Goal: Navigation & Orientation: Find specific page/section

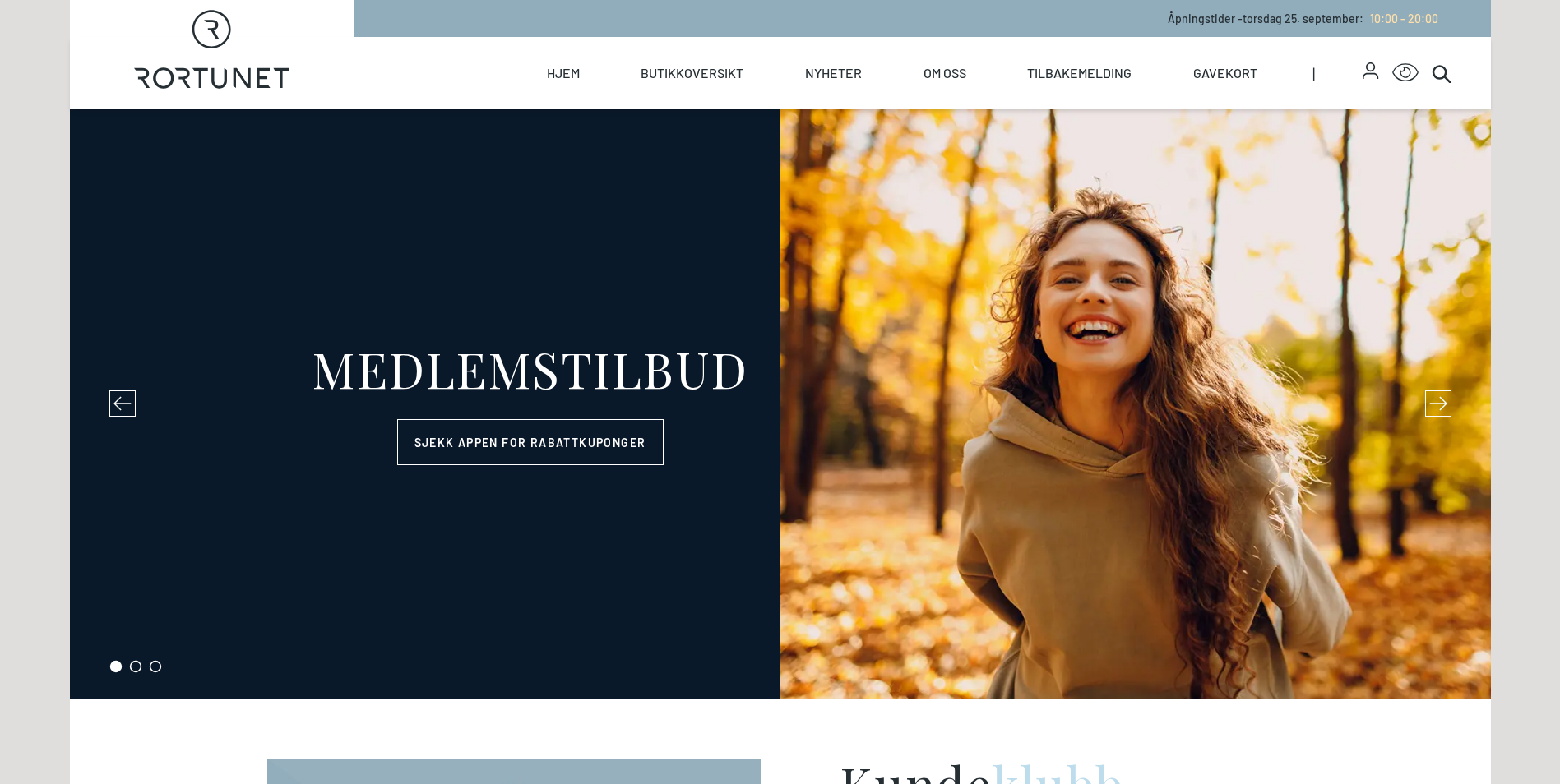
select select "NO"
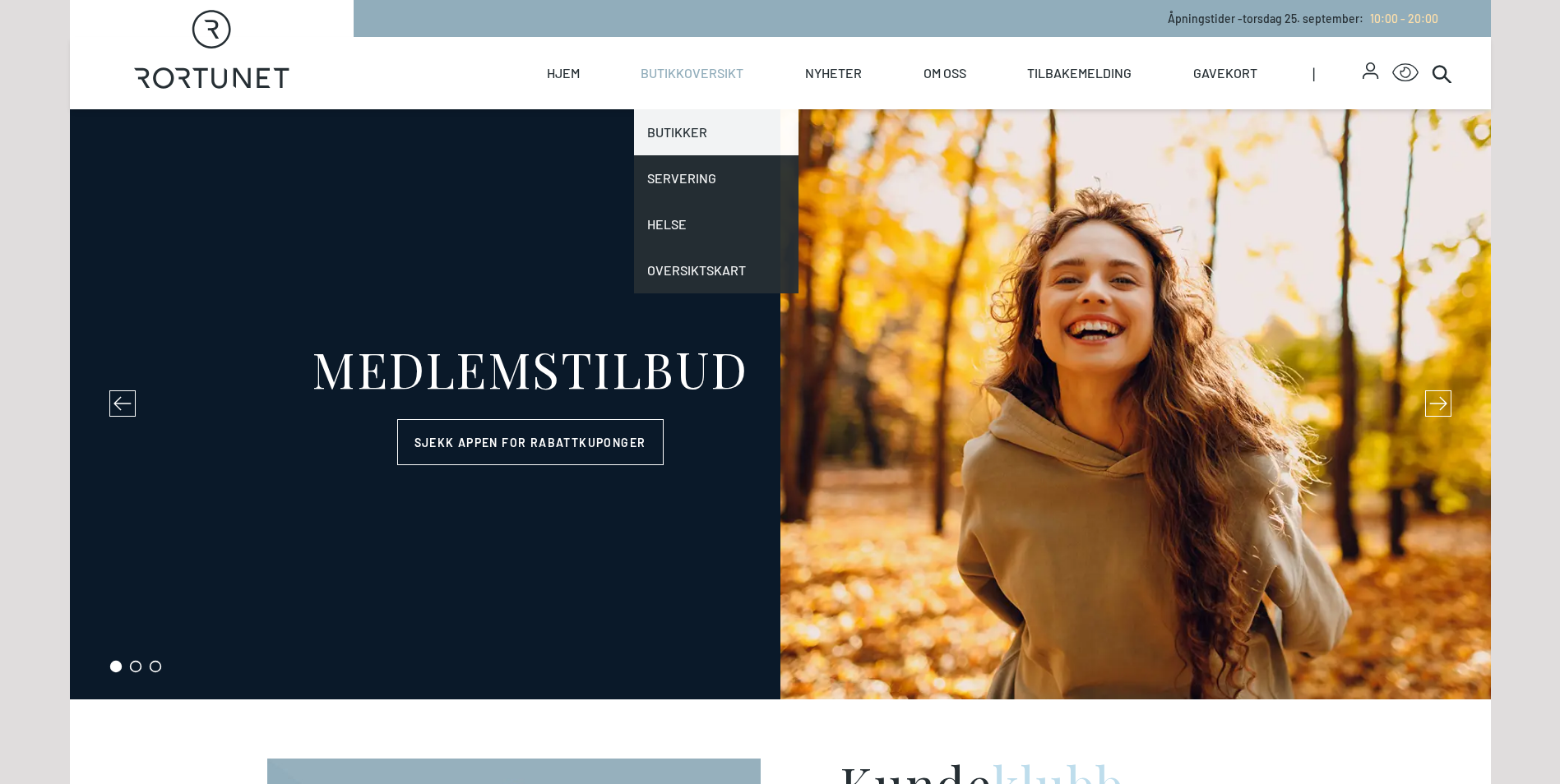
click at [706, 133] on link "Butikker" at bounding box center [716, 133] width 164 height 46
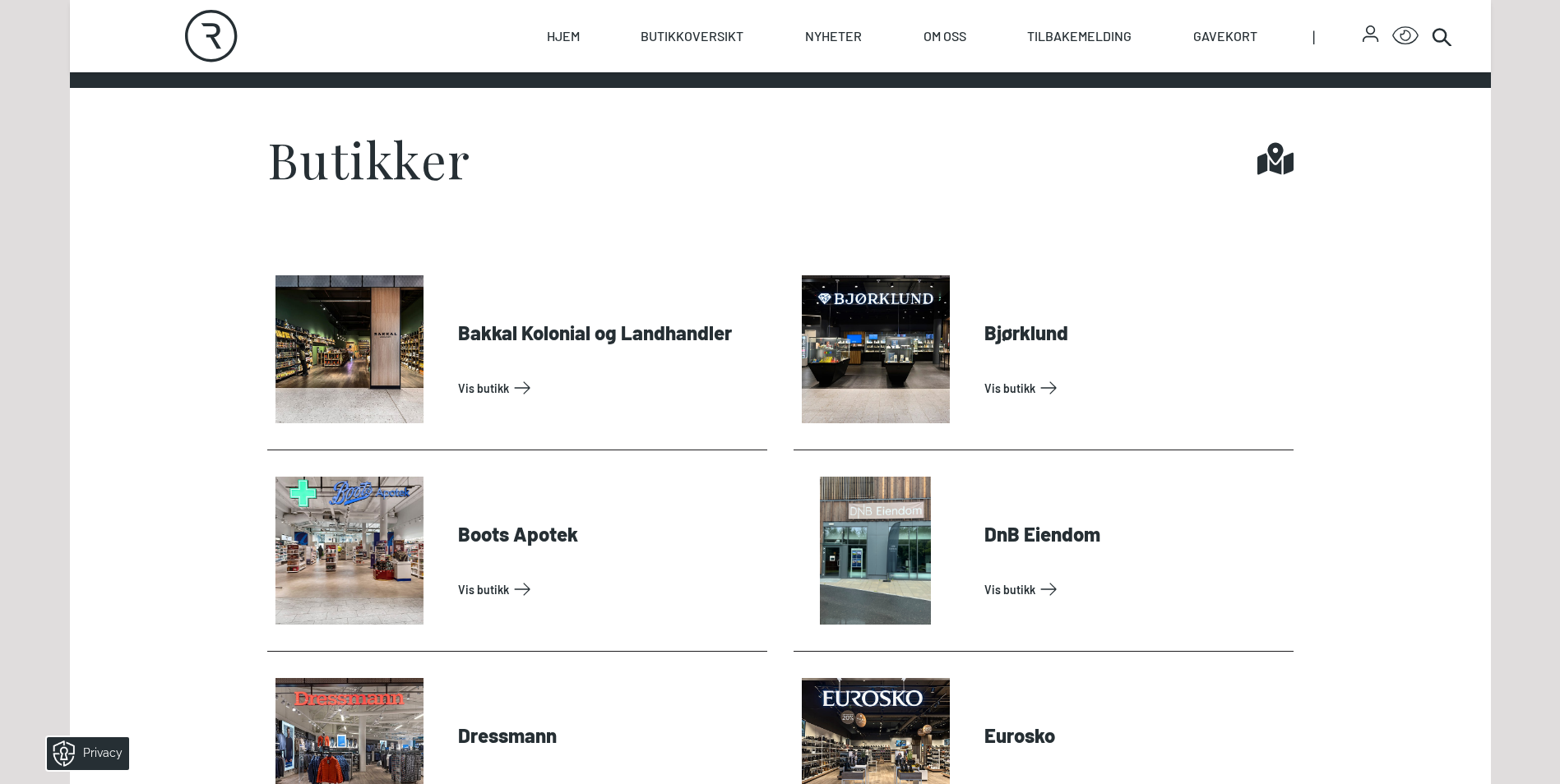
scroll to position [575, 0]
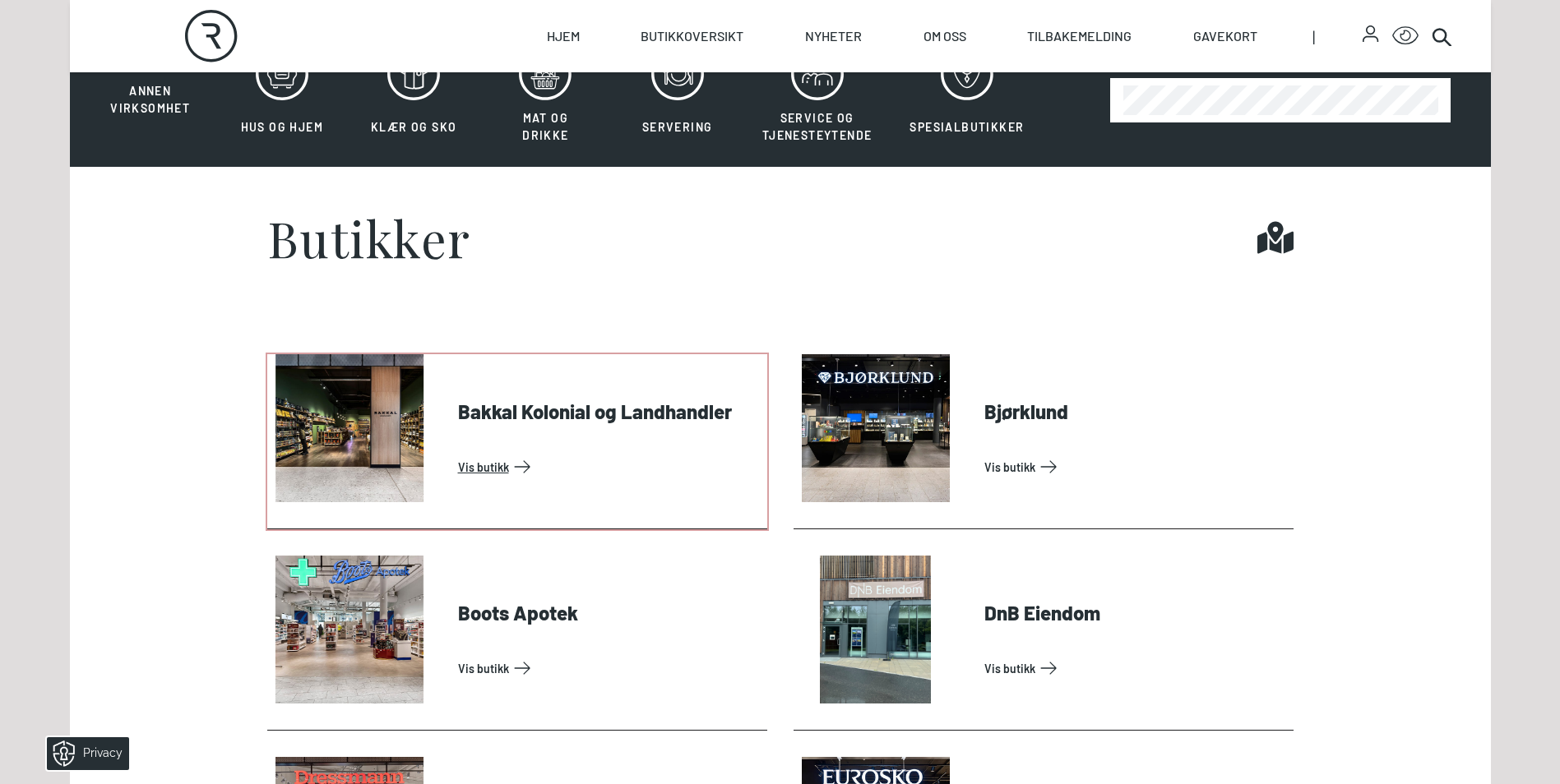
click at [506, 461] on link "Vis butikk" at bounding box center [610, 467] width 303 height 27
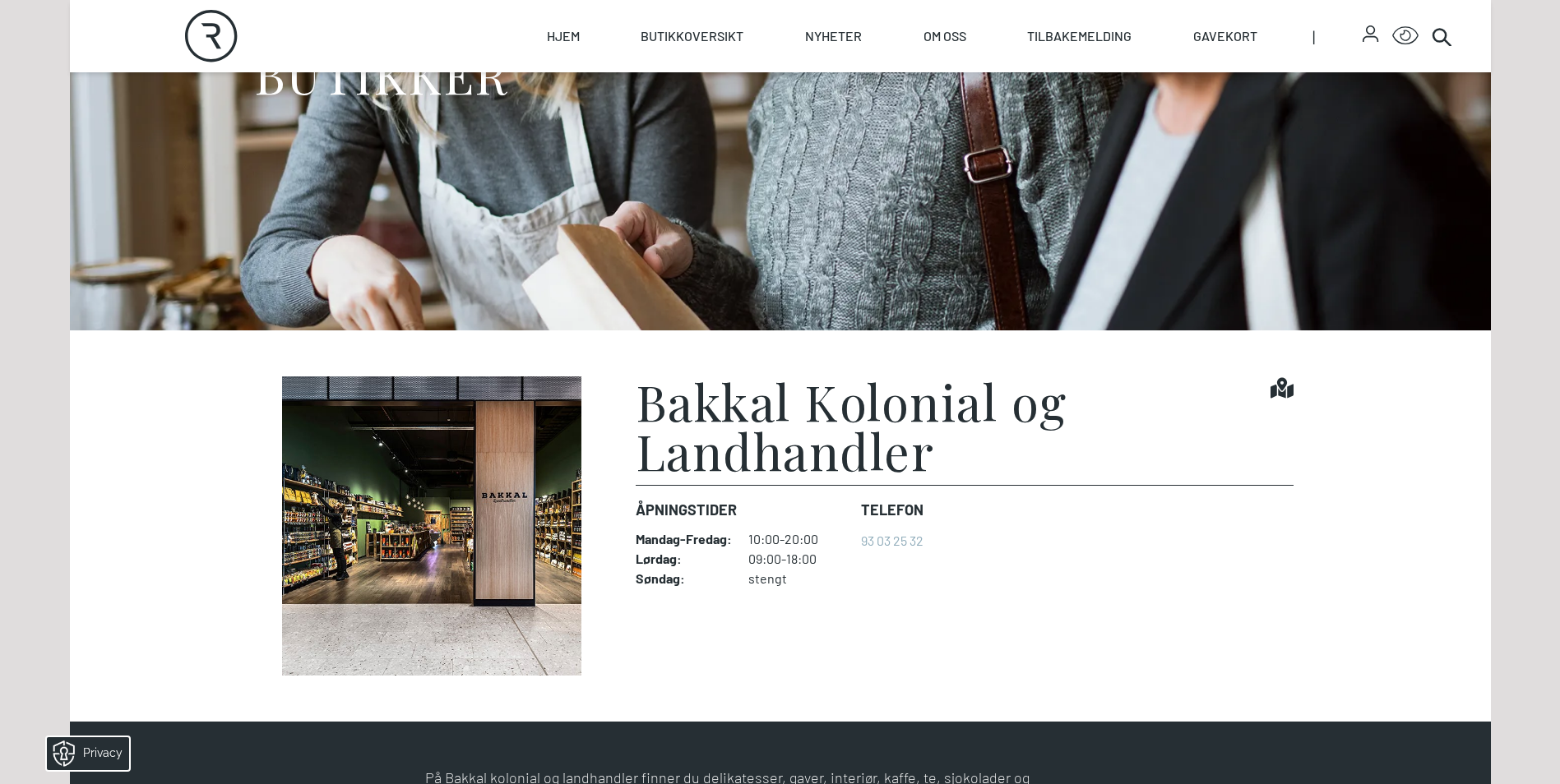
scroll to position [257, 0]
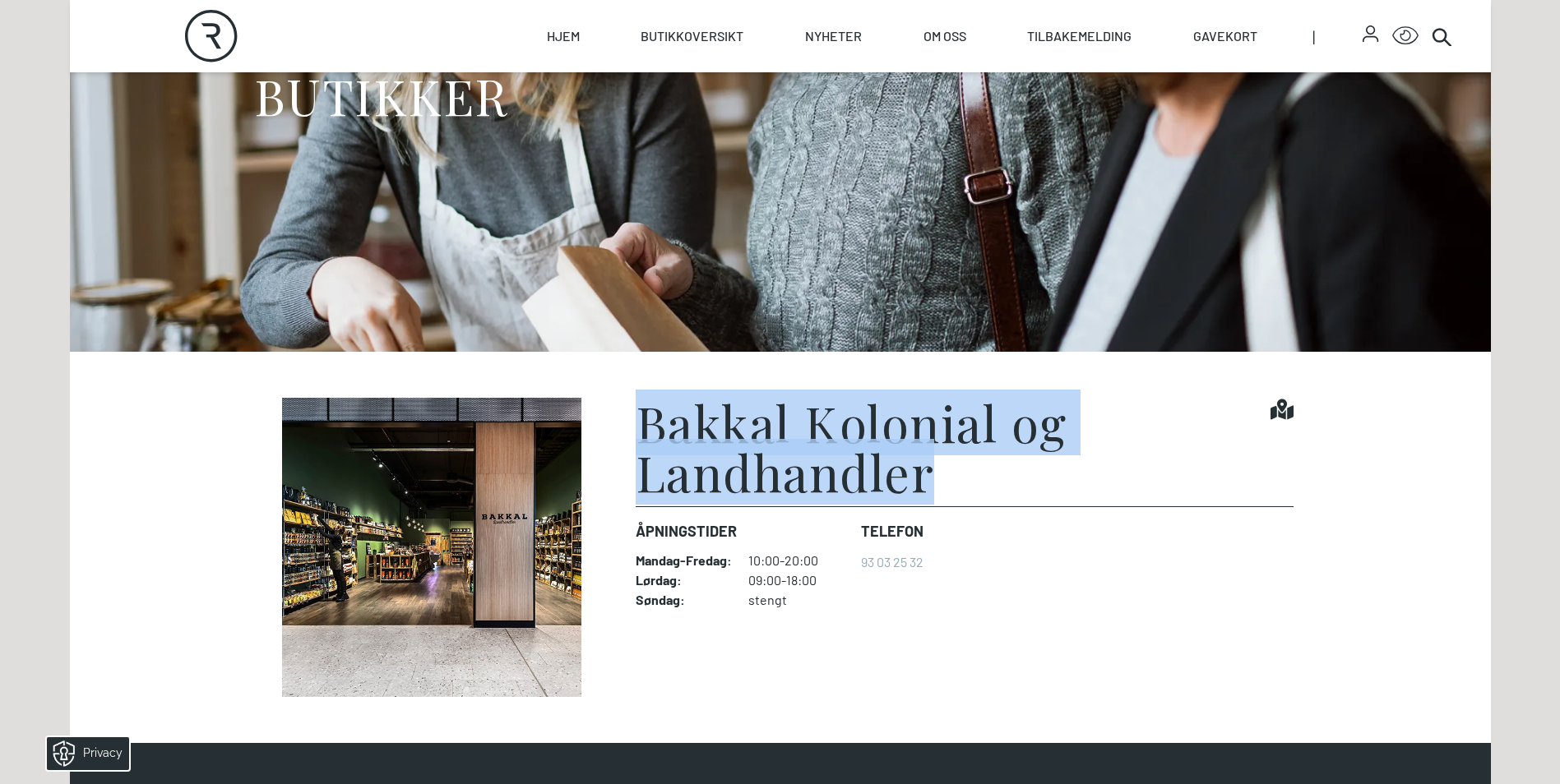
drag, startPoint x: 956, startPoint y: 472, endPoint x: 617, endPoint y: 437, distance: 340.8
click at [617, 437] on figure "Bakkal Kolonial og Landhandler Find it! Åpningstider Mandag - Fredag : 10:00-20…" at bounding box center [781, 547] width 1026 height 299
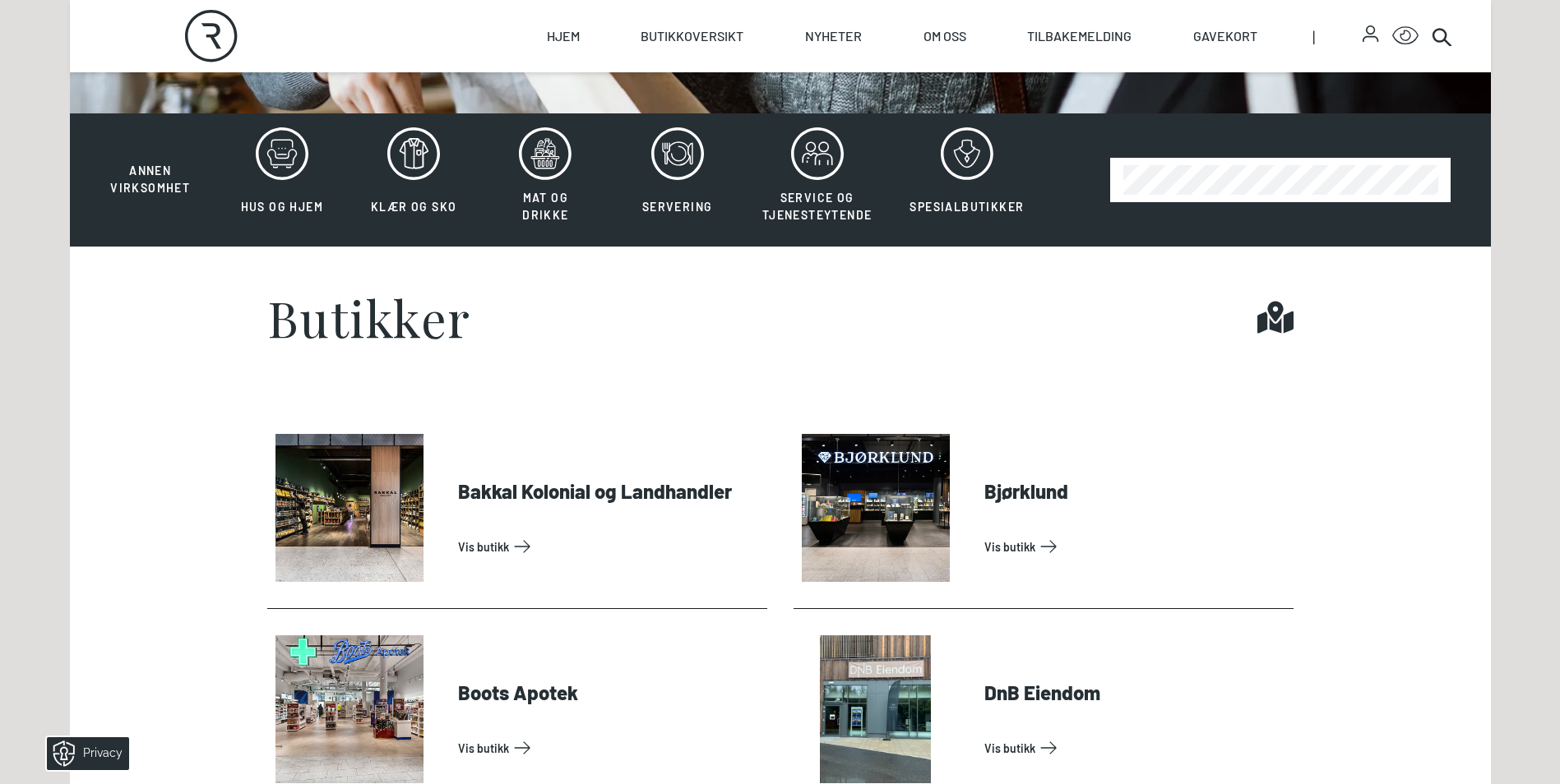
scroll to position [575, 0]
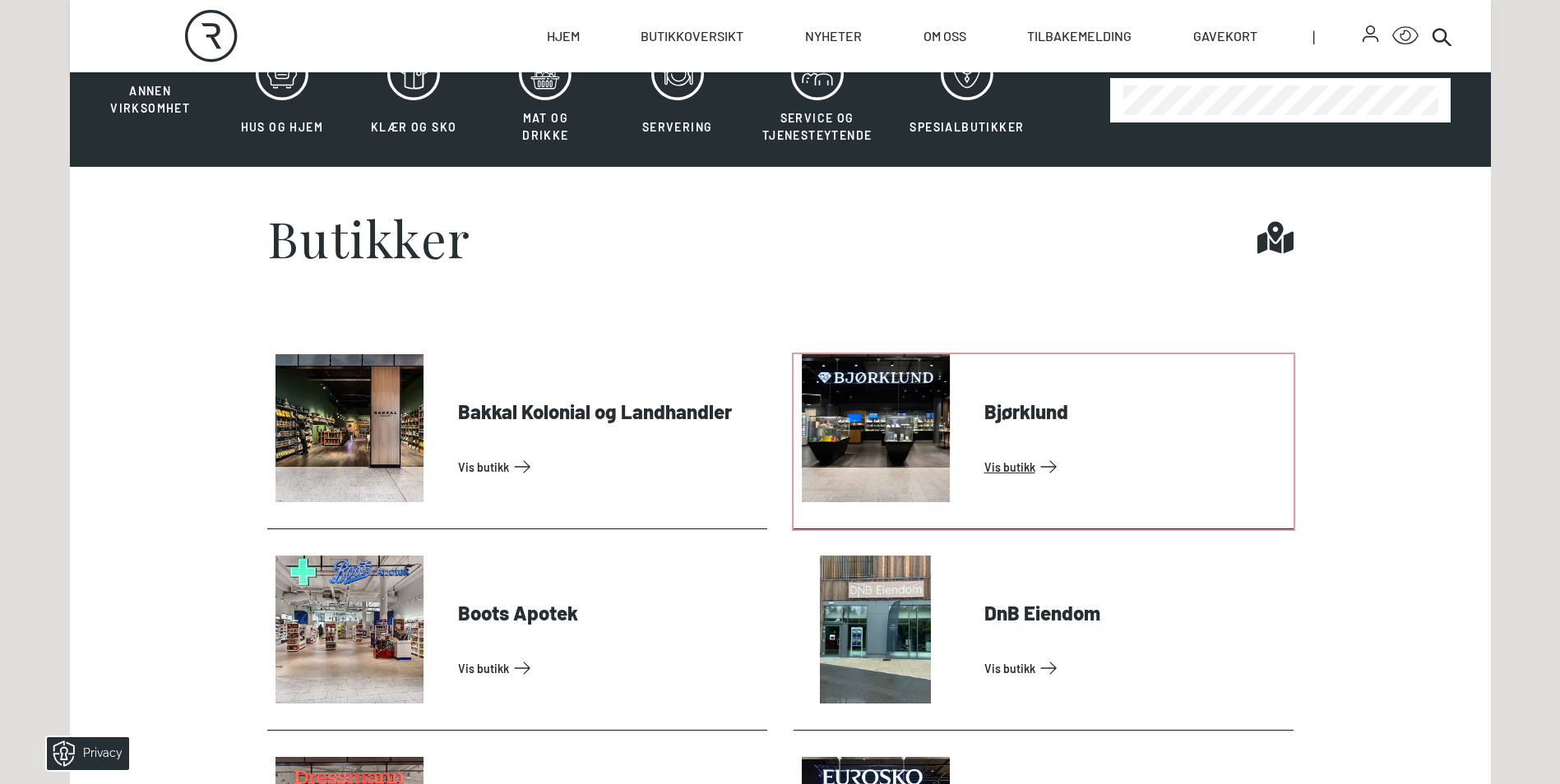
click at [1030, 454] on link "Vis butikk" at bounding box center [1136, 467] width 303 height 27
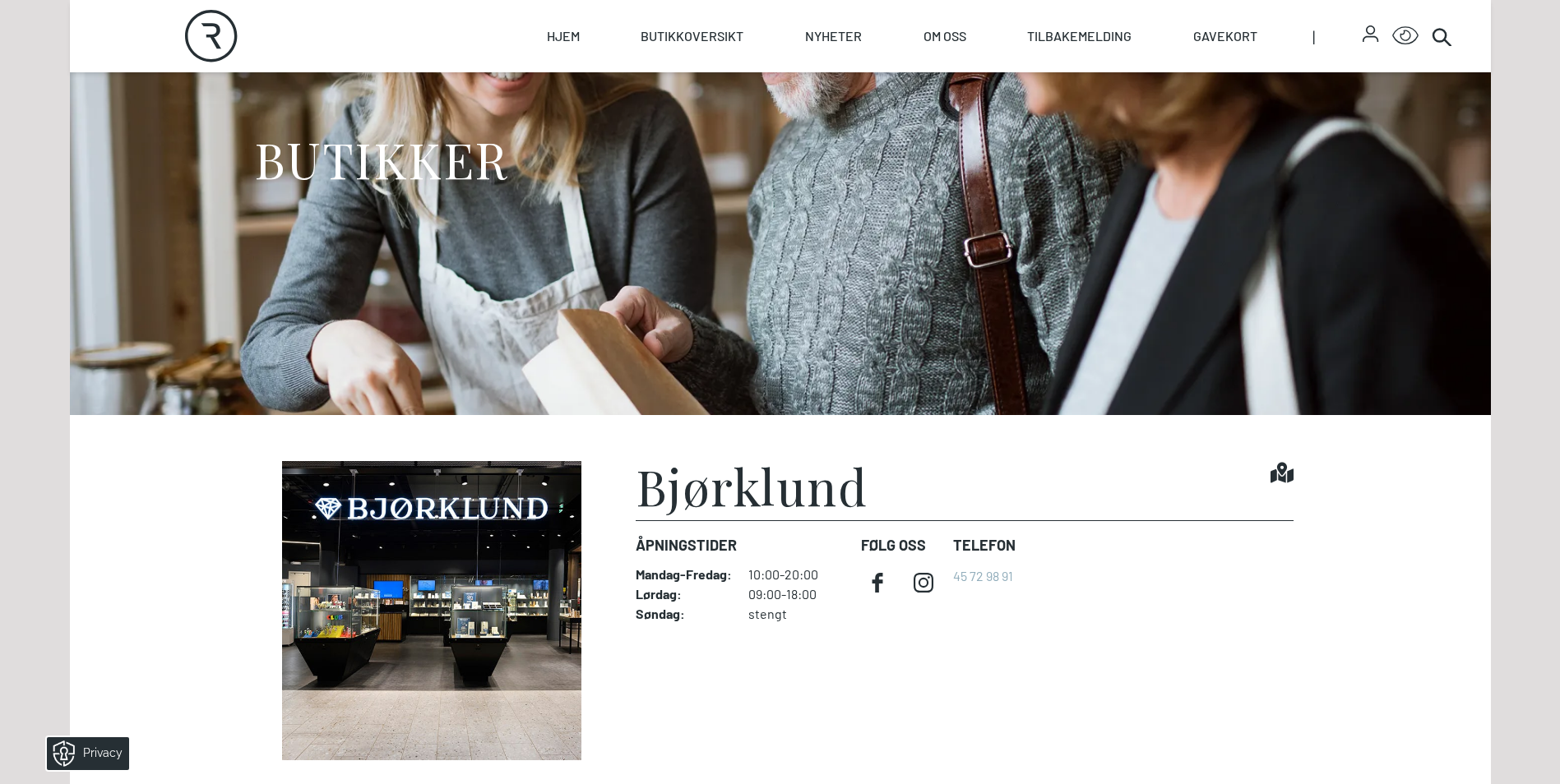
scroll to position [329, 0]
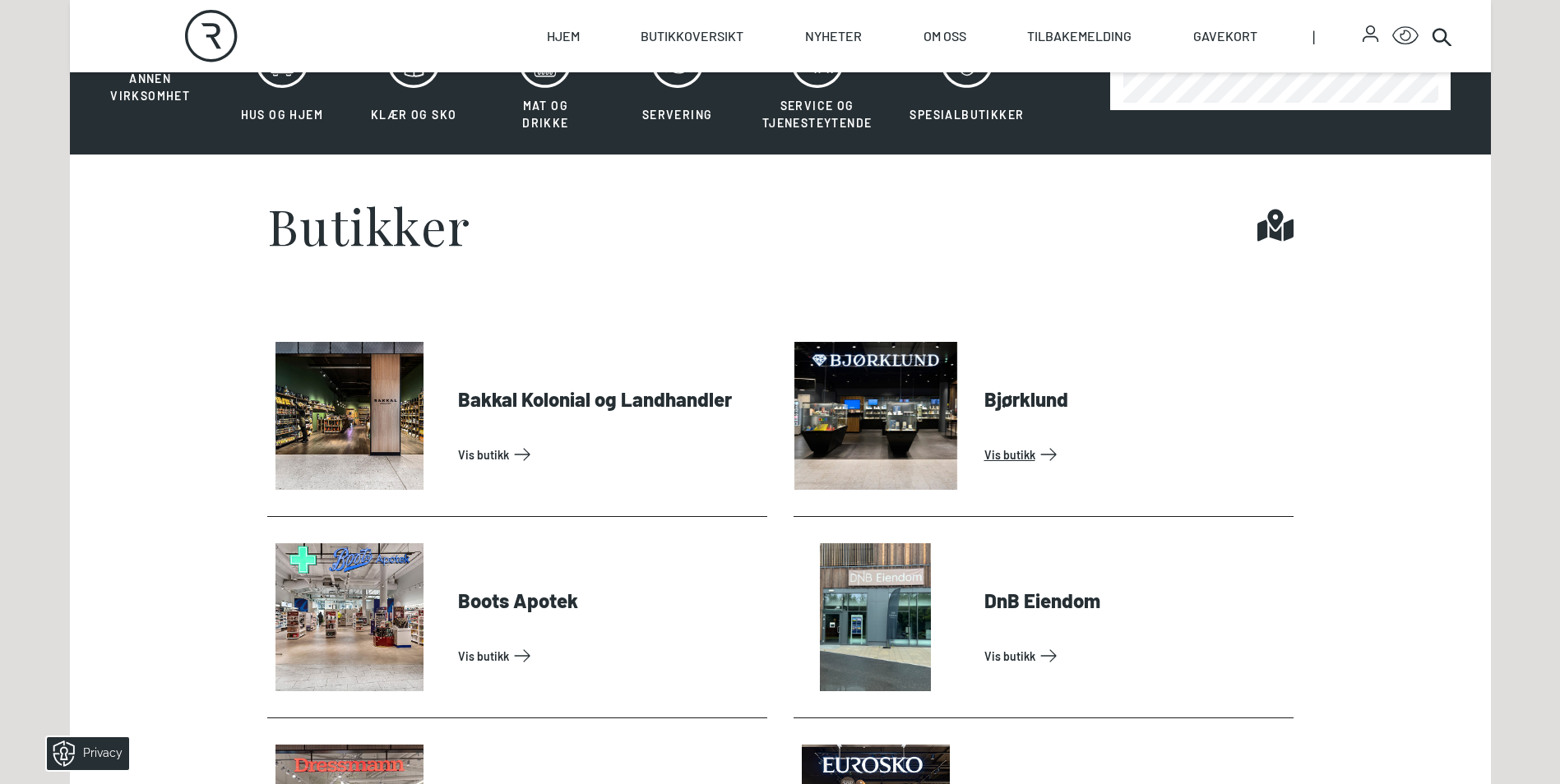
scroll to position [822, 0]
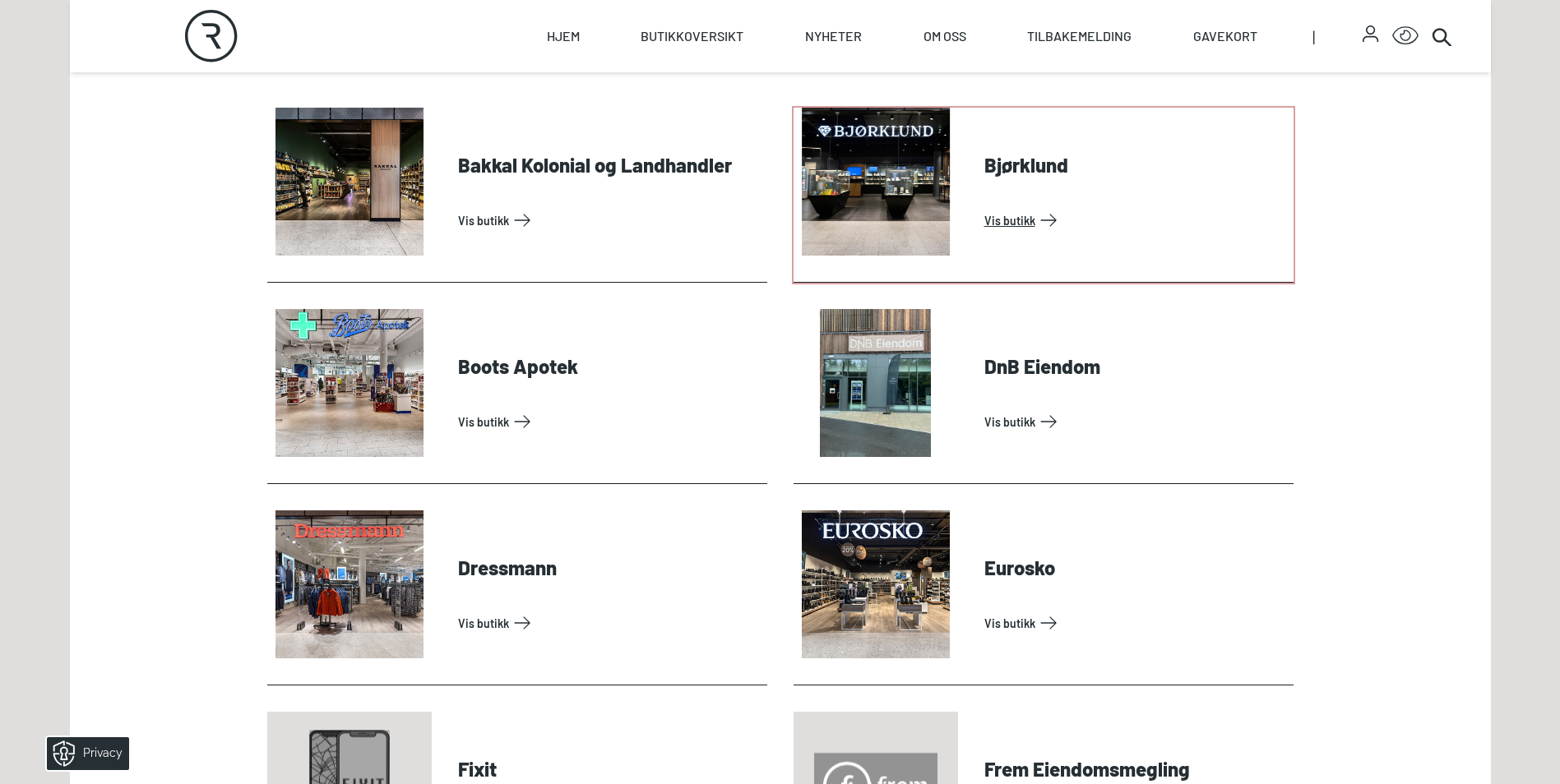
click at [990, 219] on link "Vis butikk" at bounding box center [1136, 220] width 303 height 27
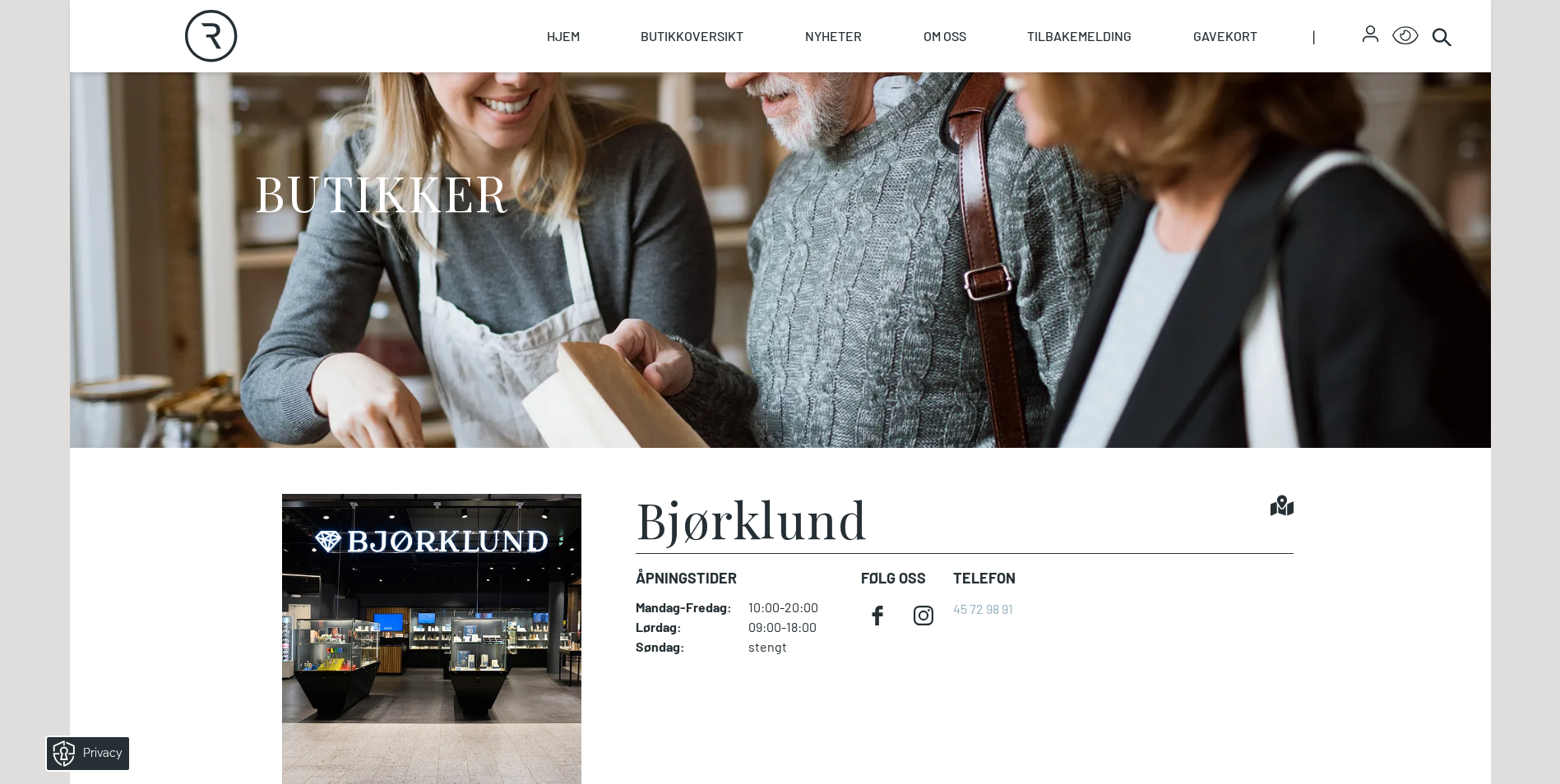
scroll to position [411, 0]
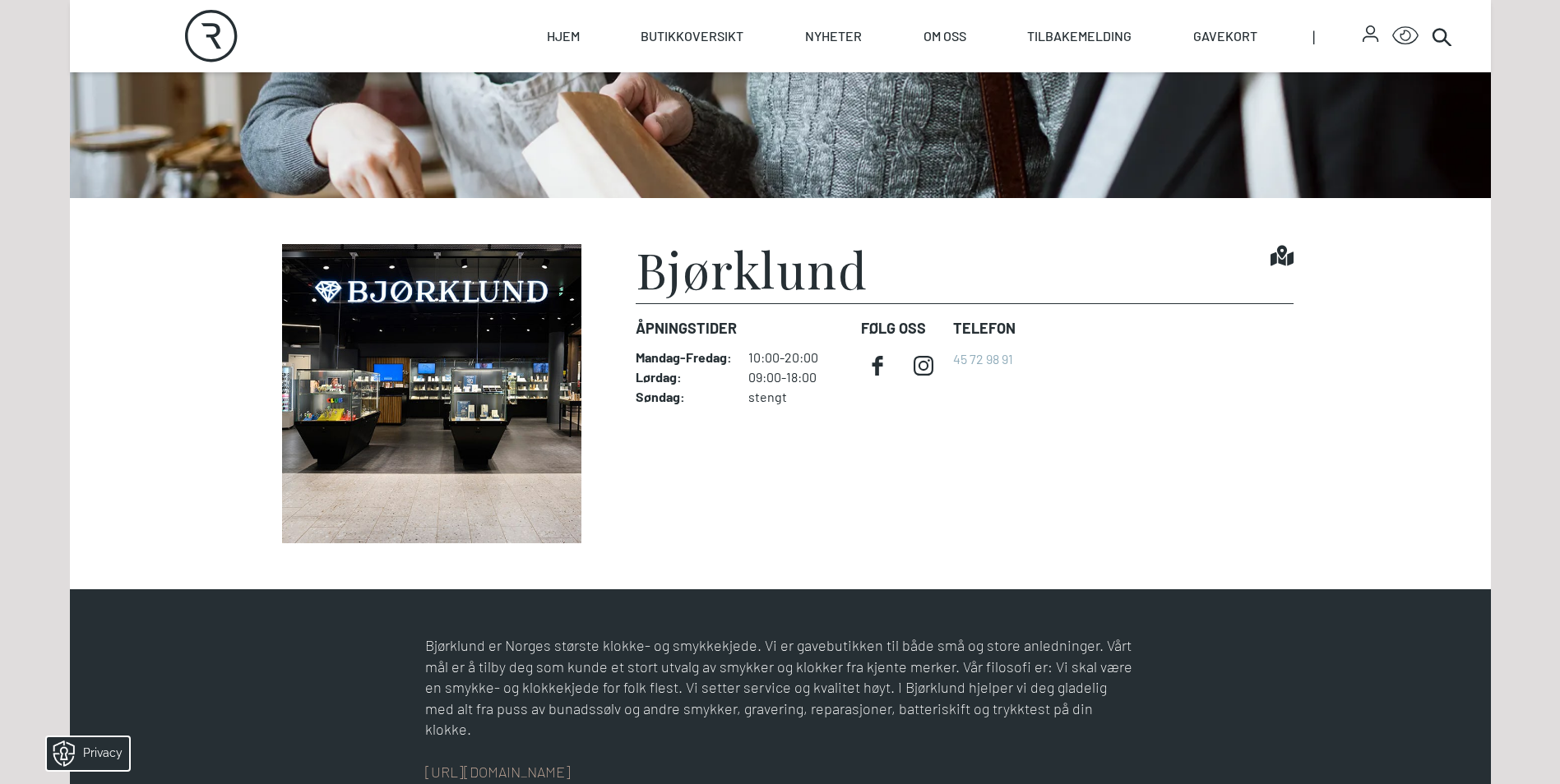
click at [1241, 486] on figcaption "Bjørklund Find it! Åpningstider Mandag - Fredag : 10:00-20:00 Lørdag : 09:00-18…" at bounding box center [964, 394] width 658 height 299
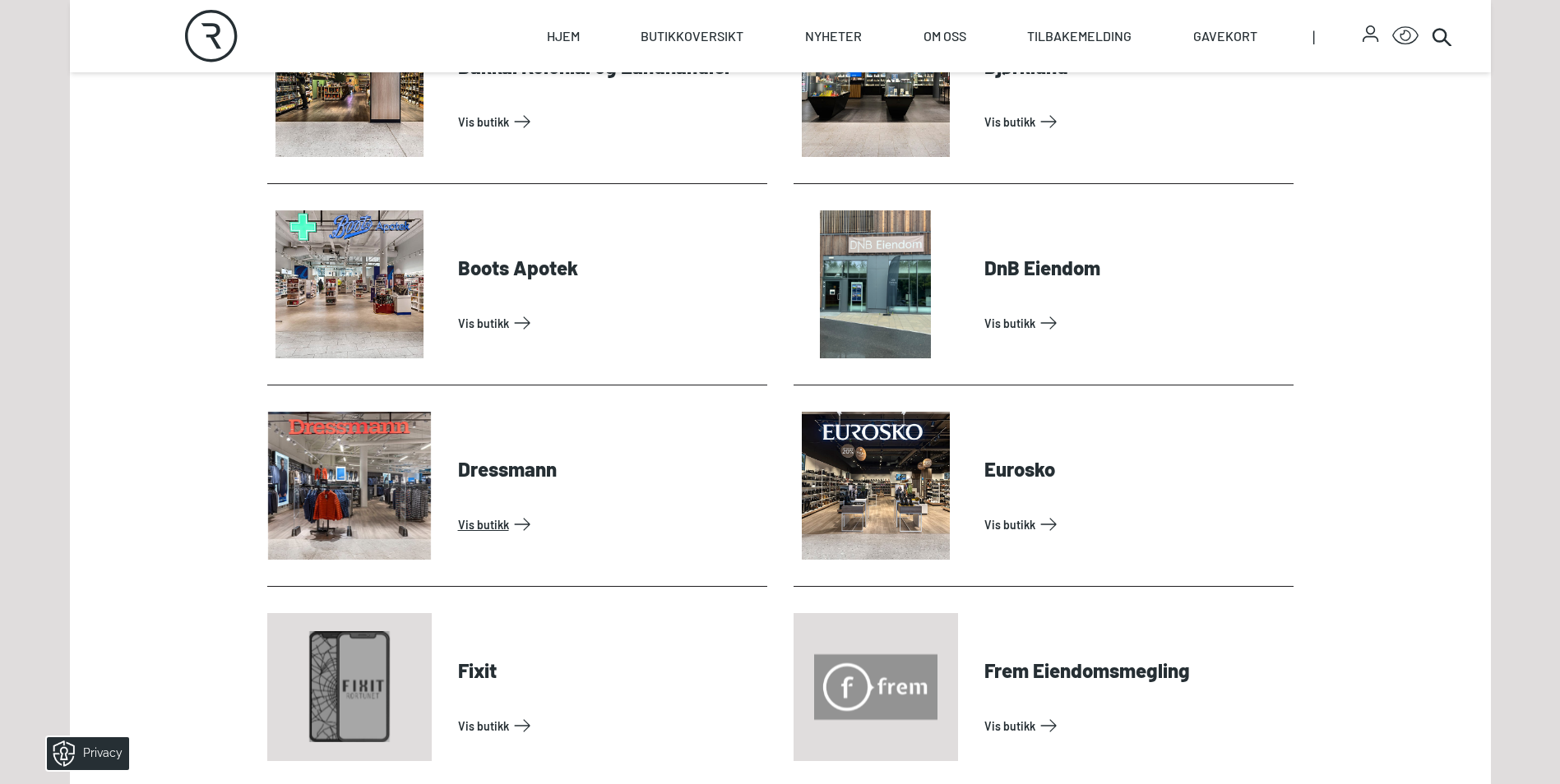
scroll to position [987, 0]
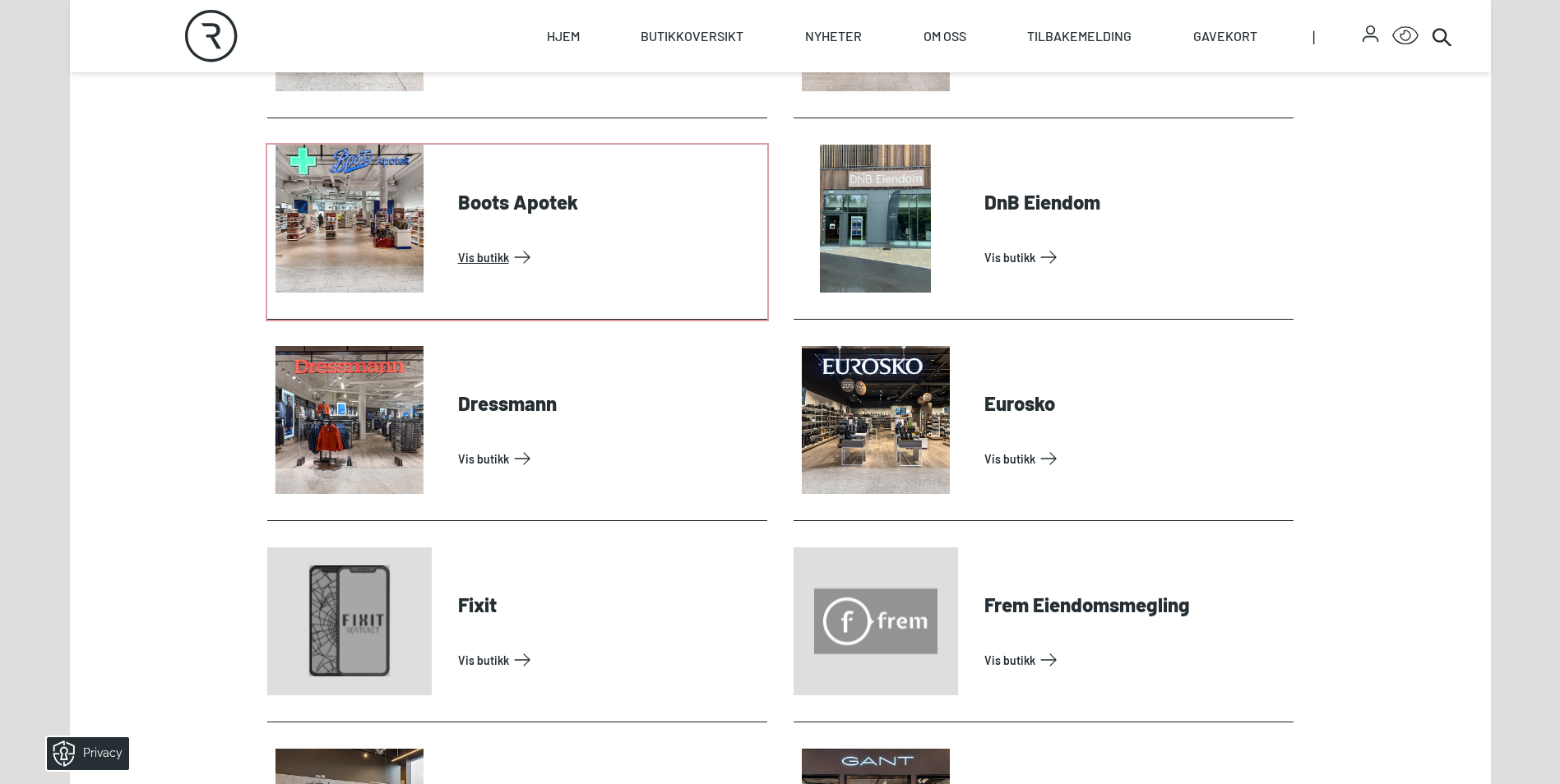
click at [481, 270] on link "Vis butikk" at bounding box center [610, 257] width 303 height 27
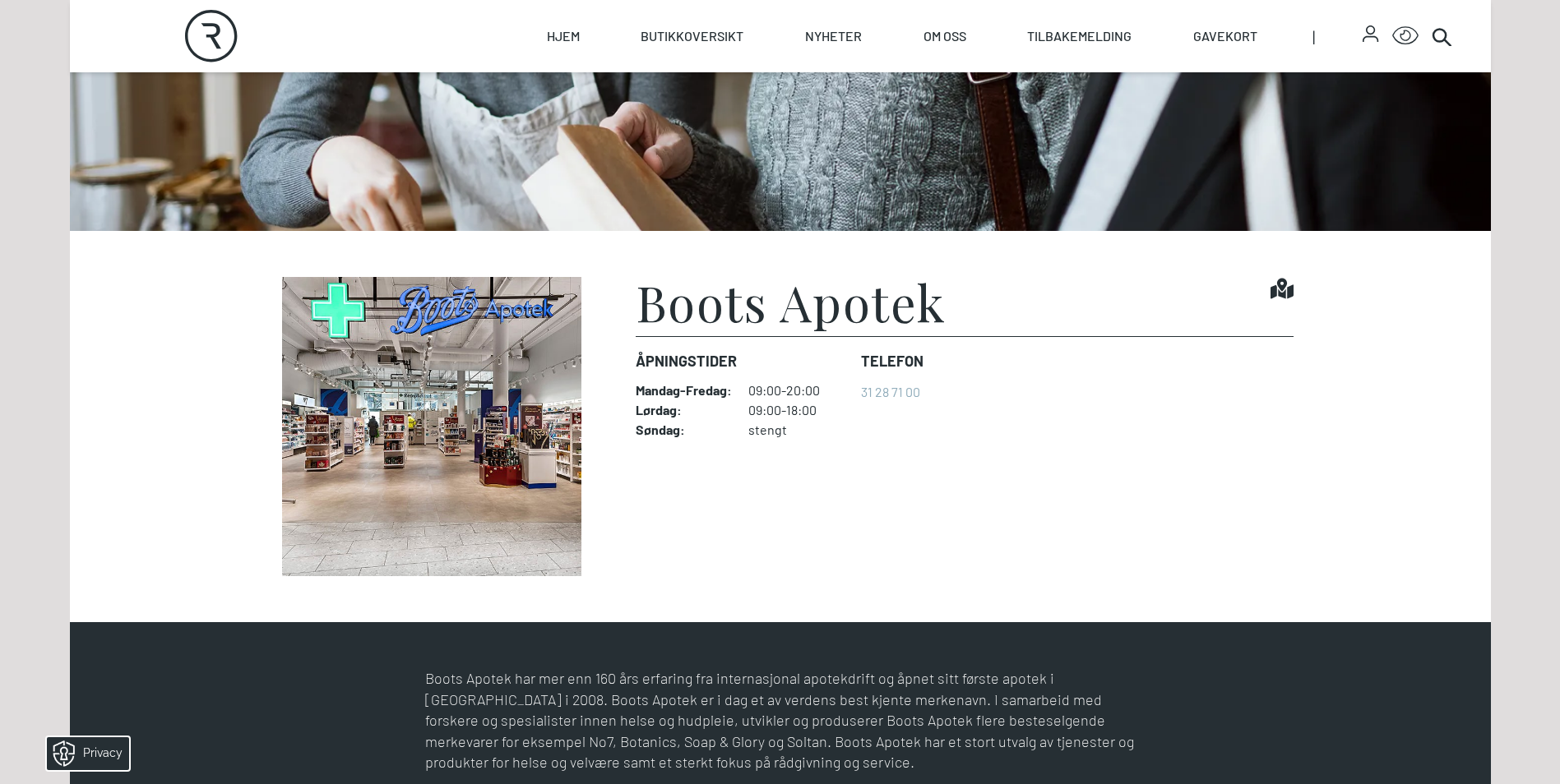
scroll to position [411, 0]
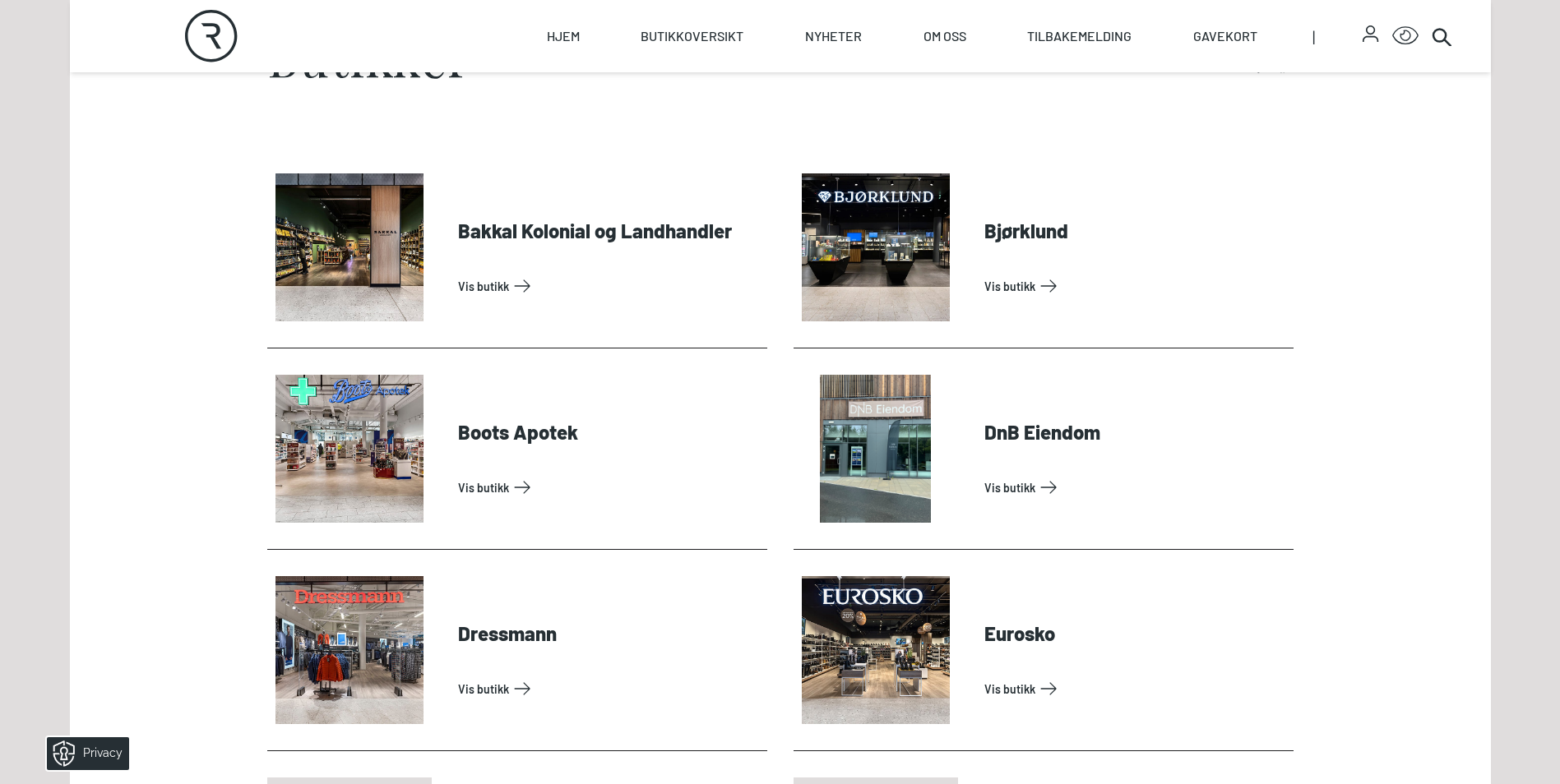
scroll to position [905, 0]
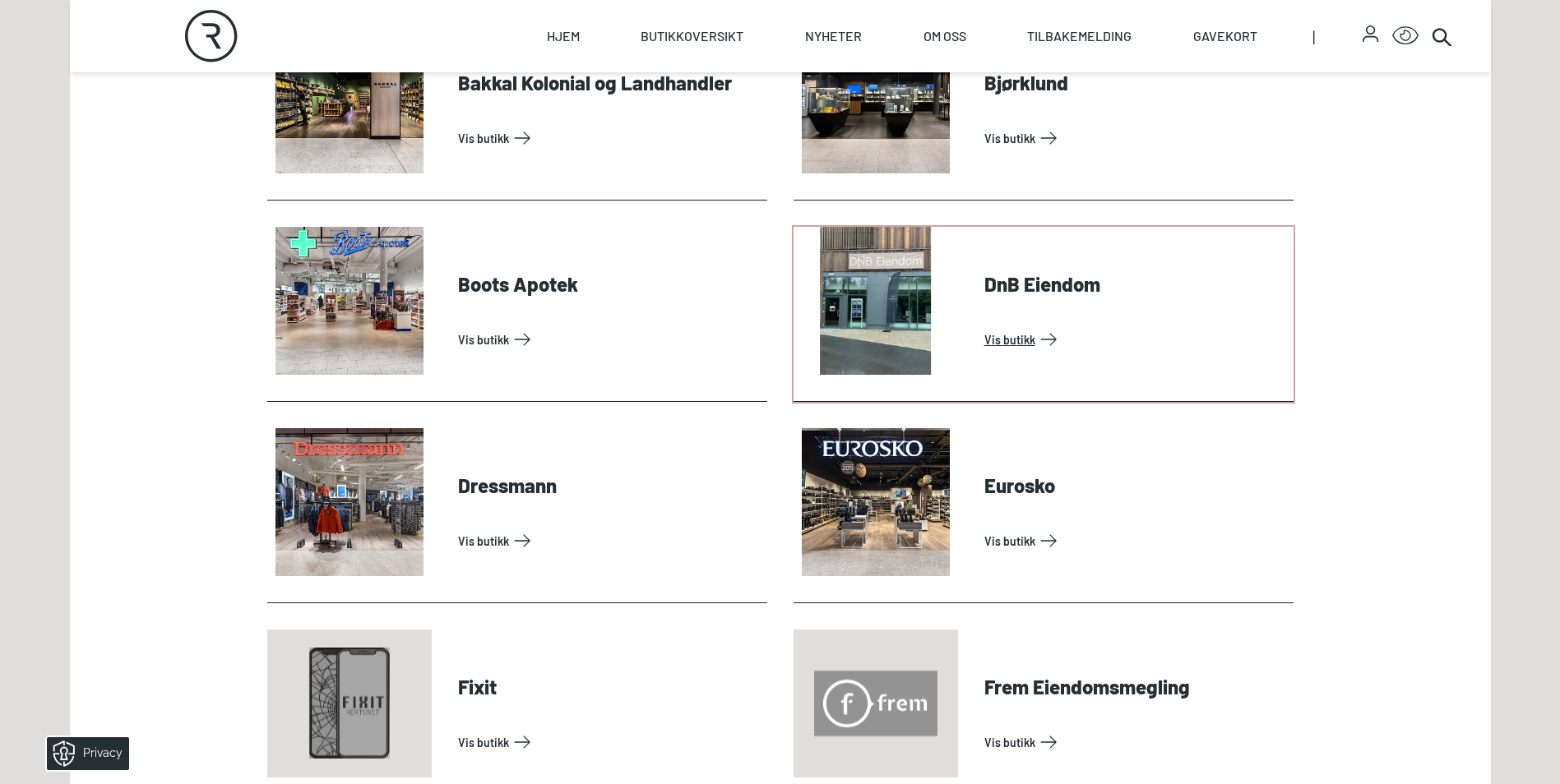
click at [1049, 340] on link "Vis butikk" at bounding box center [1136, 339] width 303 height 27
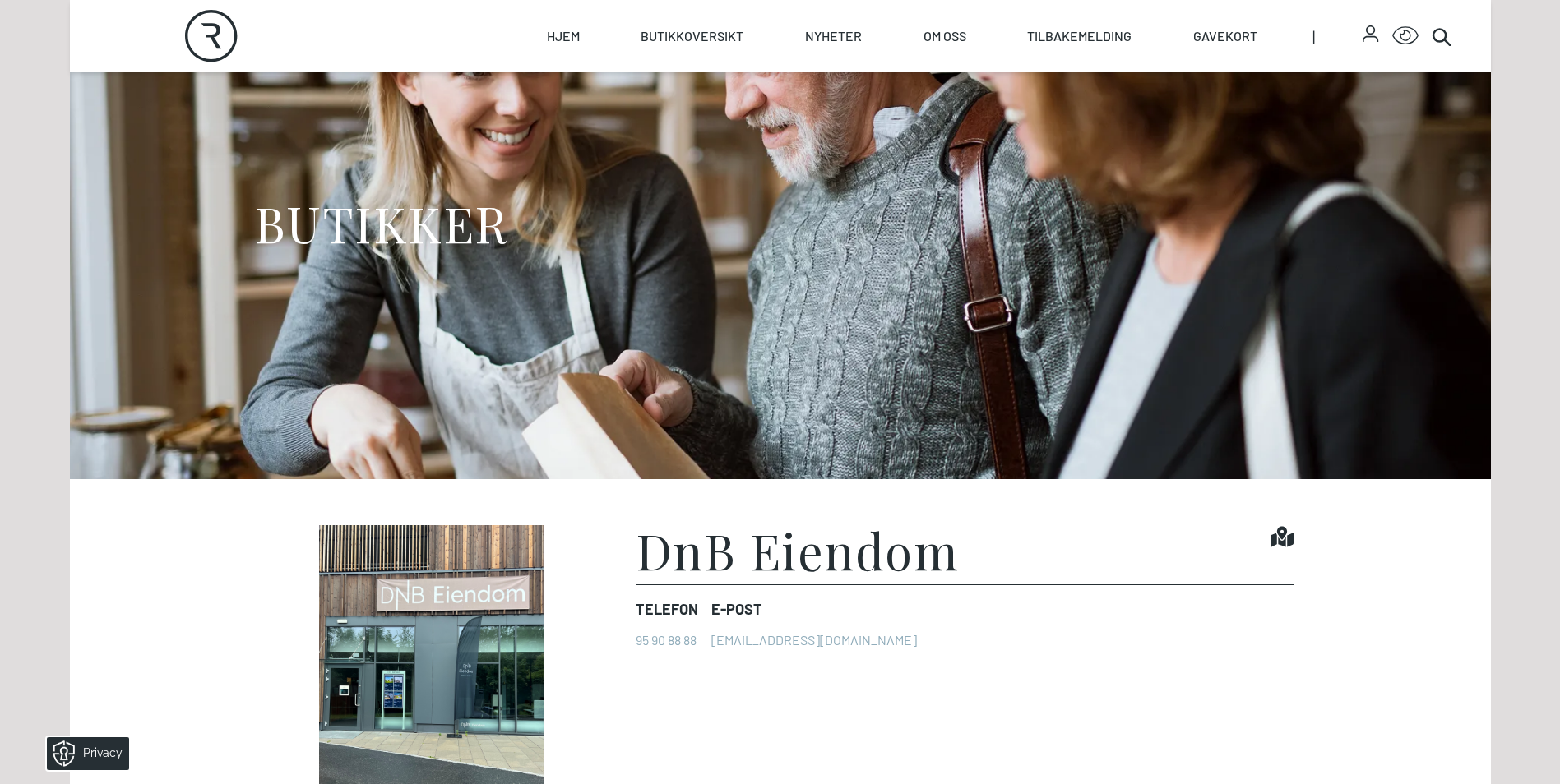
scroll to position [329, 0]
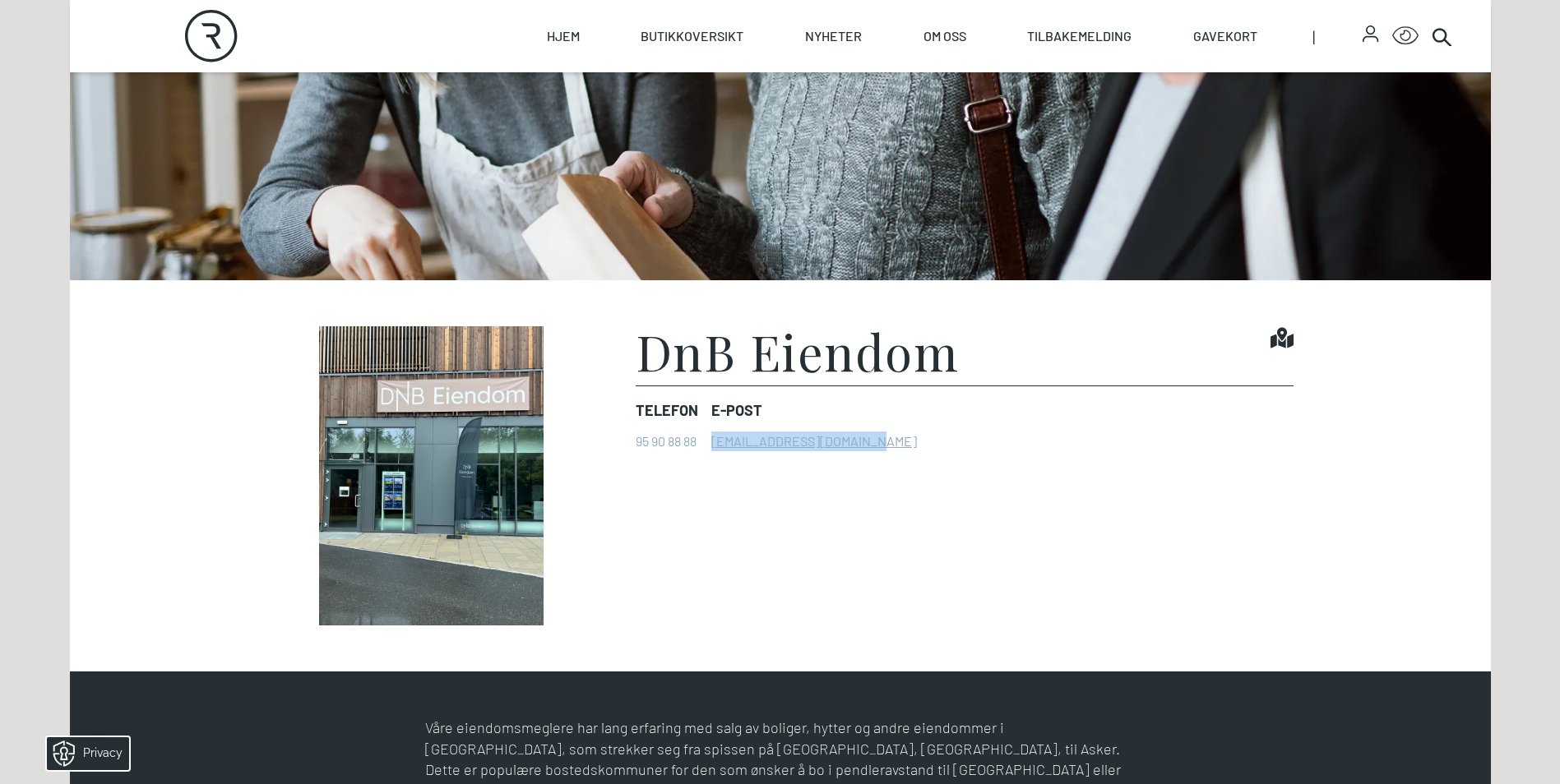
drag, startPoint x: 889, startPoint y: 445, endPoint x: 714, endPoint y: 438, distance: 175.1
click at [714, 438] on dl "Telefon [PHONE_NUMBER] E-post [EMAIL_ADDRESS][DOMAIN_NAME]" at bounding box center [964, 425] width 658 height 79
copy link "[EMAIL_ADDRESS][DOMAIN_NAME]"
click at [892, 547] on figcaption "DnB Eiendom Find it! Telefon [PHONE_NUMBER] E-post [EMAIL_ADDRESS][DOMAIN_NAME]" at bounding box center [964, 476] width 658 height 299
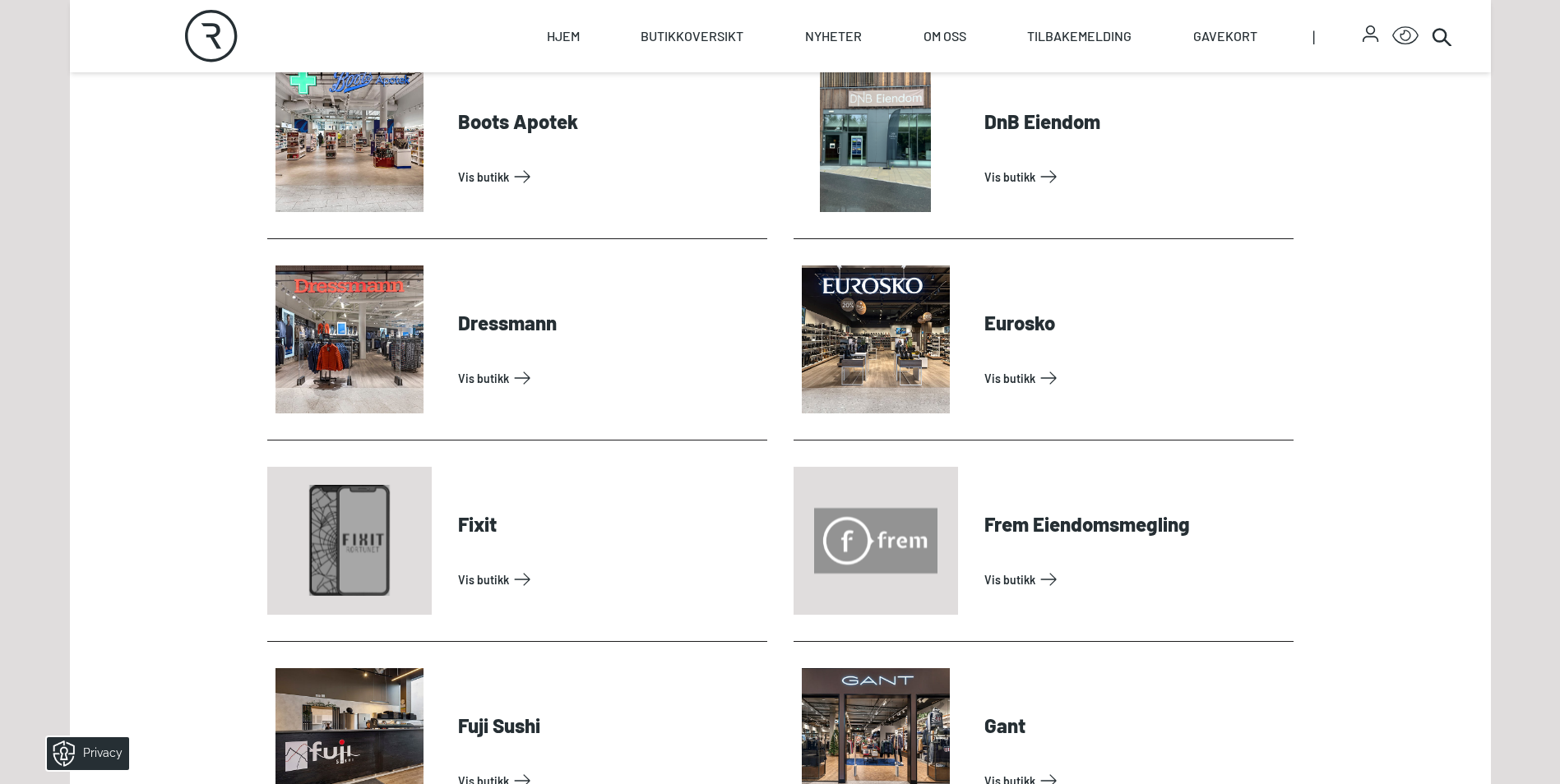
scroll to position [1069, 0]
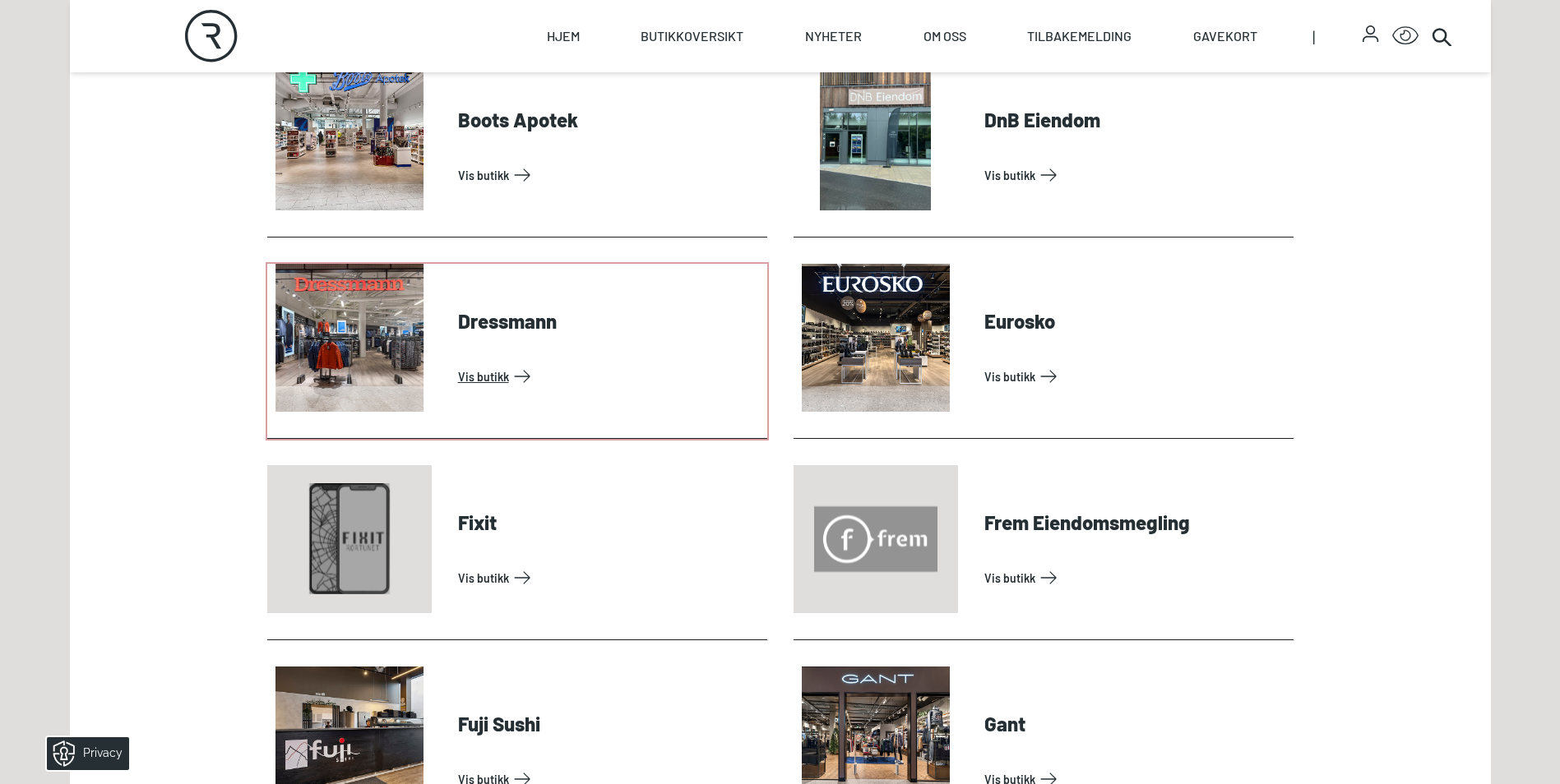
click at [476, 372] on link "Vis butikk" at bounding box center [610, 376] width 303 height 27
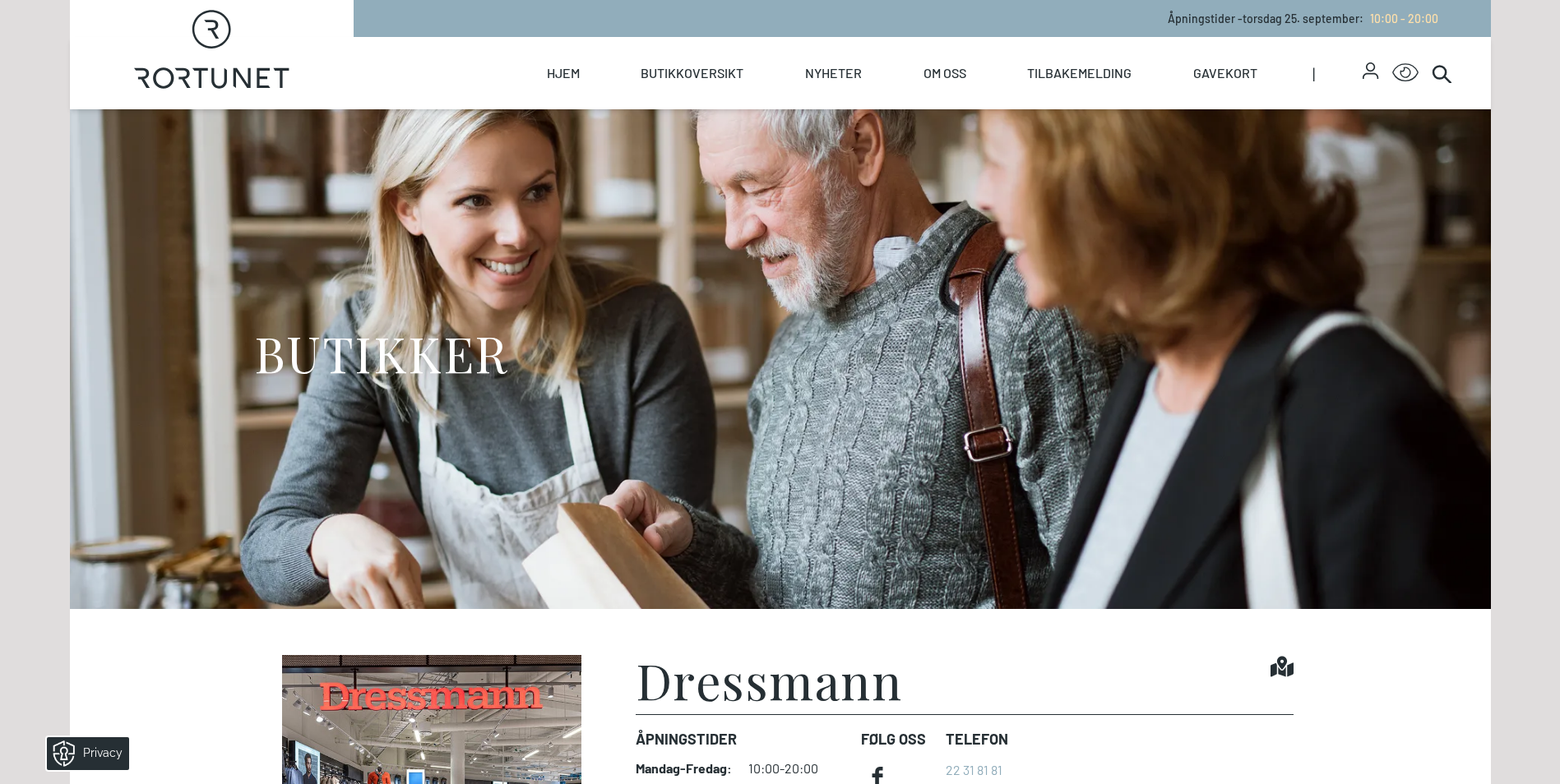
scroll to position [329, 0]
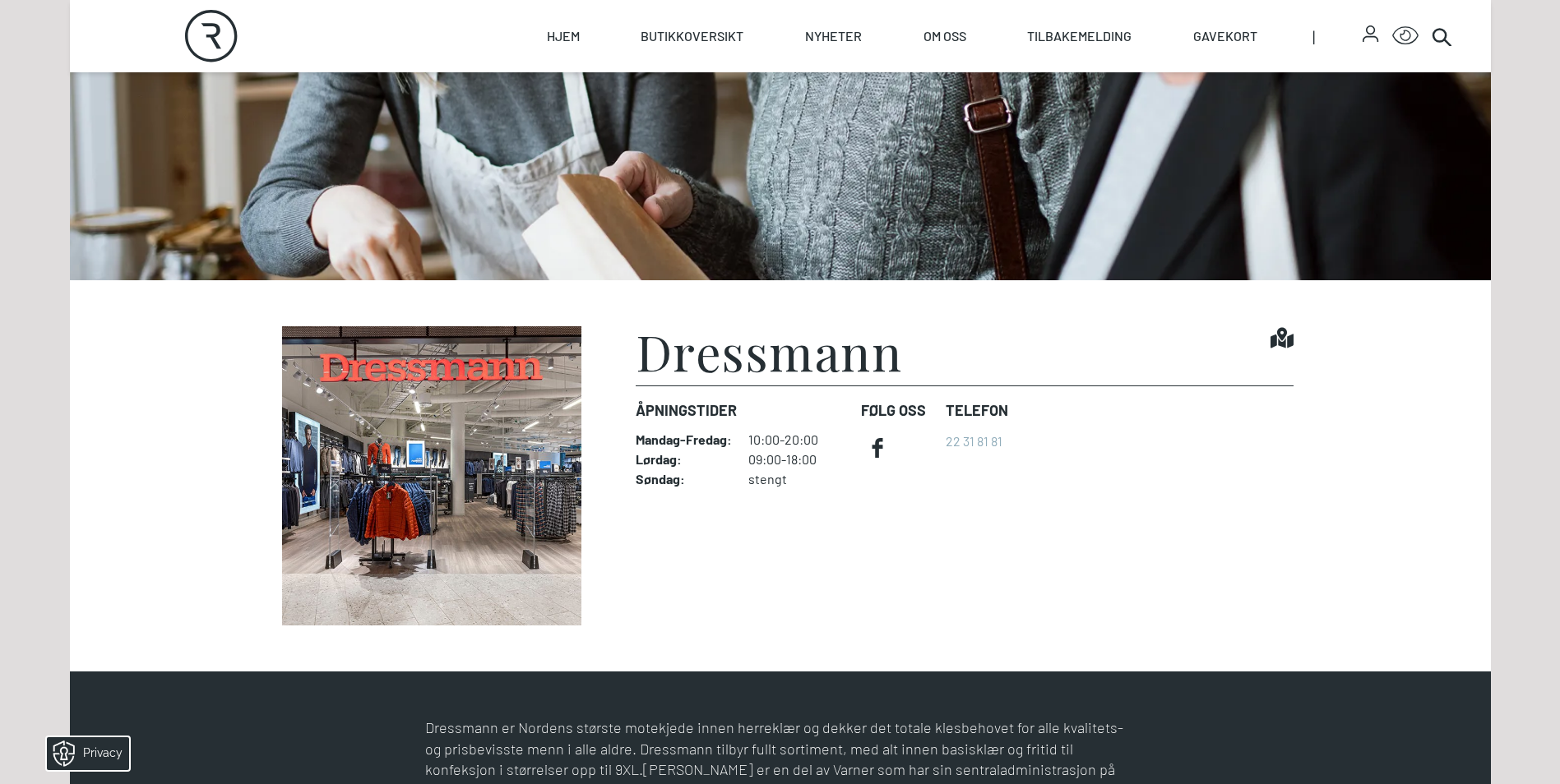
click at [209, 437] on section "Dressmann Find it! Åpningstider Mandag - Fredag : 10:00-20:00 Lørdag : 09:00-18…" at bounding box center [781, 476] width 1421 height 392
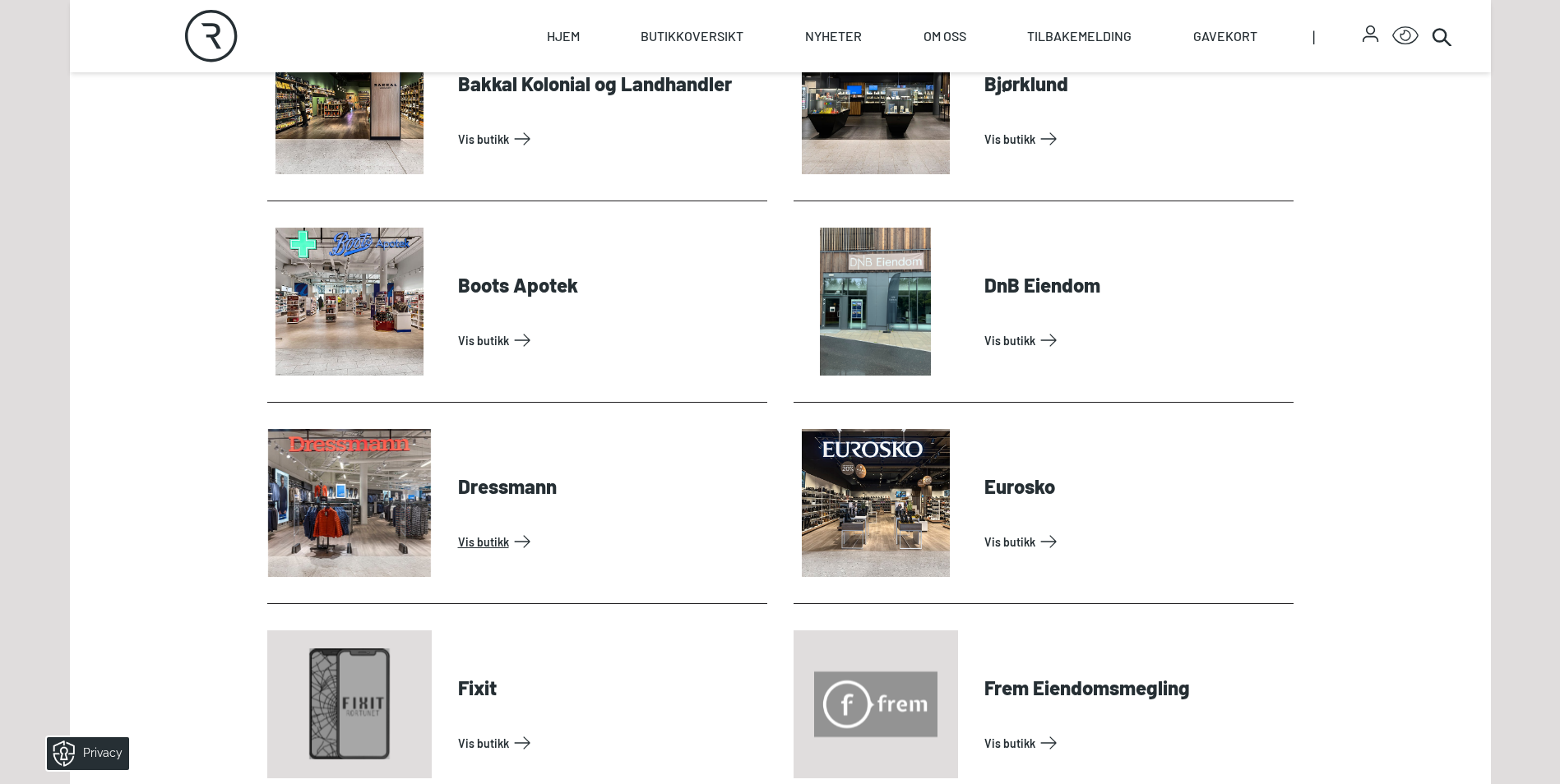
scroll to position [905, 0]
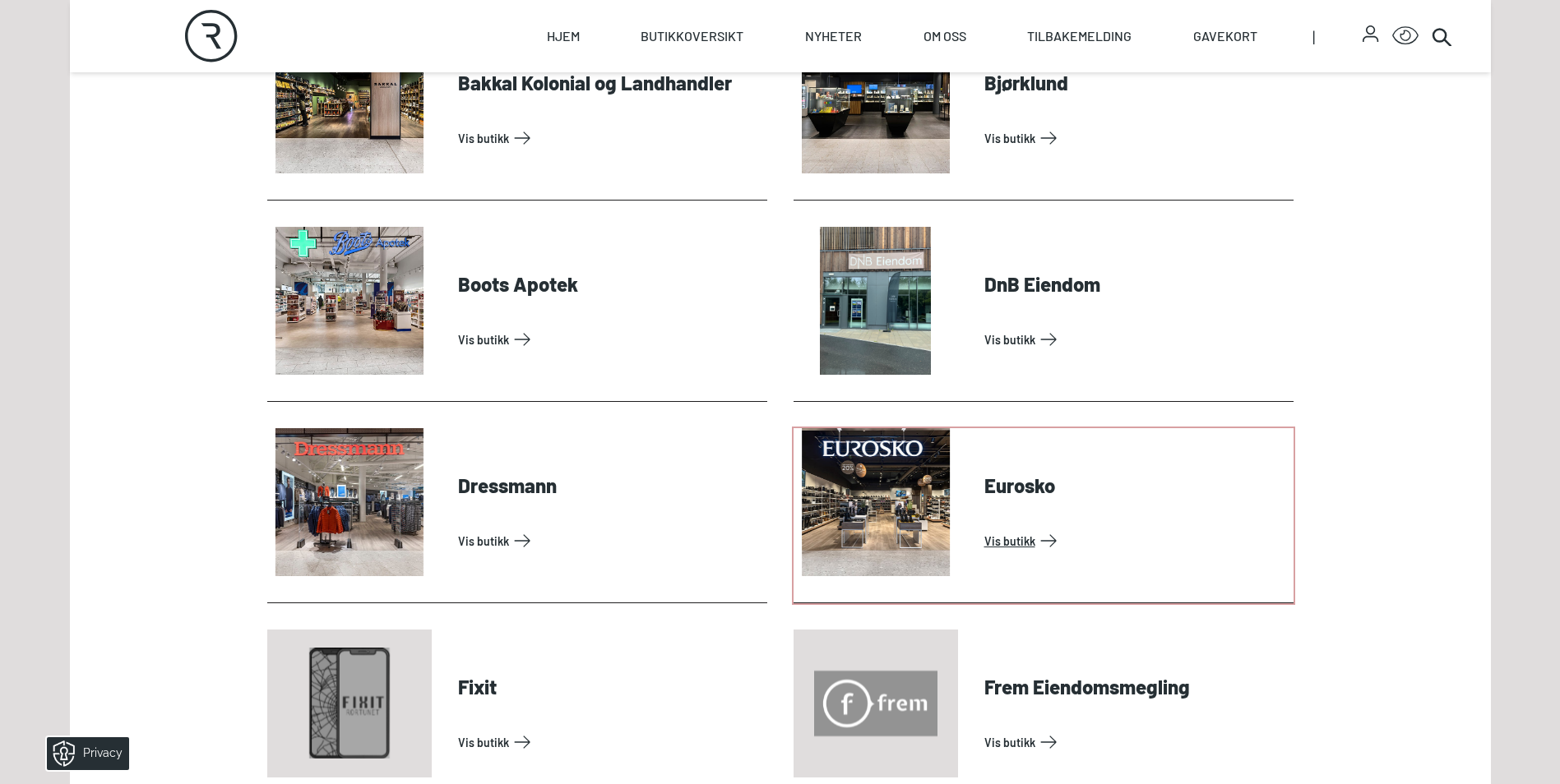
click at [1032, 539] on link "Vis butikk" at bounding box center [1136, 540] width 303 height 27
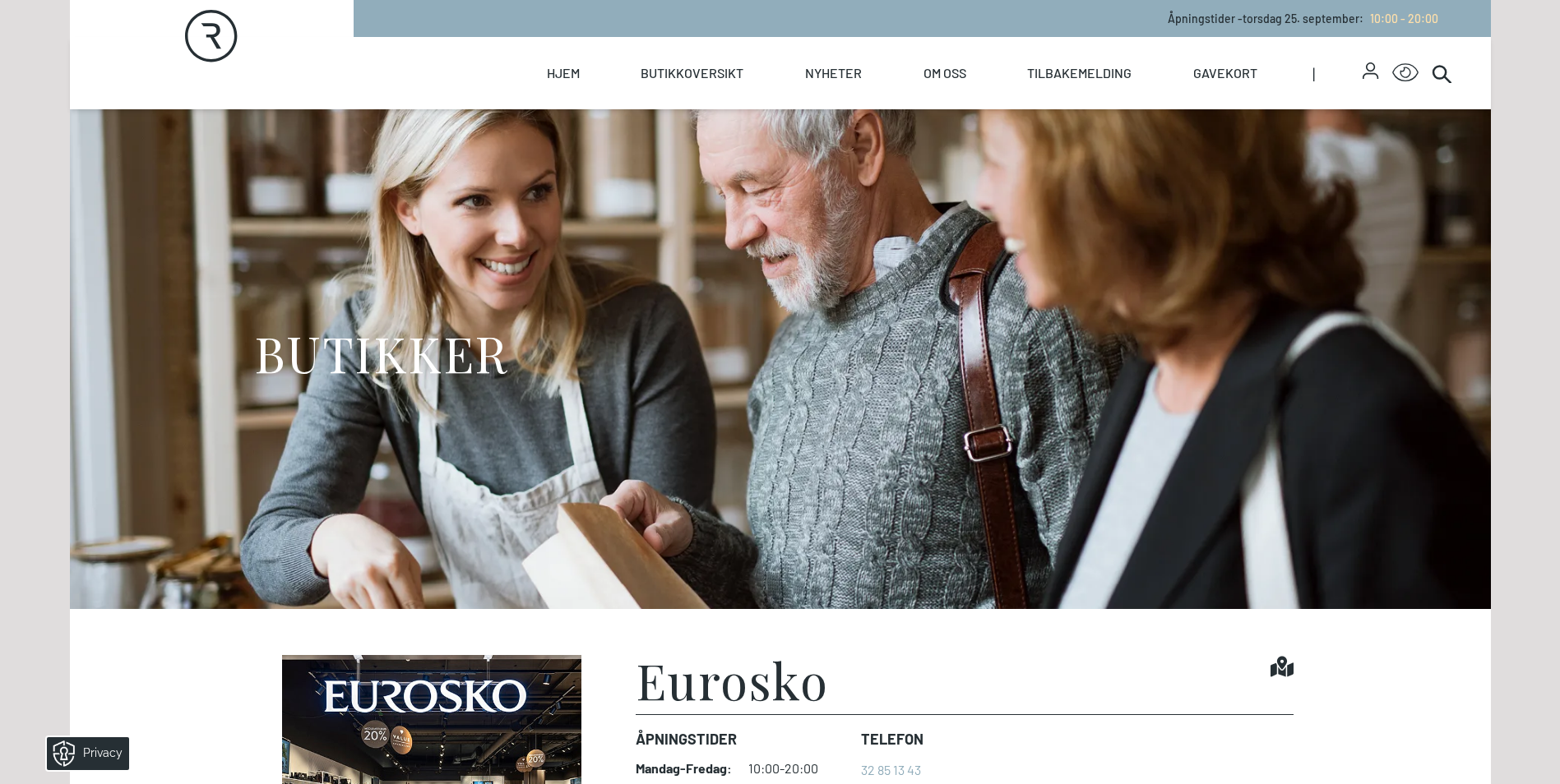
scroll to position [329, 0]
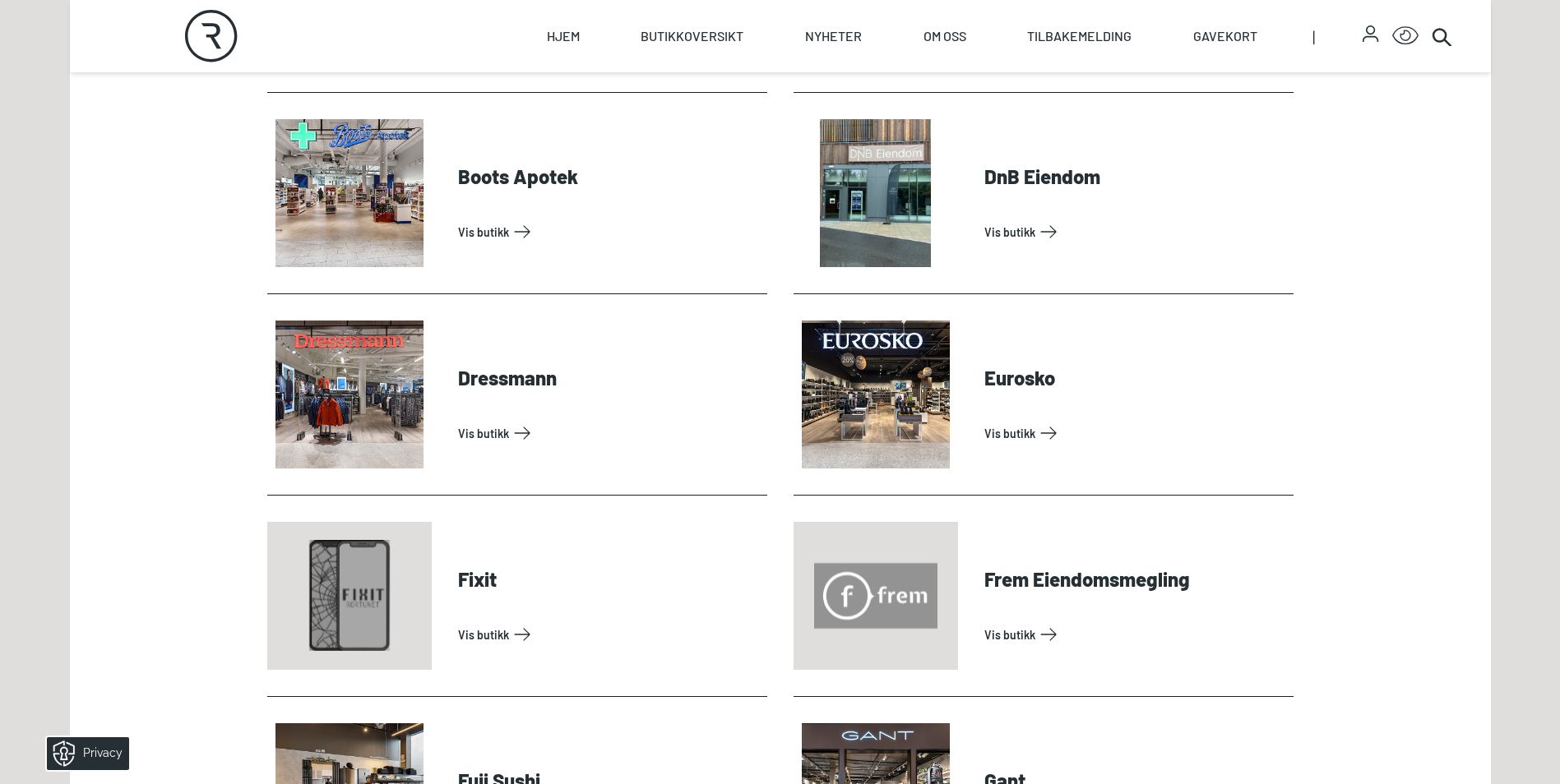
scroll to position [1151, 0]
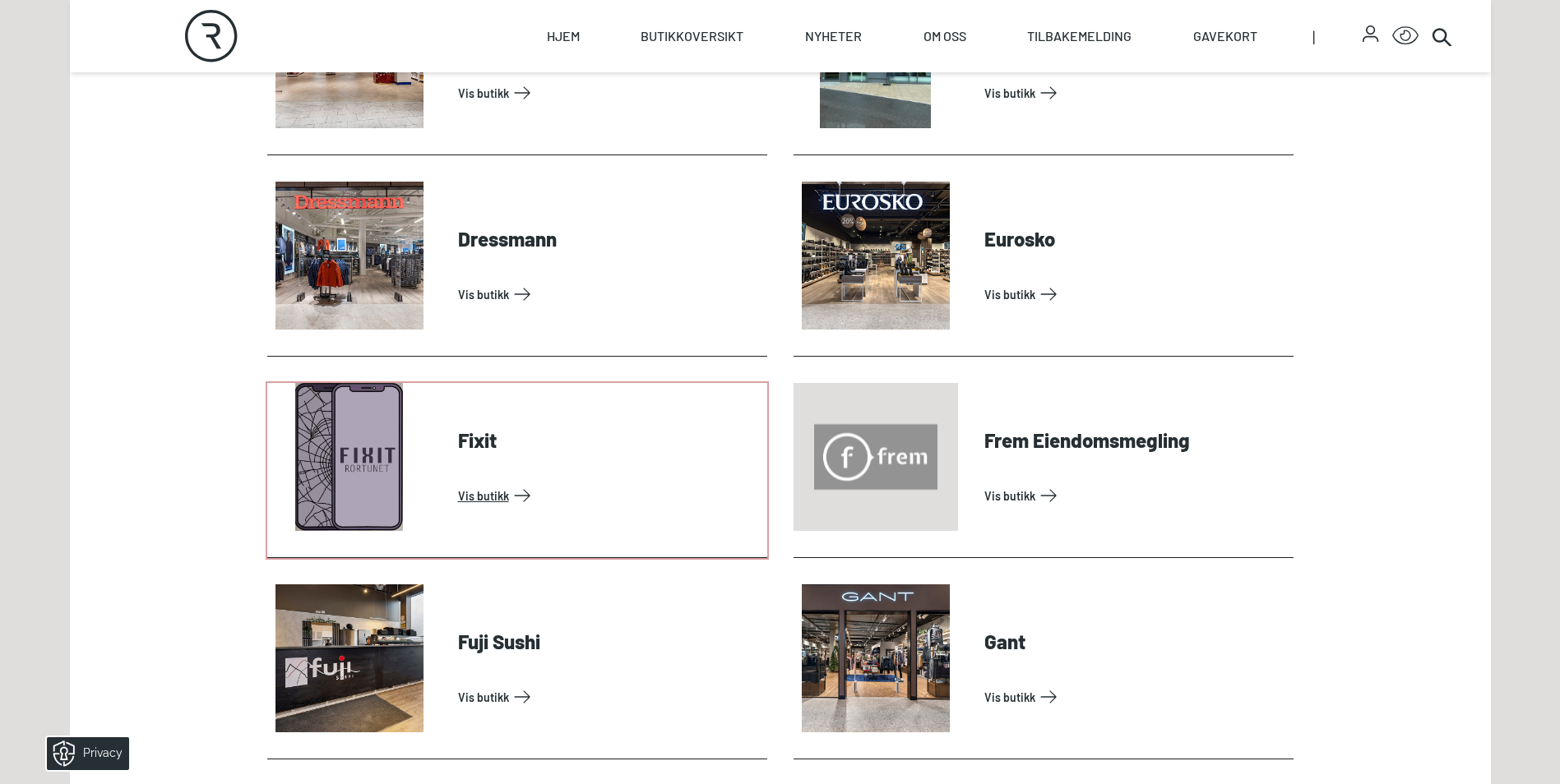
click at [458, 494] on link "Vis butikk" at bounding box center [610, 495] width 303 height 27
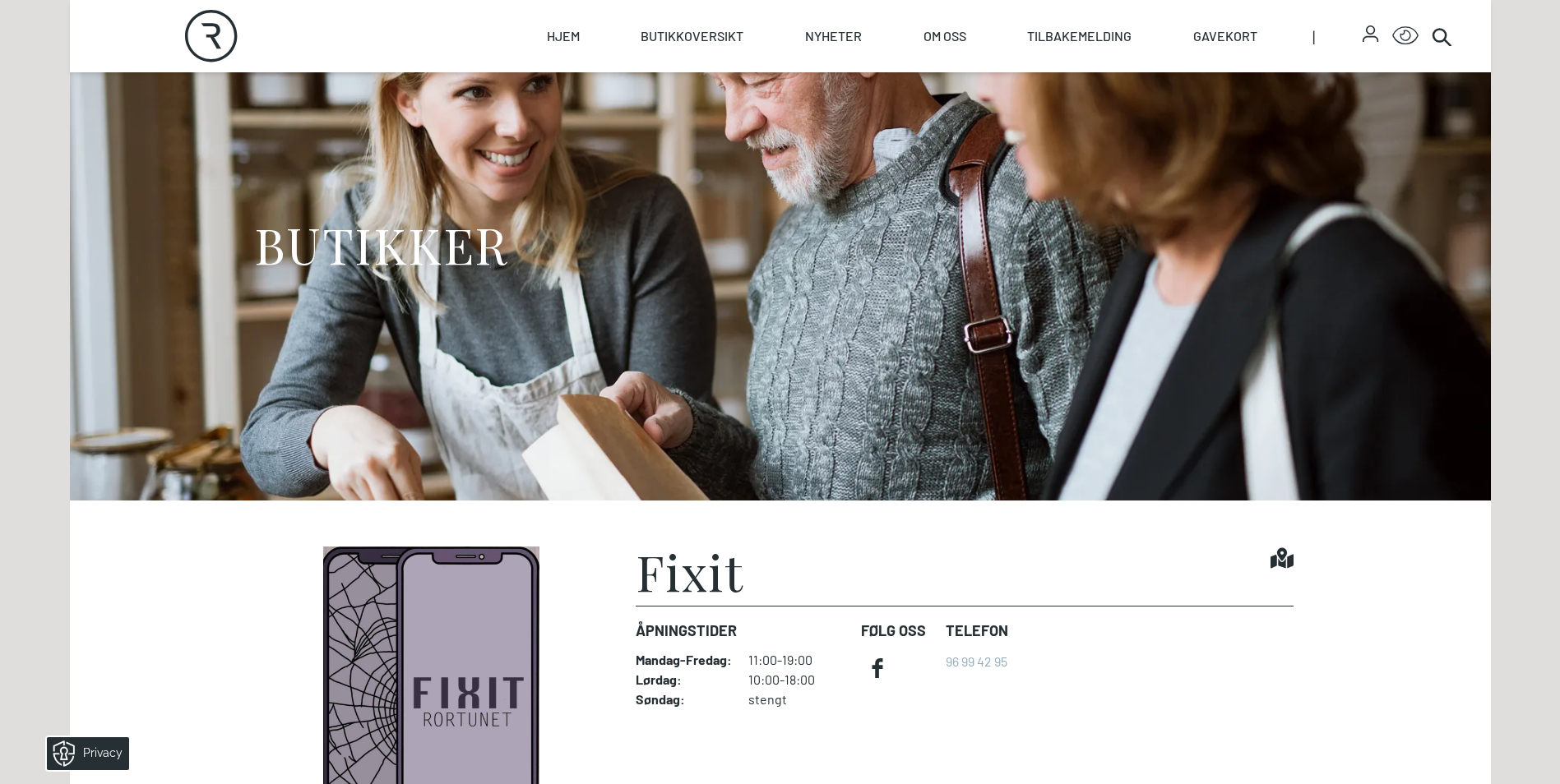
scroll to position [329, 0]
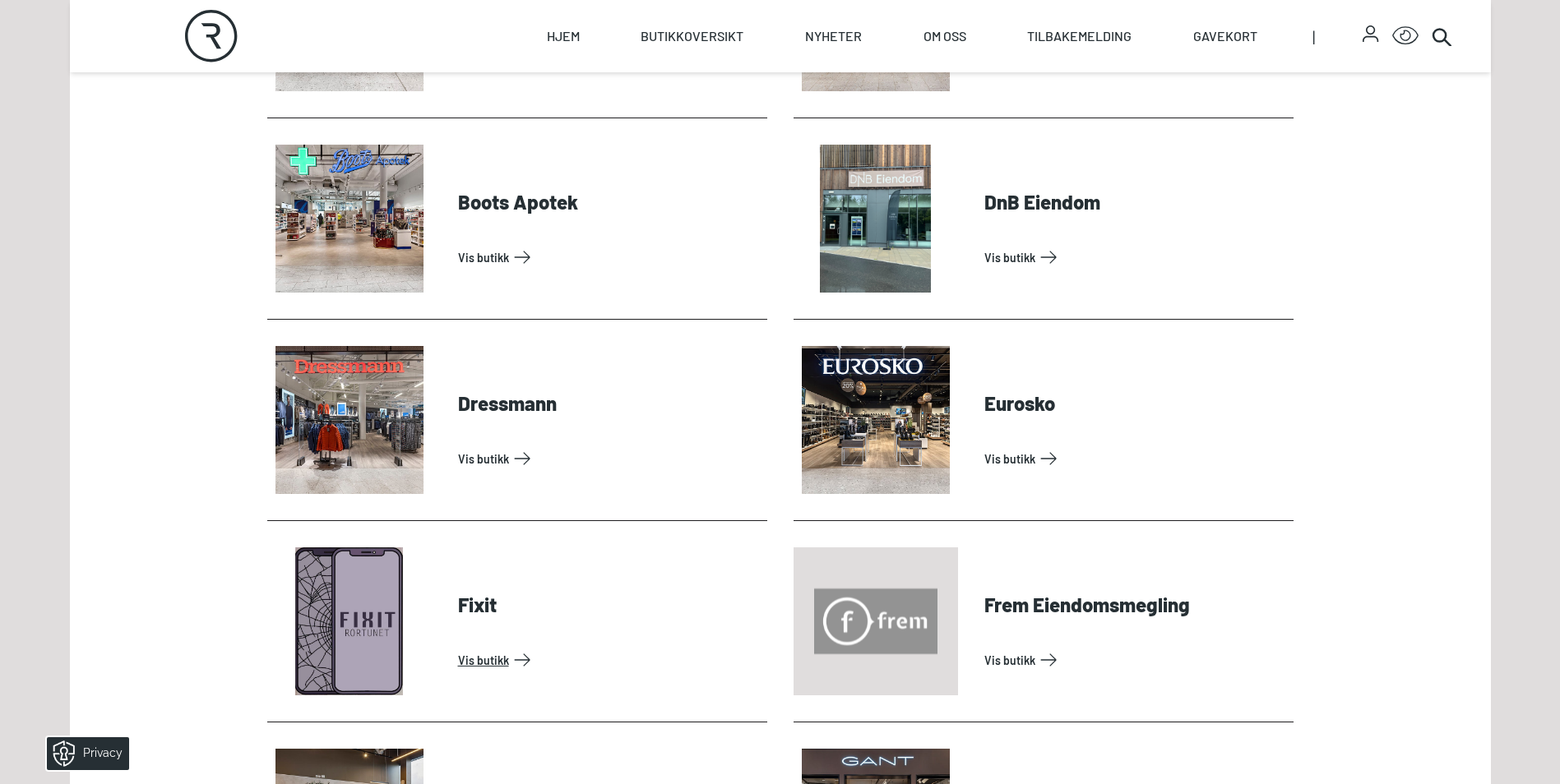
scroll to position [1069, 0]
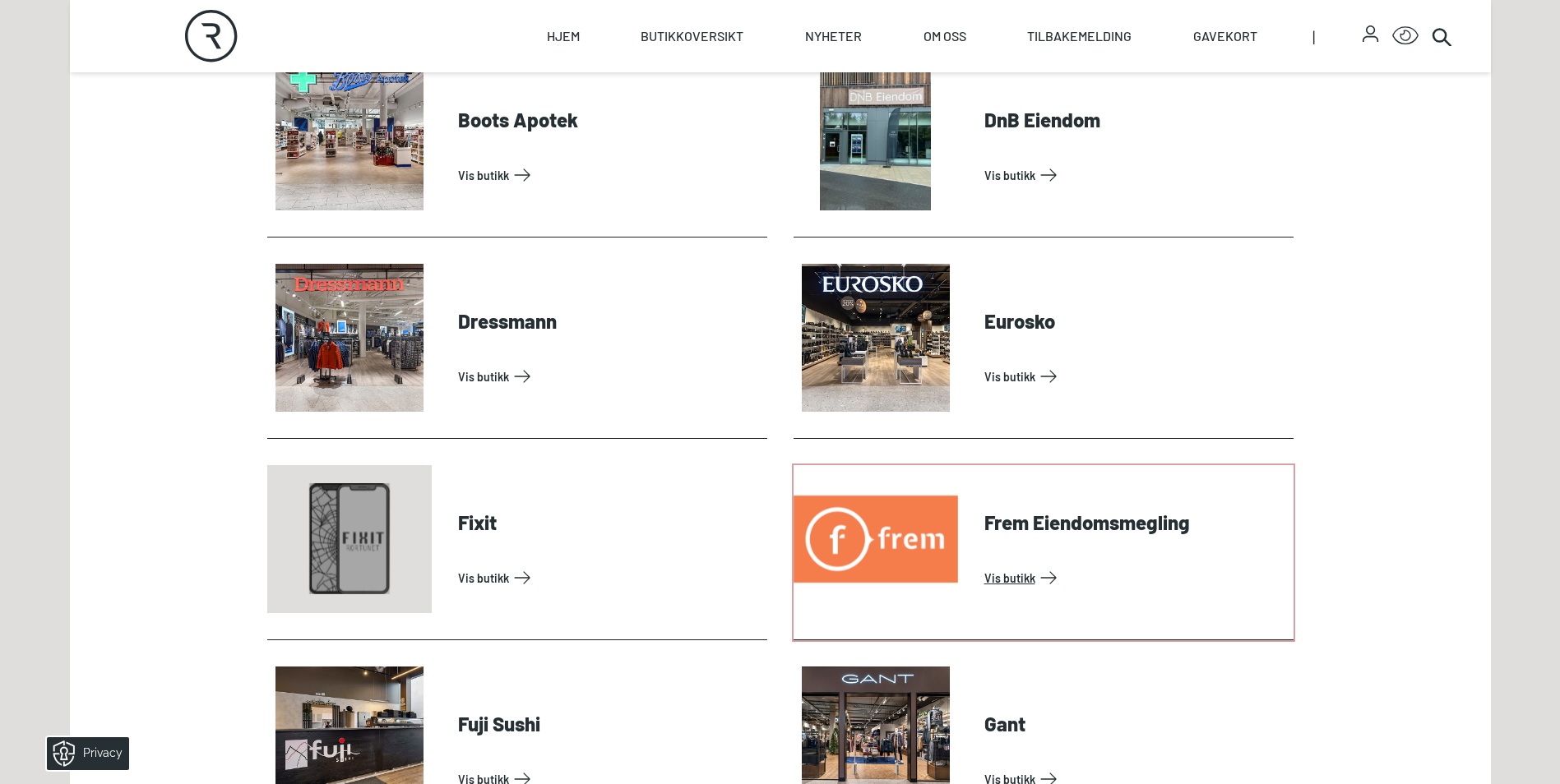
click at [1033, 590] on link "Vis butikk" at bounding box center [1136, 578] width 303 height 27
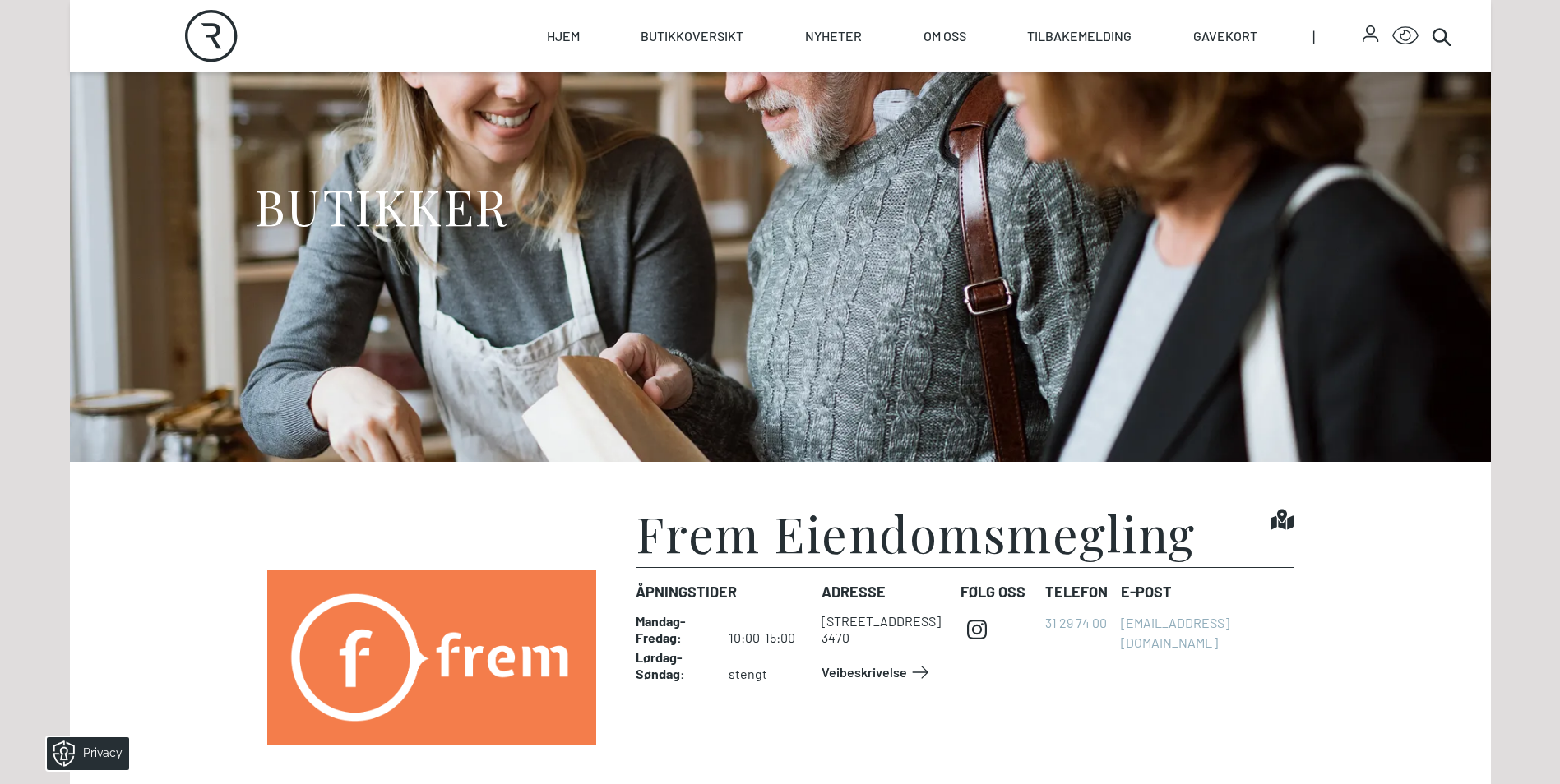
scroll to position [329, 0]
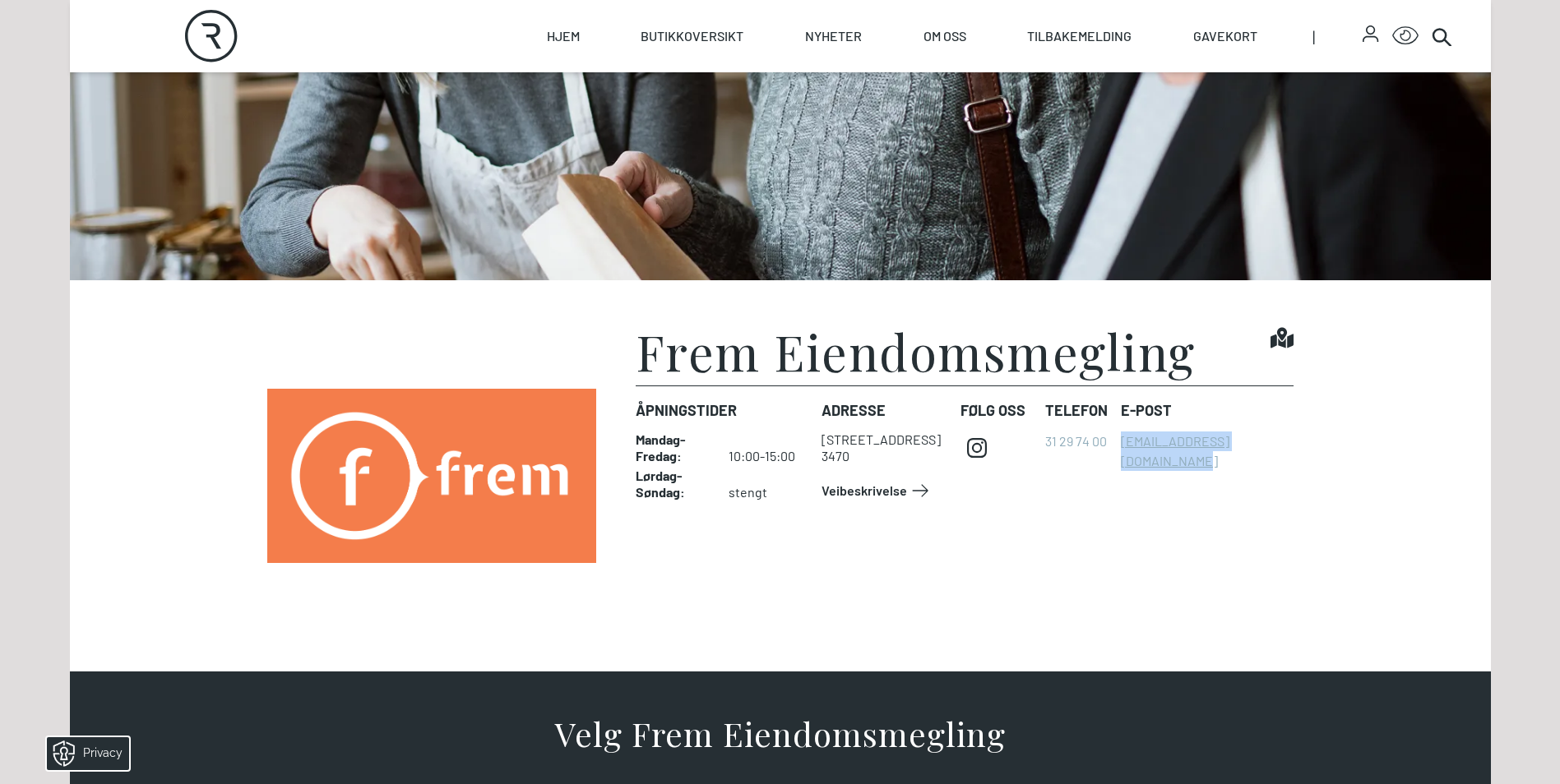
drag, startPoint x: 1305, startPoint y: 441, endPoint x: 1113, endPoint y: 439, distance: 192.0
click at [1113, 439] on div "Frem Eiendomsmegling Find it! Åpningstider Mandag - Fredag : 10:00-15:00 Lørdag…" at bounding box center [780, 476] width 1053 height 299
copy link "[EMAIL_ADDRESS][DOMAIN_NAME]"
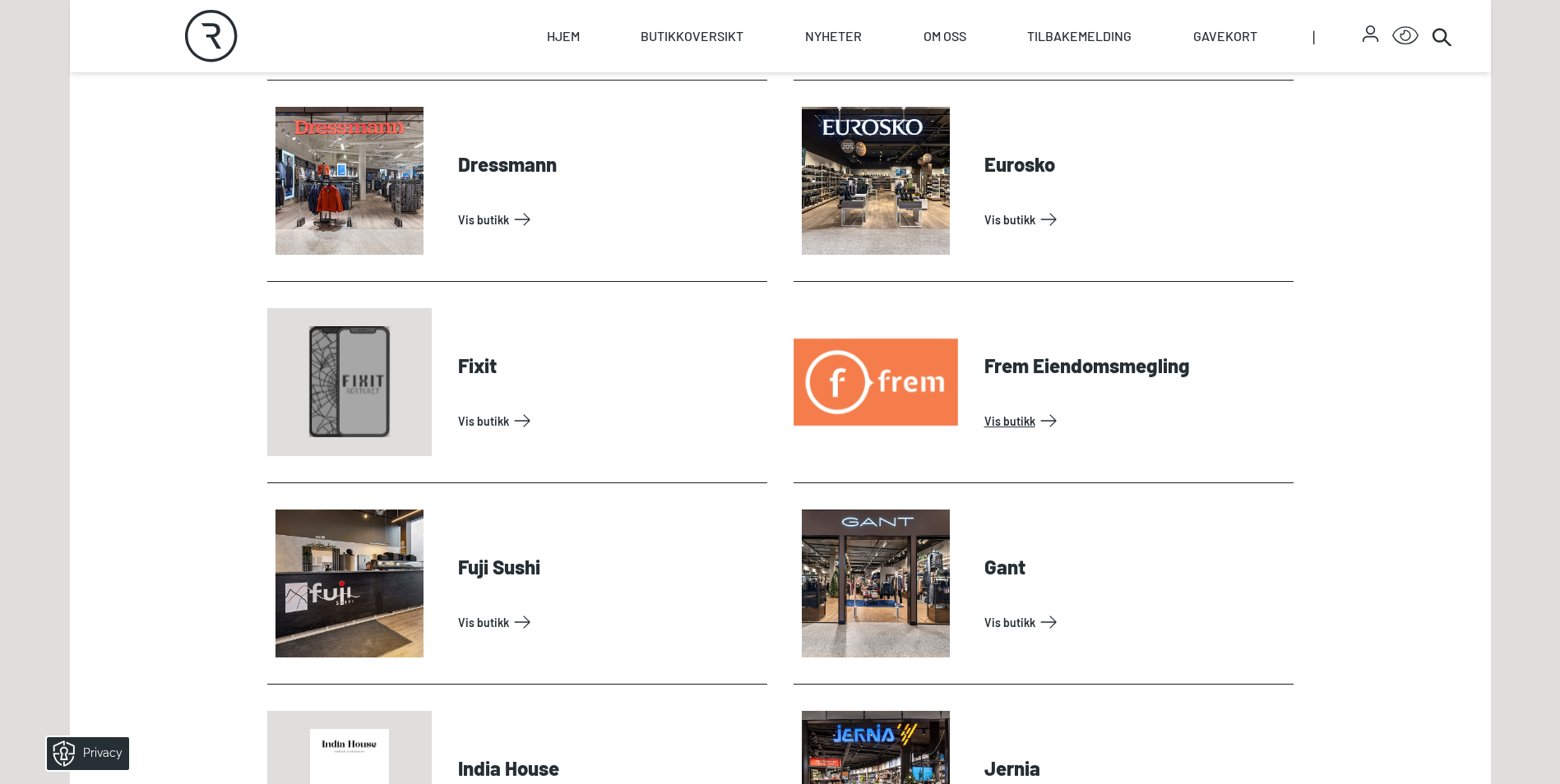
scroll to position [1398, 0]
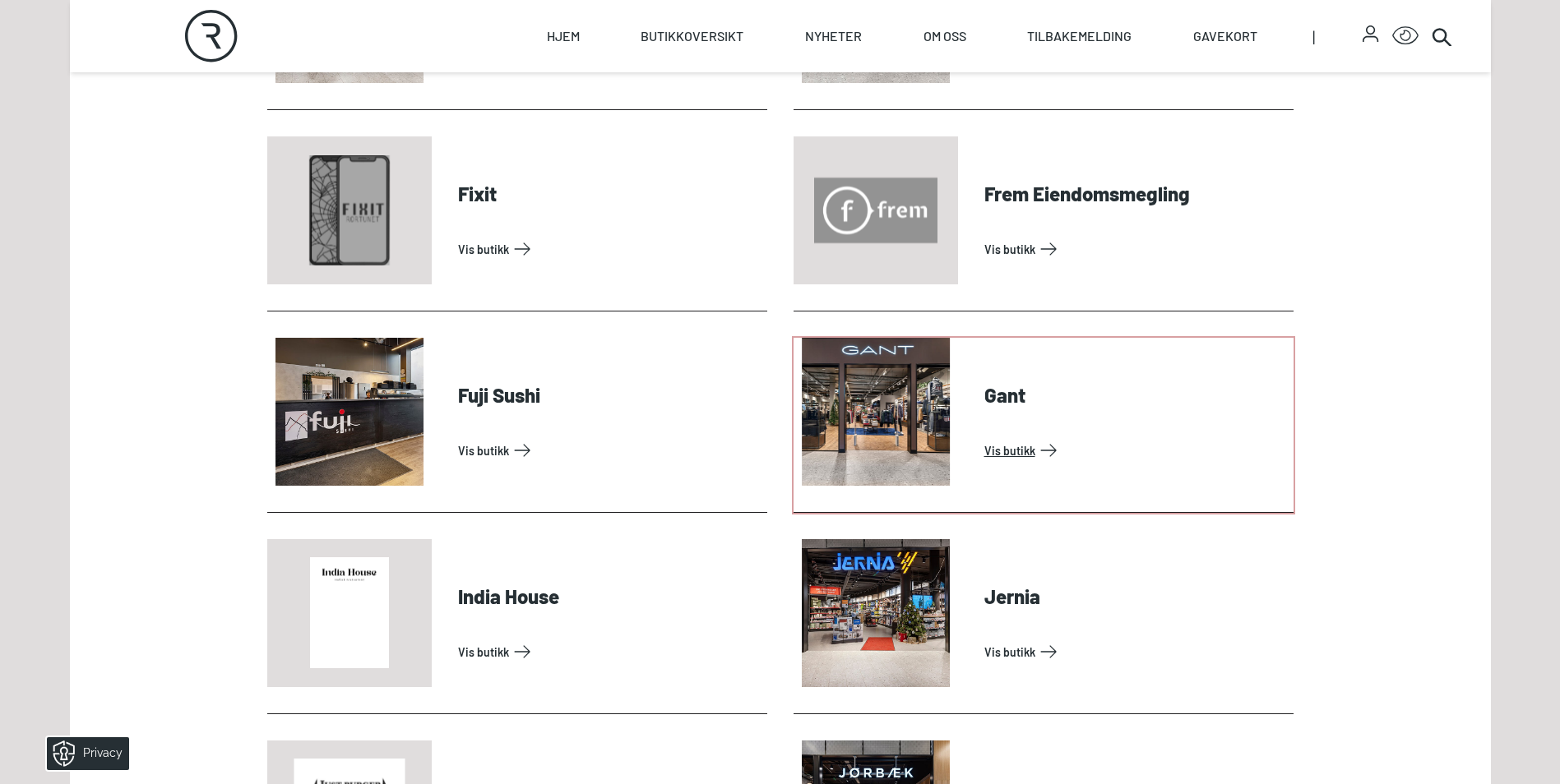
click at [1008, 449] on link "Vis butikk" at bounding box center [1136, 451] width 303 height 27
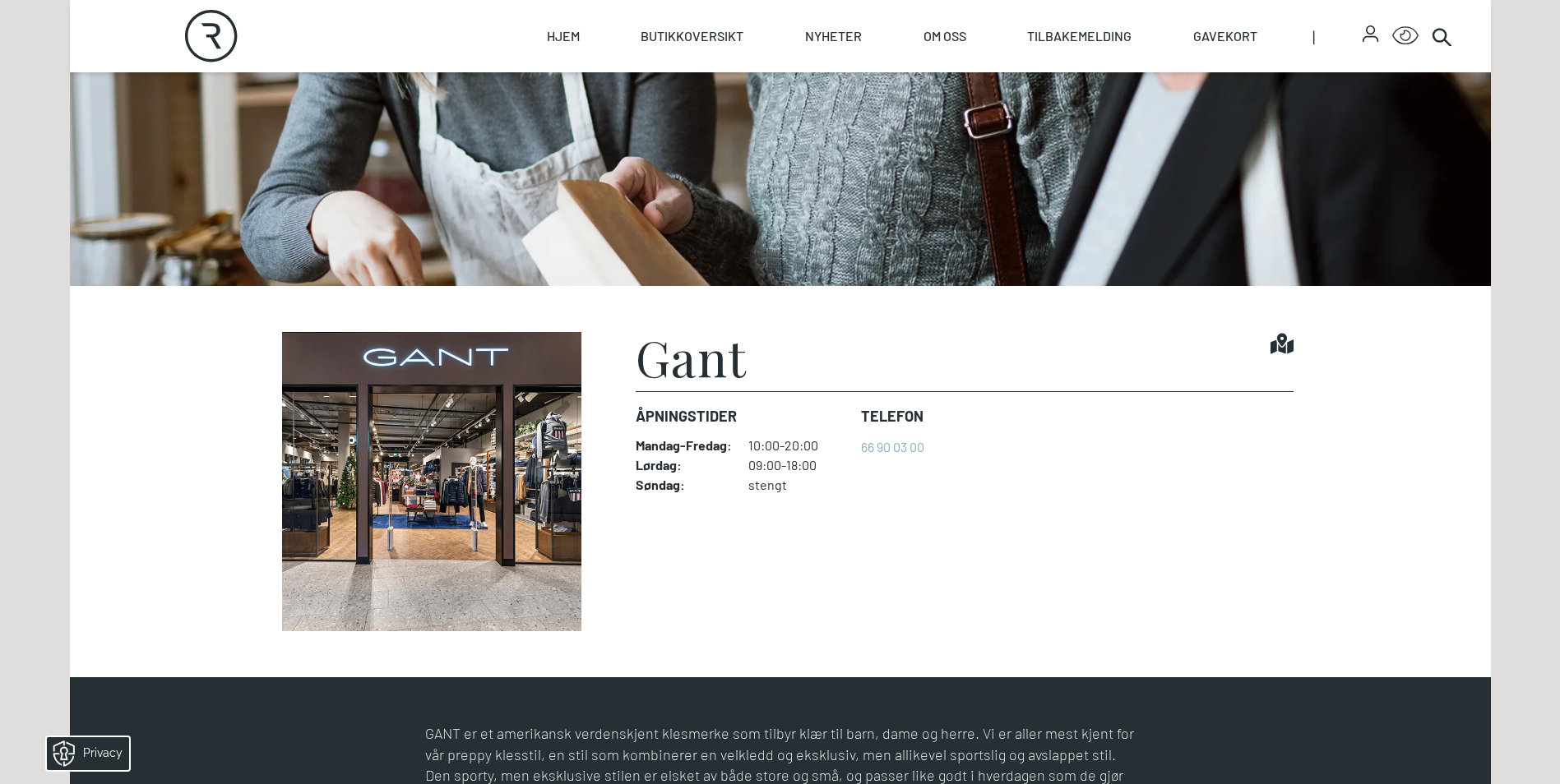
scroll to position [411, 0]
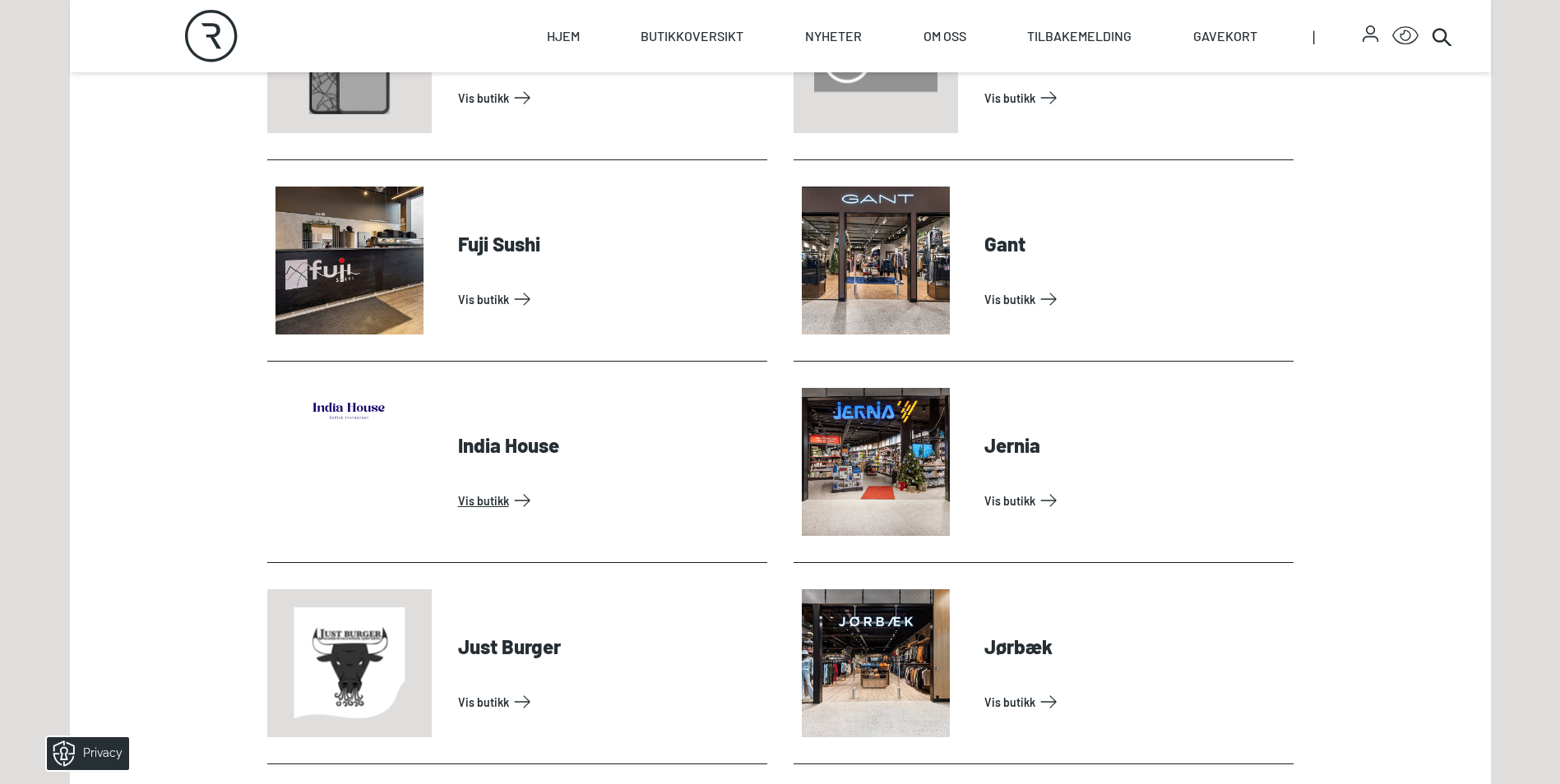
scroll to position [1562, 0]
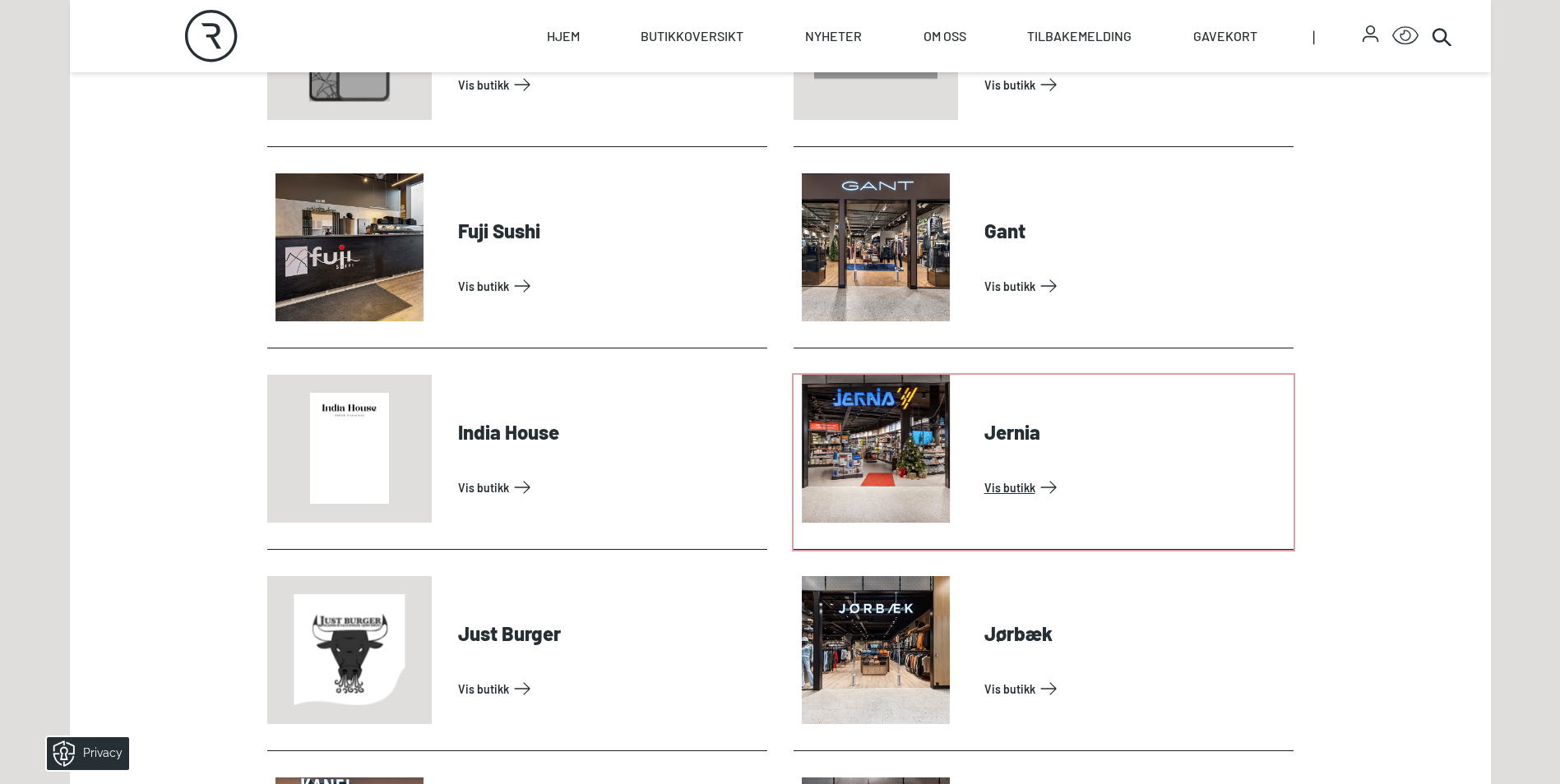
click at [1023, 492] on link "Vis butikk" at bounding box center [1136, 487] width 303 height 27
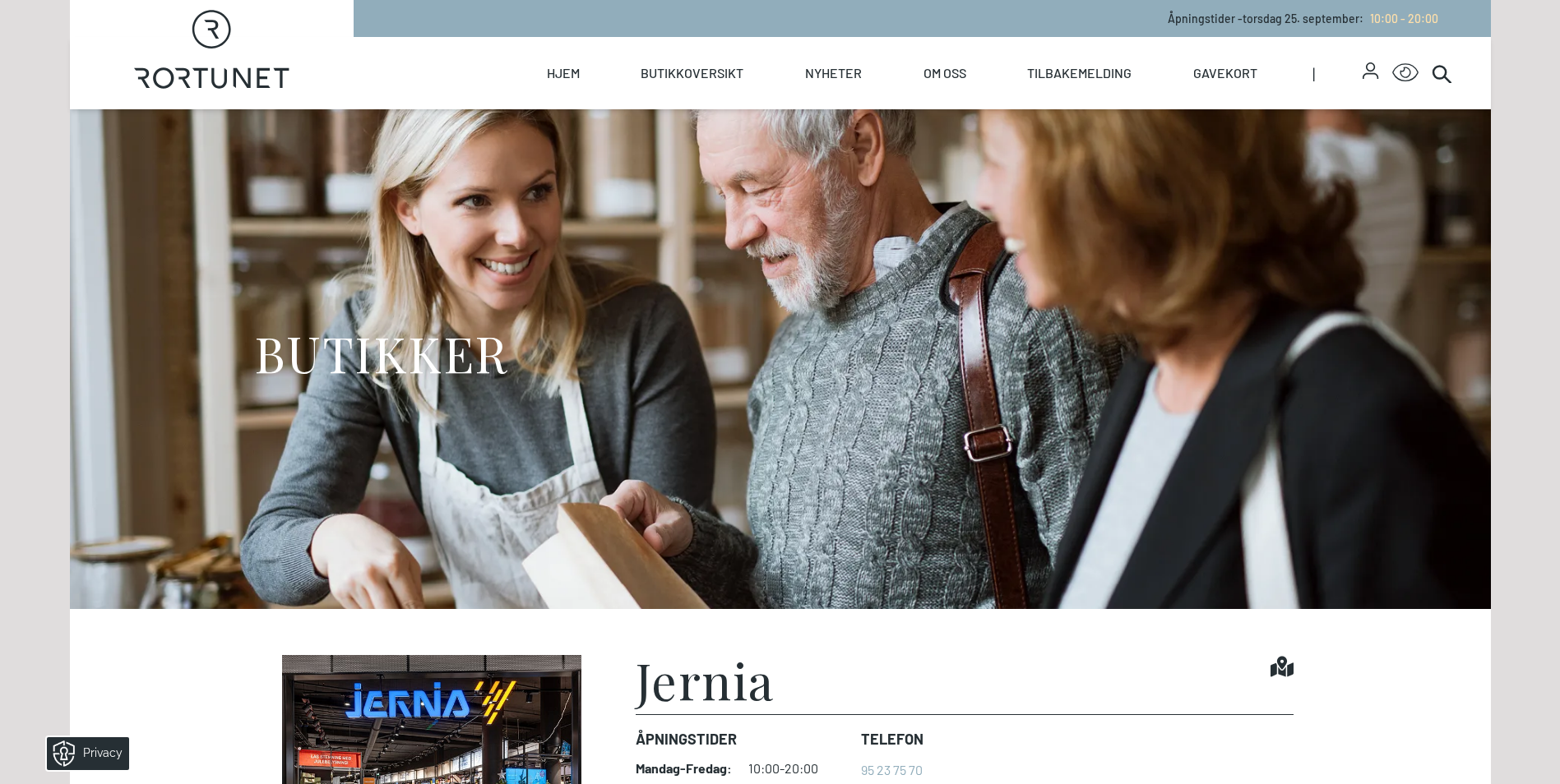
scroll to position [329, 0]
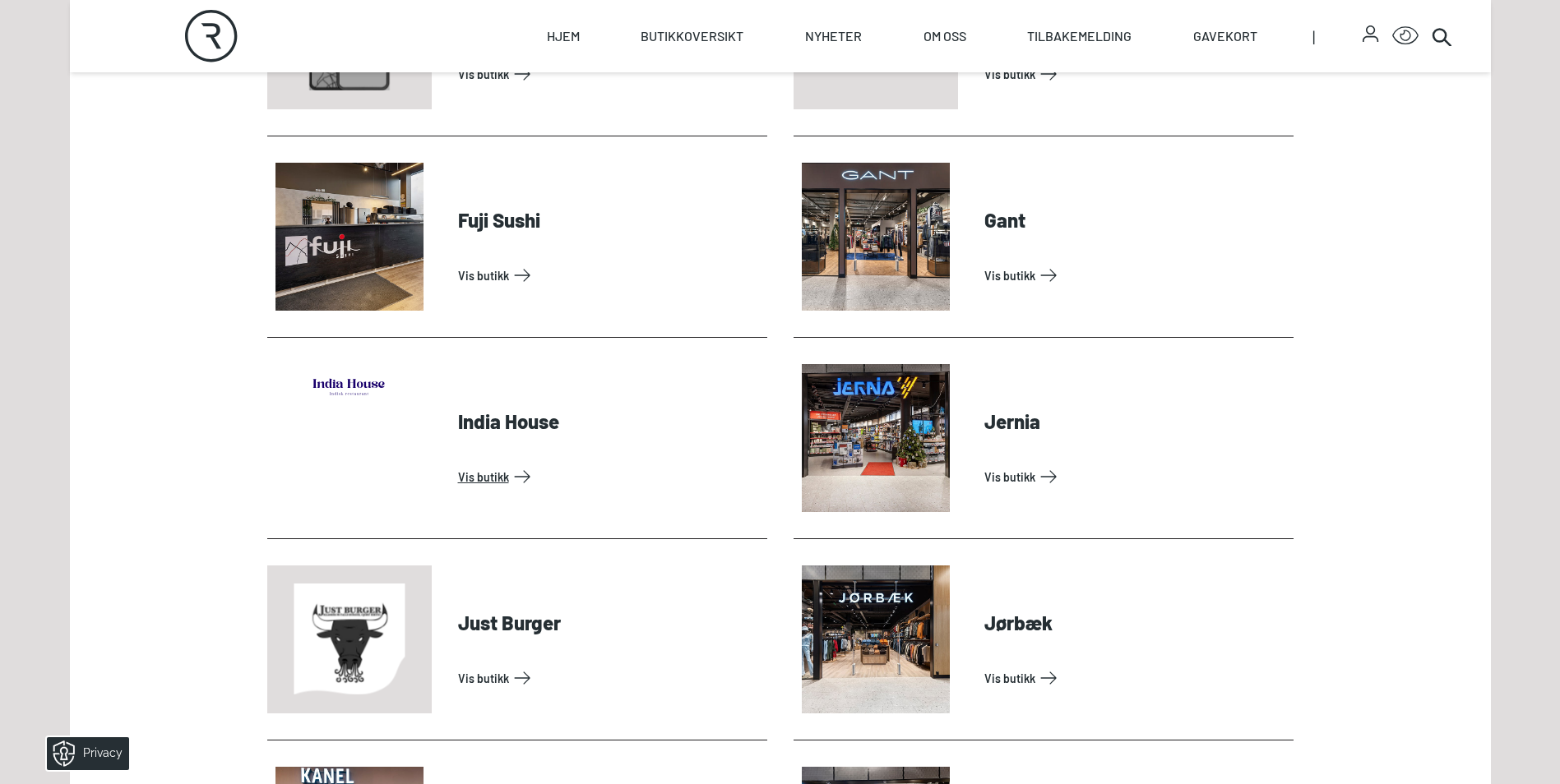
scroll to position [1809, 0]
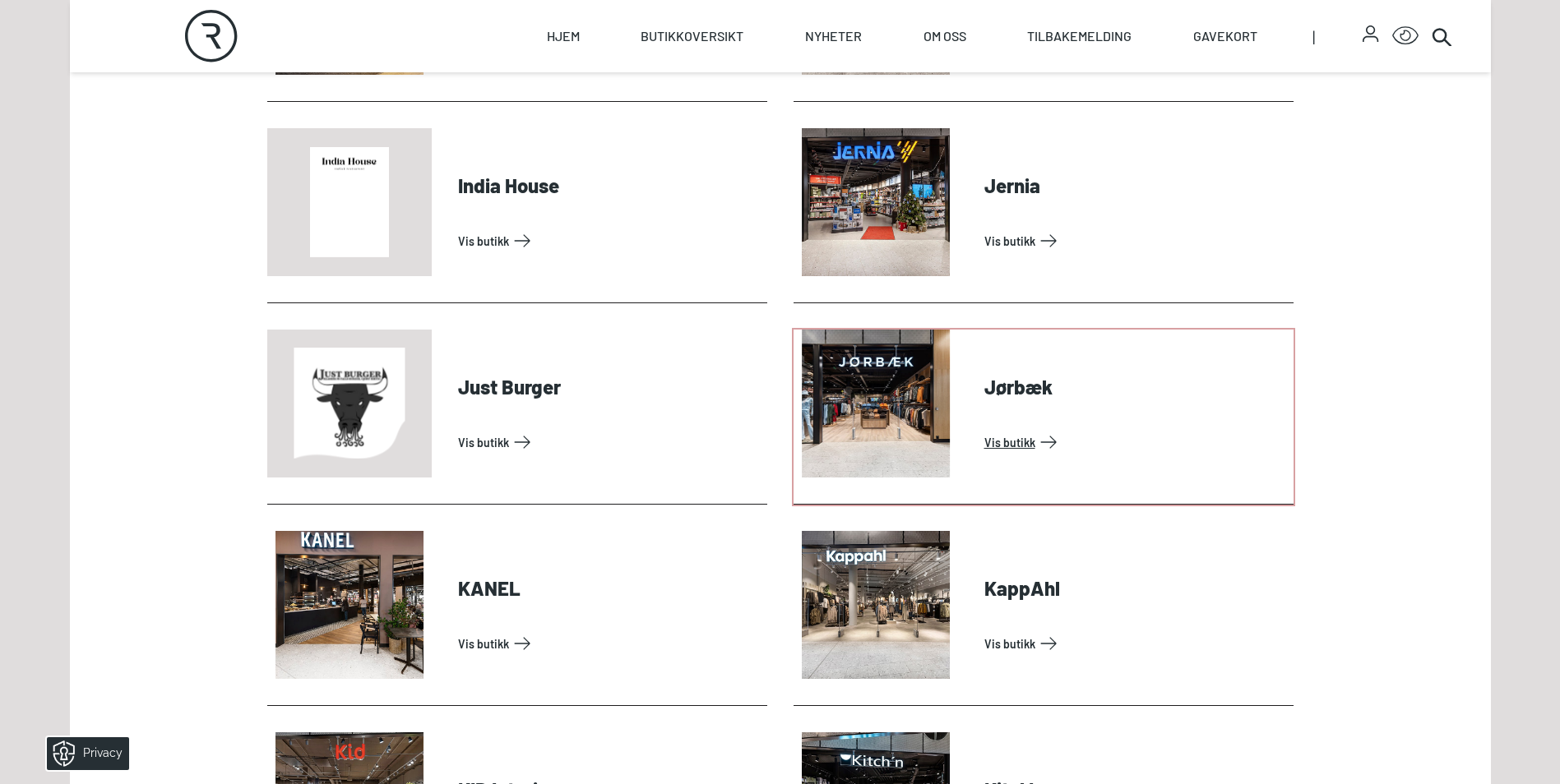
click at [1028, 443] on link "Vis butikk" at bounding box center [1136, 442] width 303 height 27
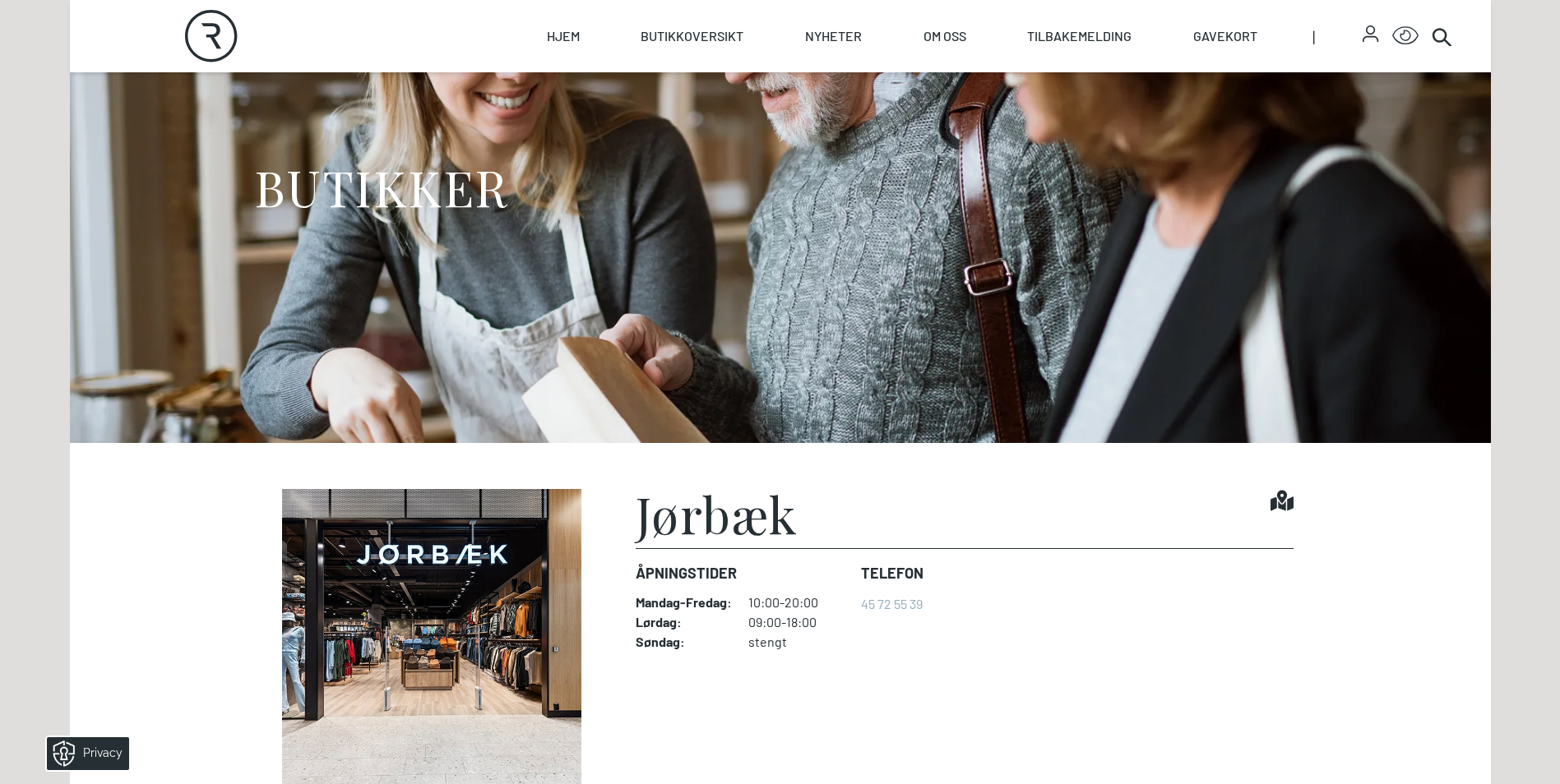
scroll to position [411, 0]
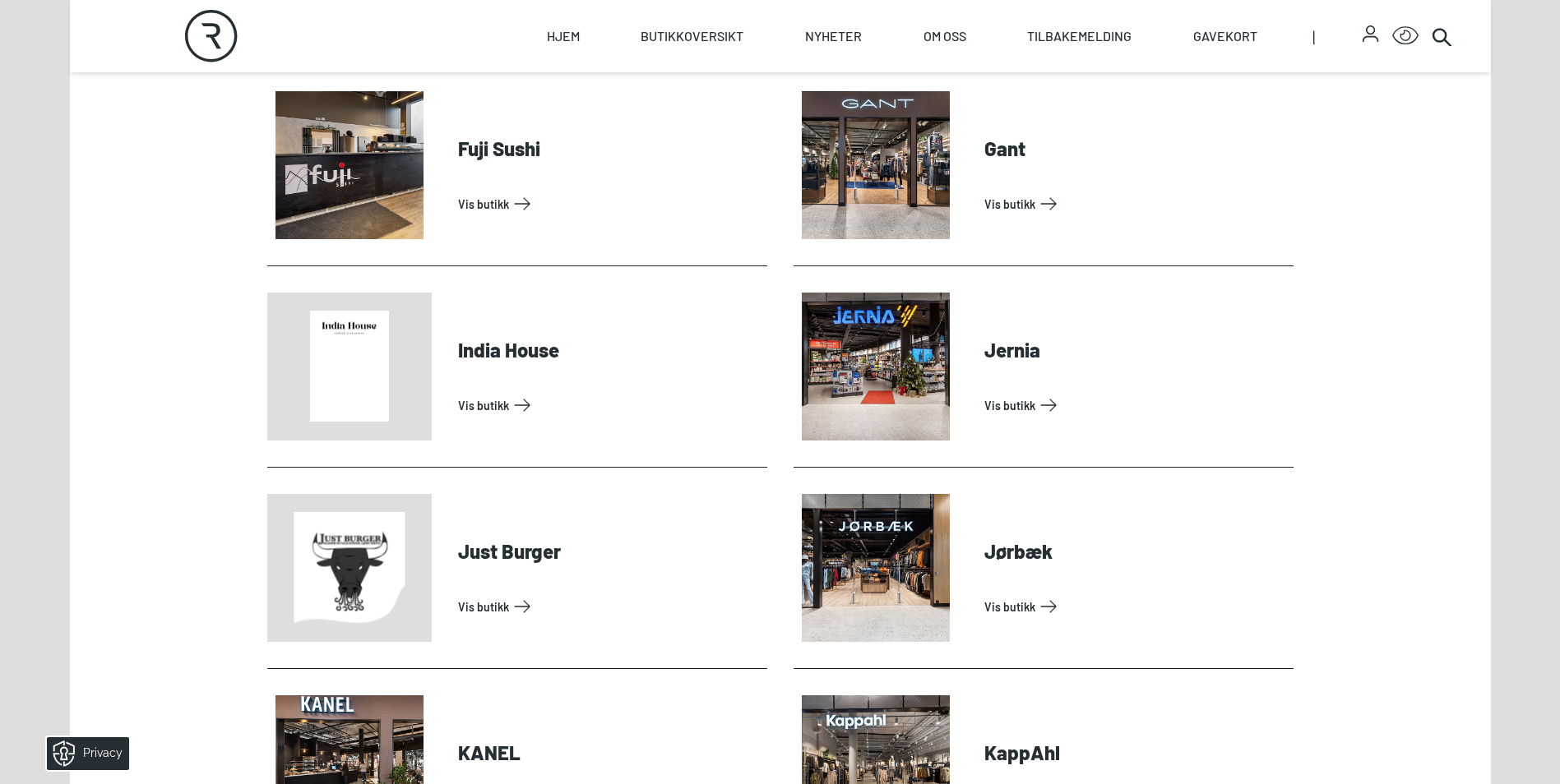
scroll to position [1973, 0]
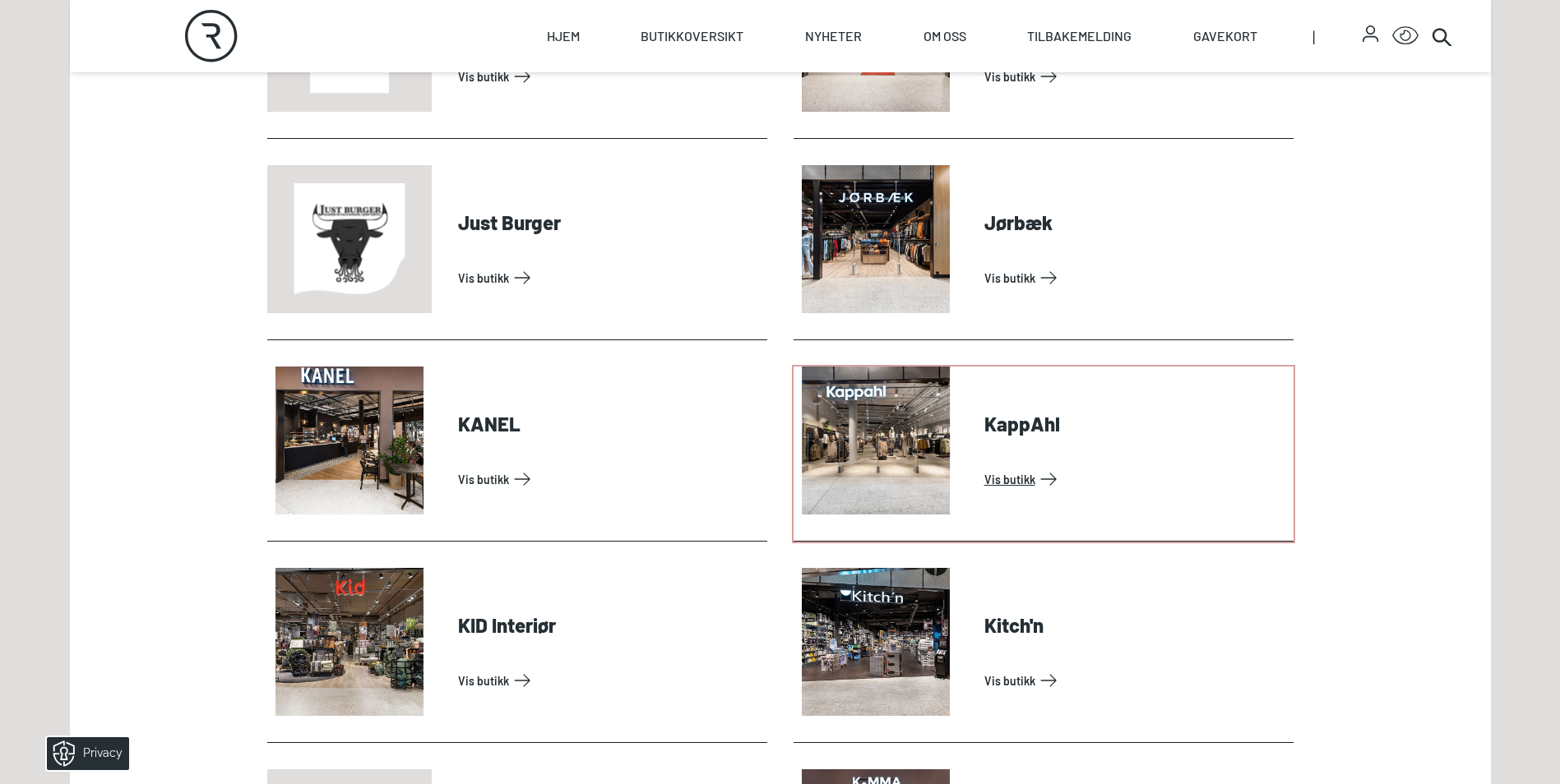
click at [1027, 472] on link "Vis butikk" at bounding box center [1136, 479] width 303 height 27
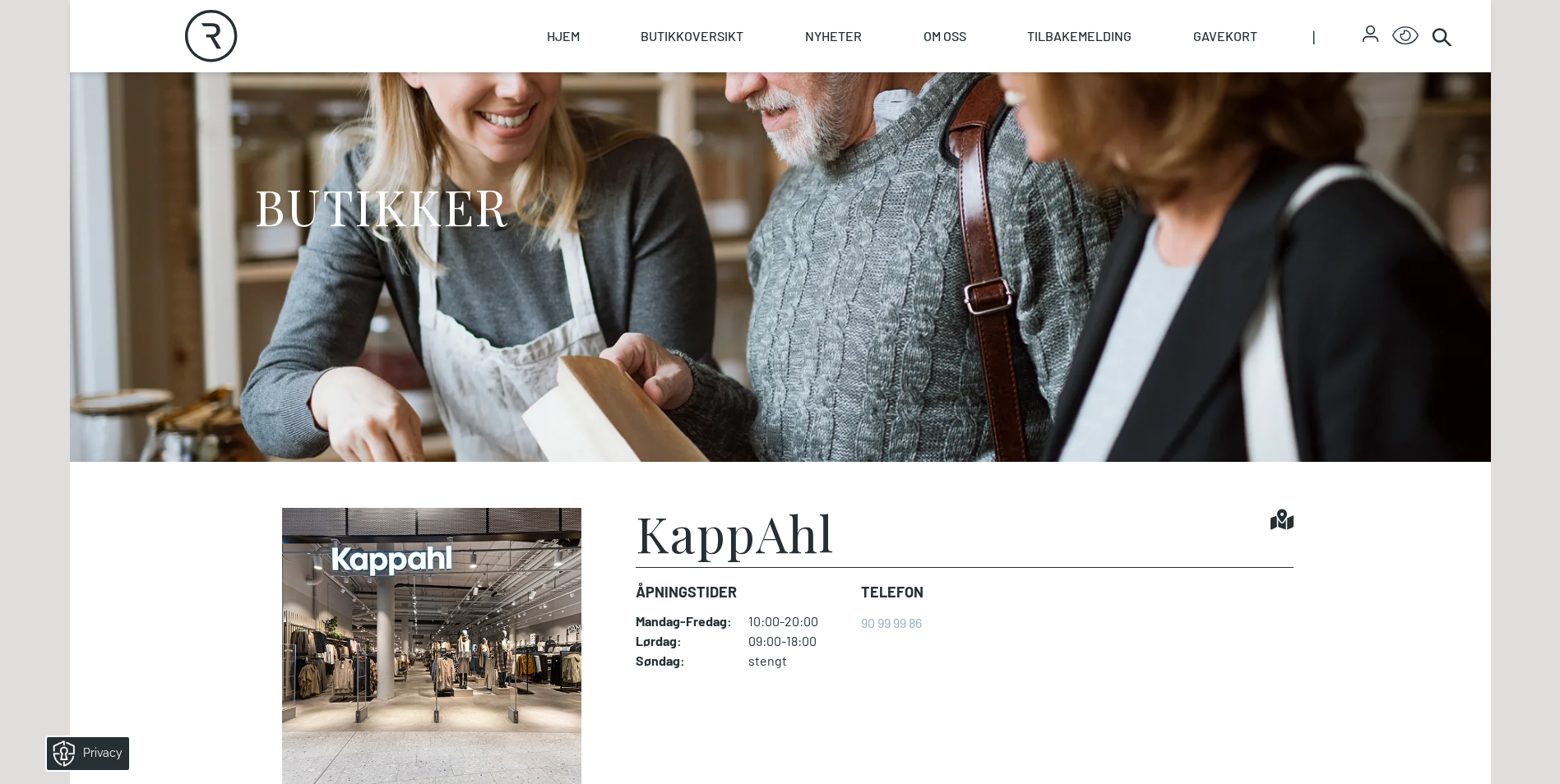
scroll to position [411, 0]
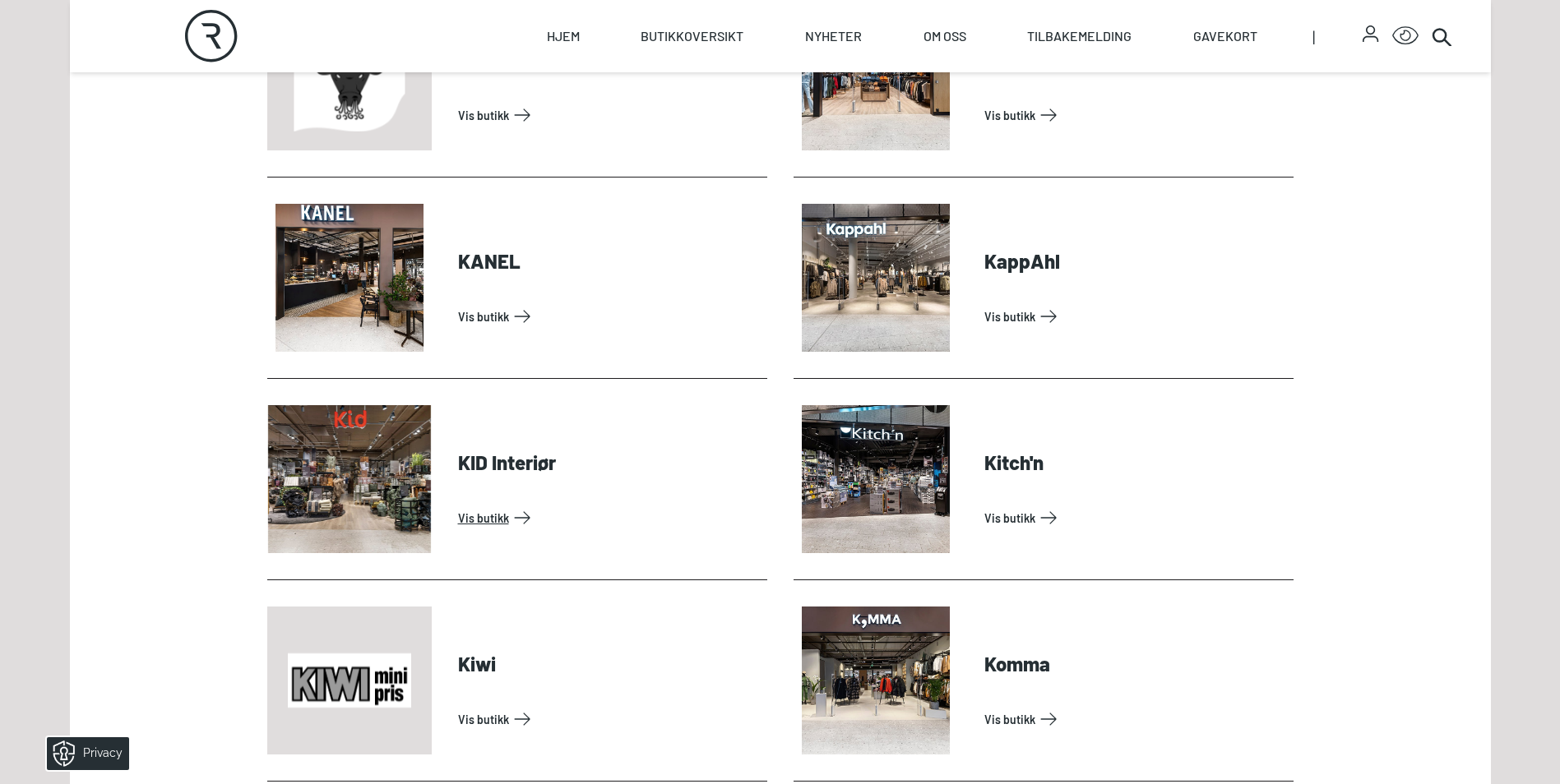
scroll to position [2302, 0]
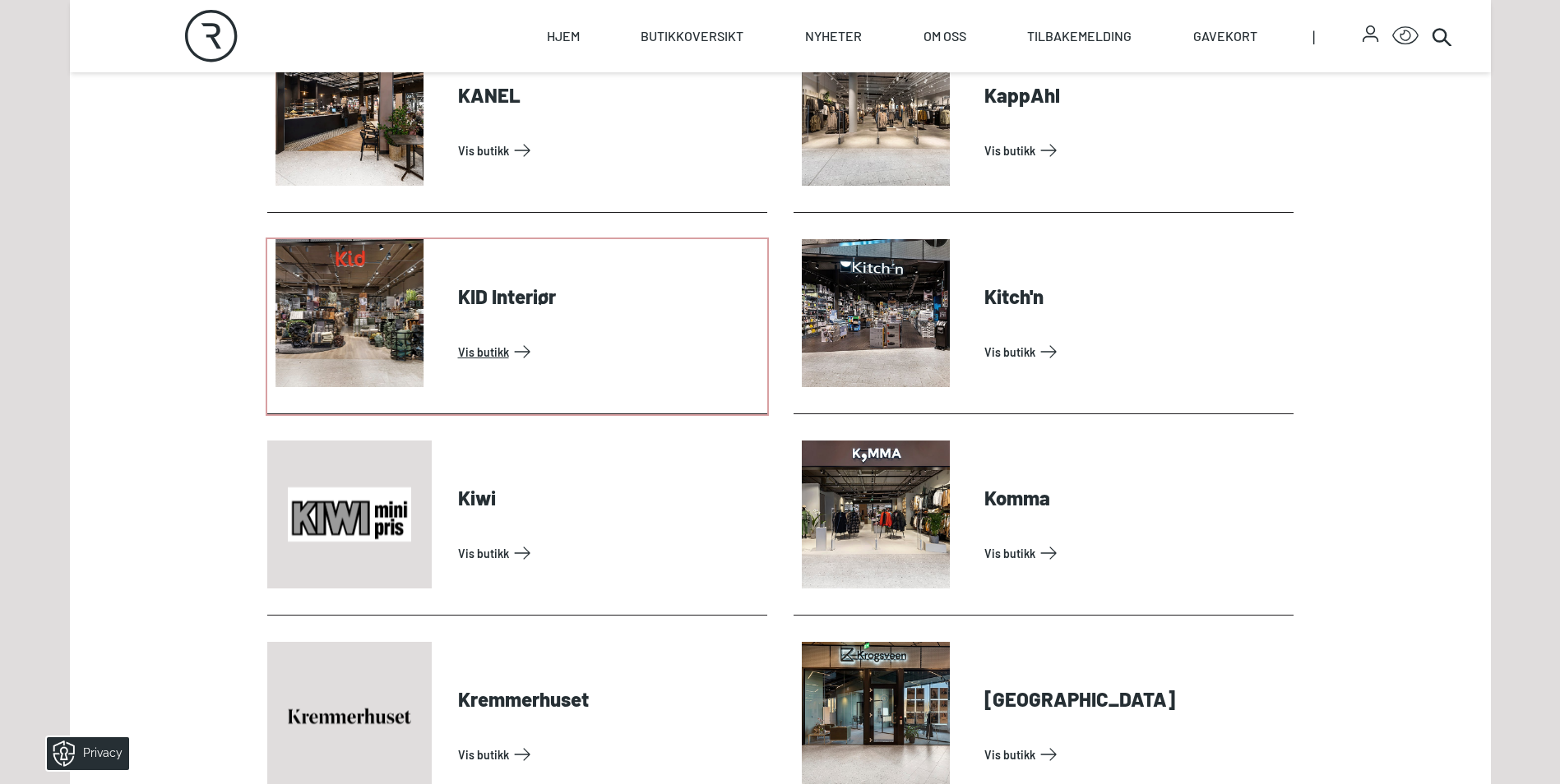
click at [489, 355] on link "Vis butikk" at bounding box center [610, 351] width 303 height 27
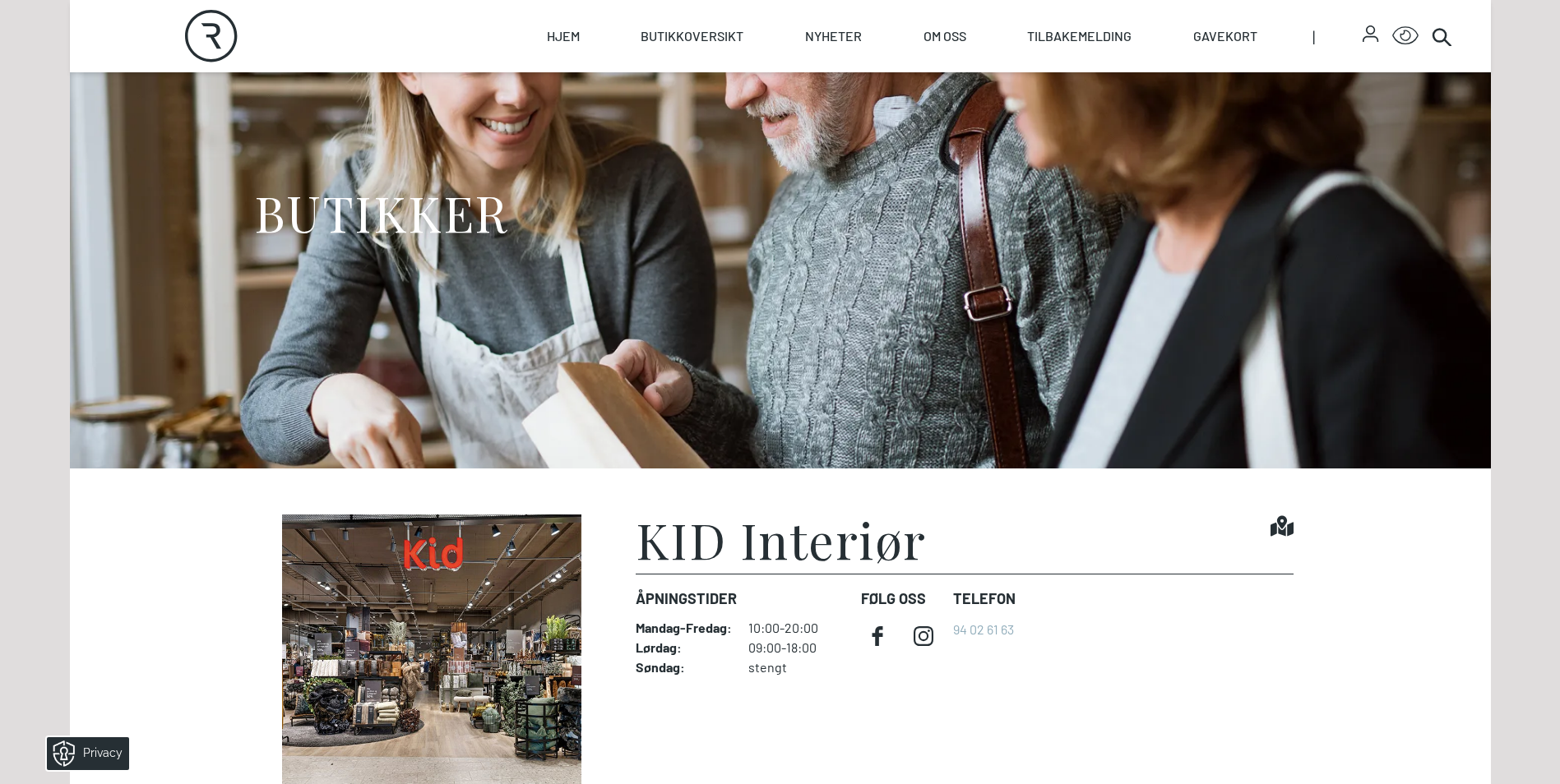
scroll to position [246, 0]
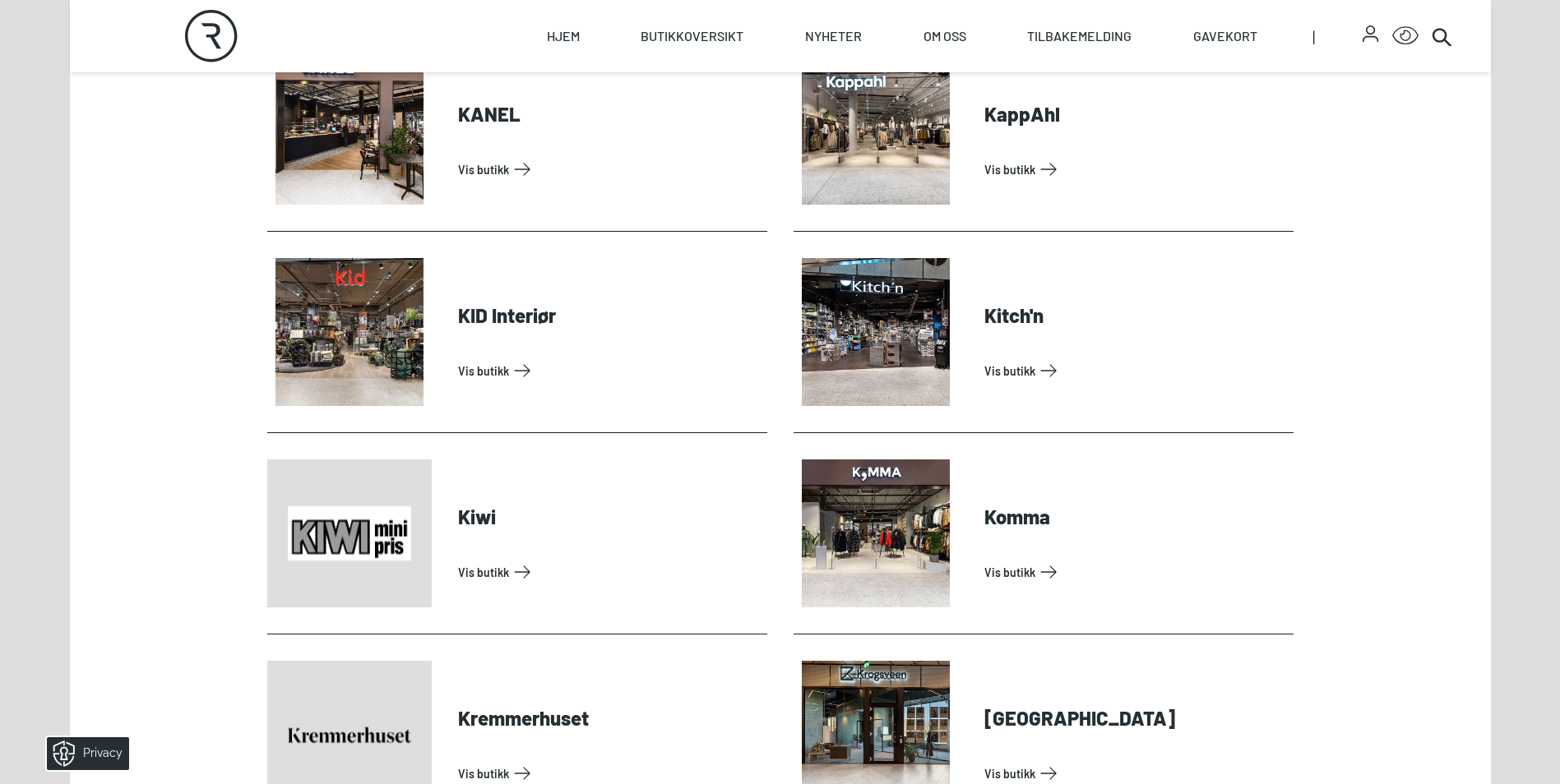
scroll to position [2384, 0]
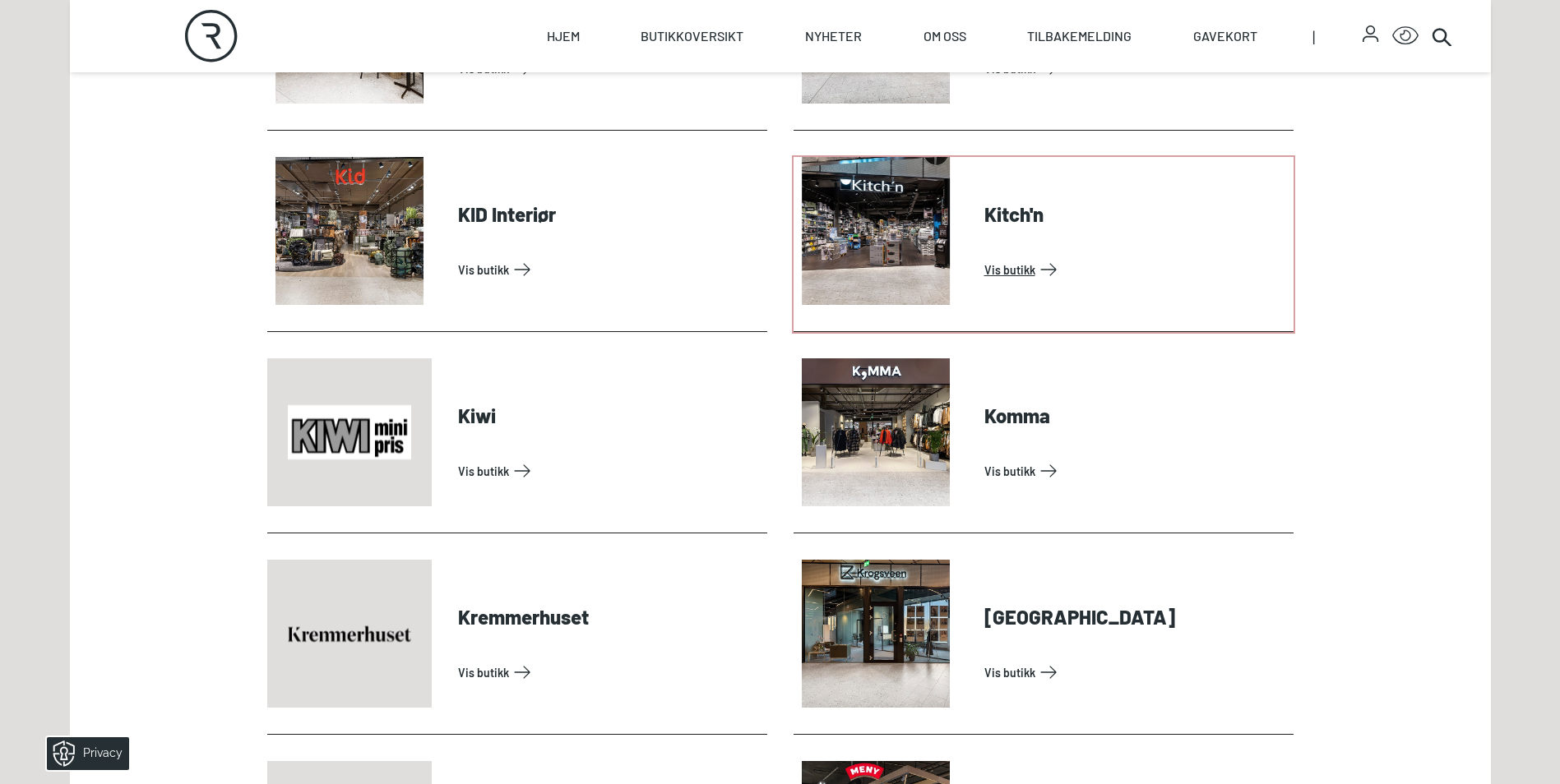
click at [1011, 264] on link "Vis butikk" at bounding box center [1136, 269] width 303 height 27
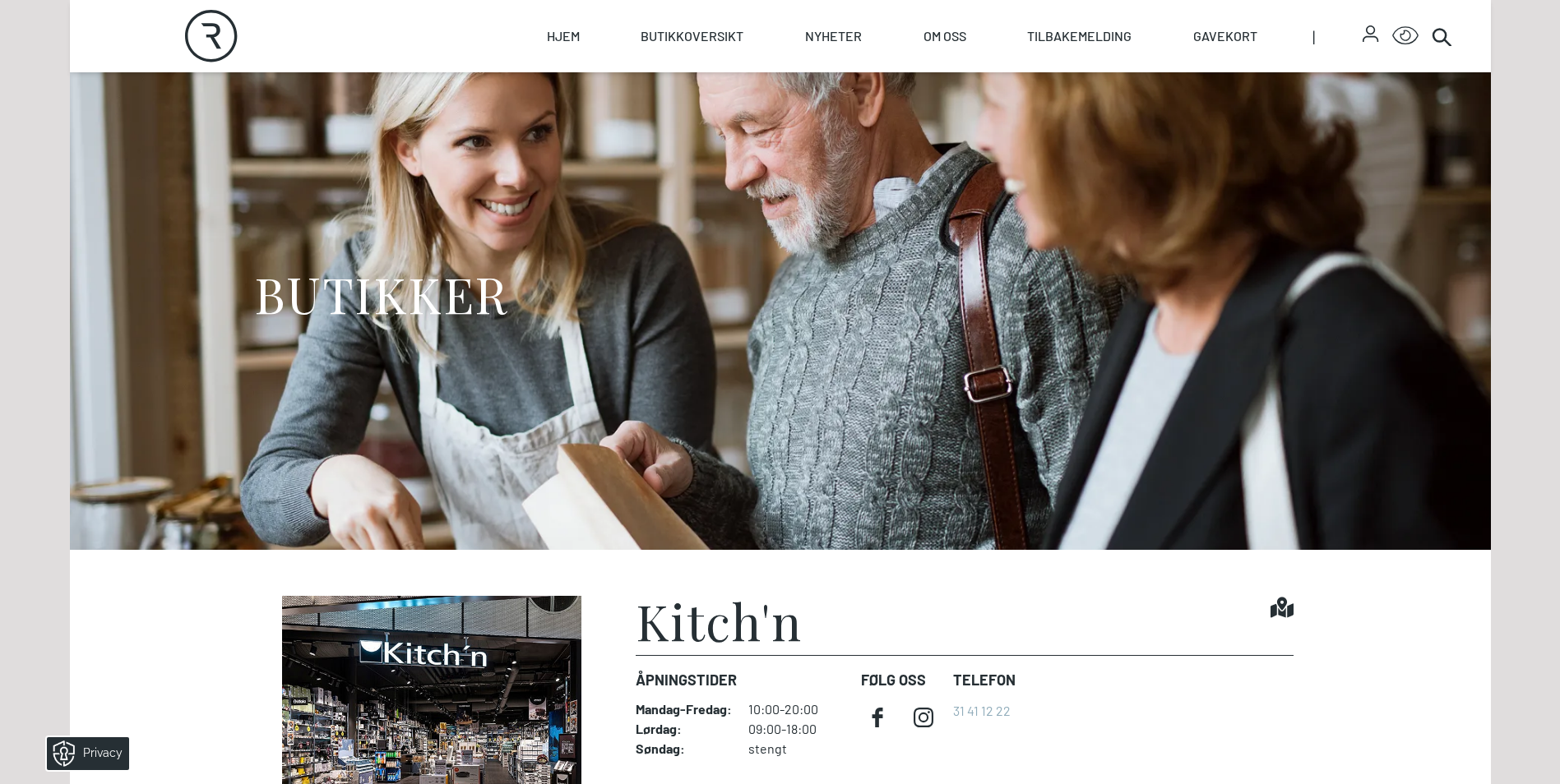
scroll to position [246, 0]
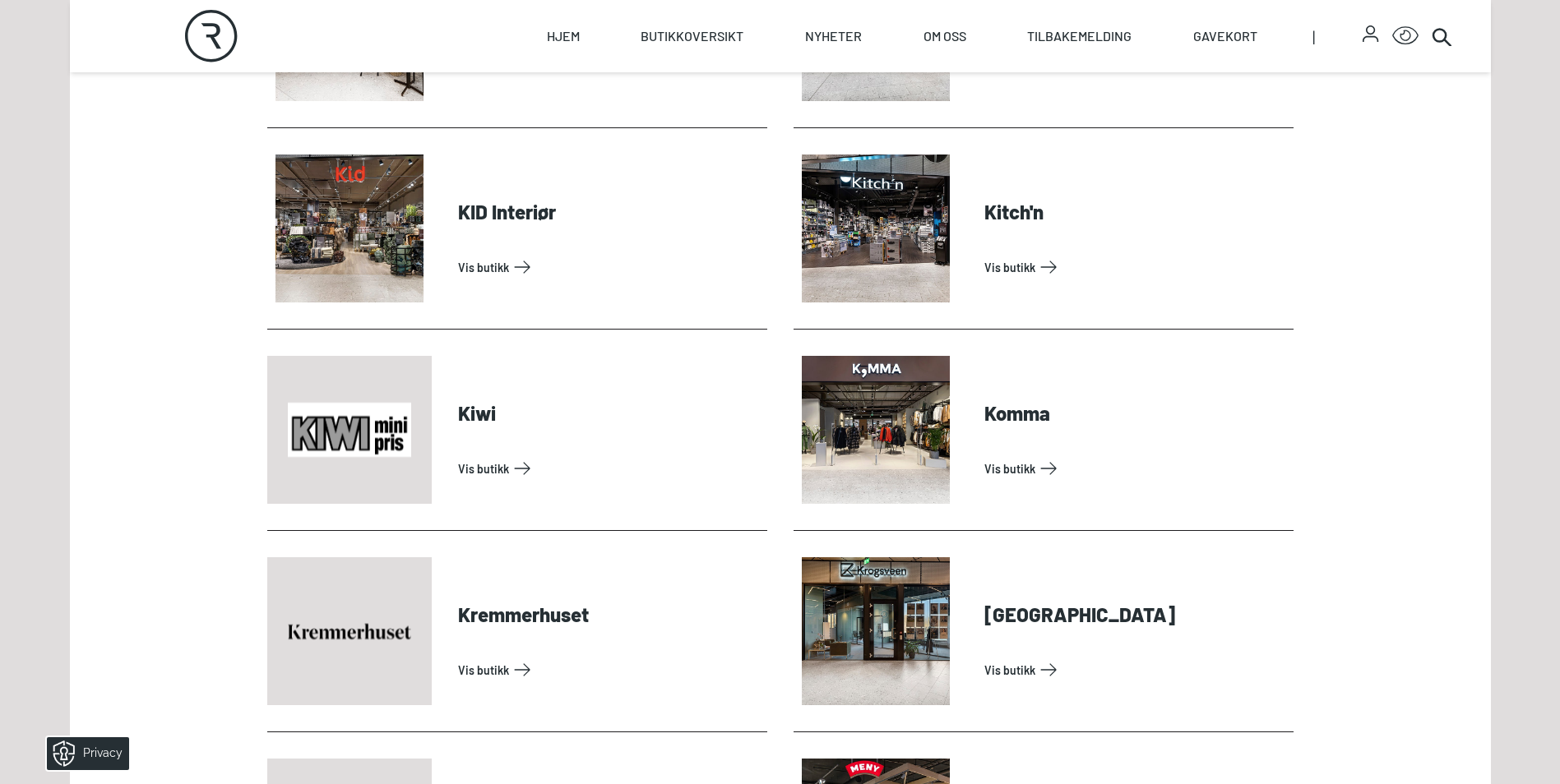
scroll to position [2467, 0]
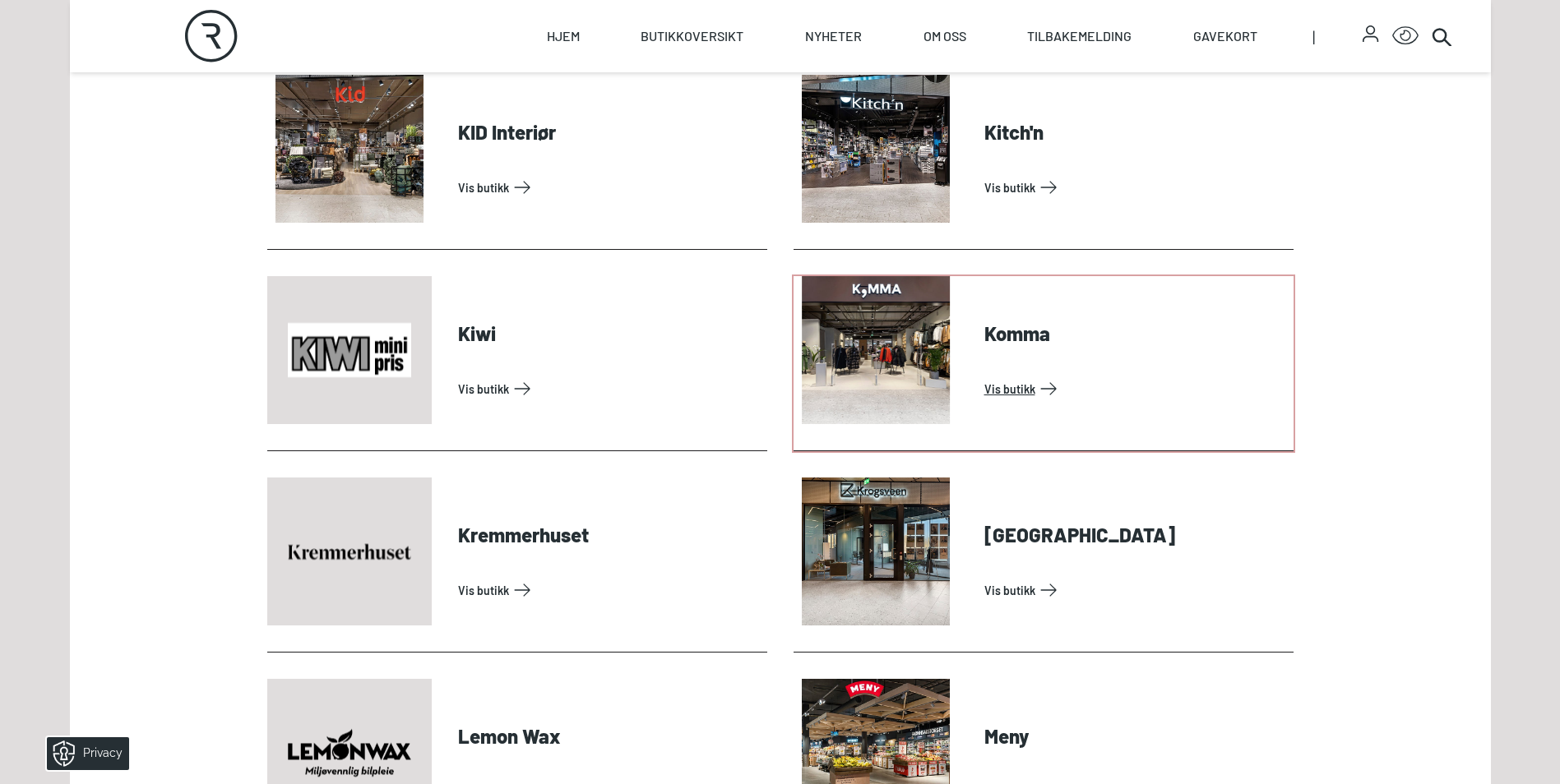
click at [999, 377] on link "Vis butikk" at bounding box center [1136, 388] width 303 height 27
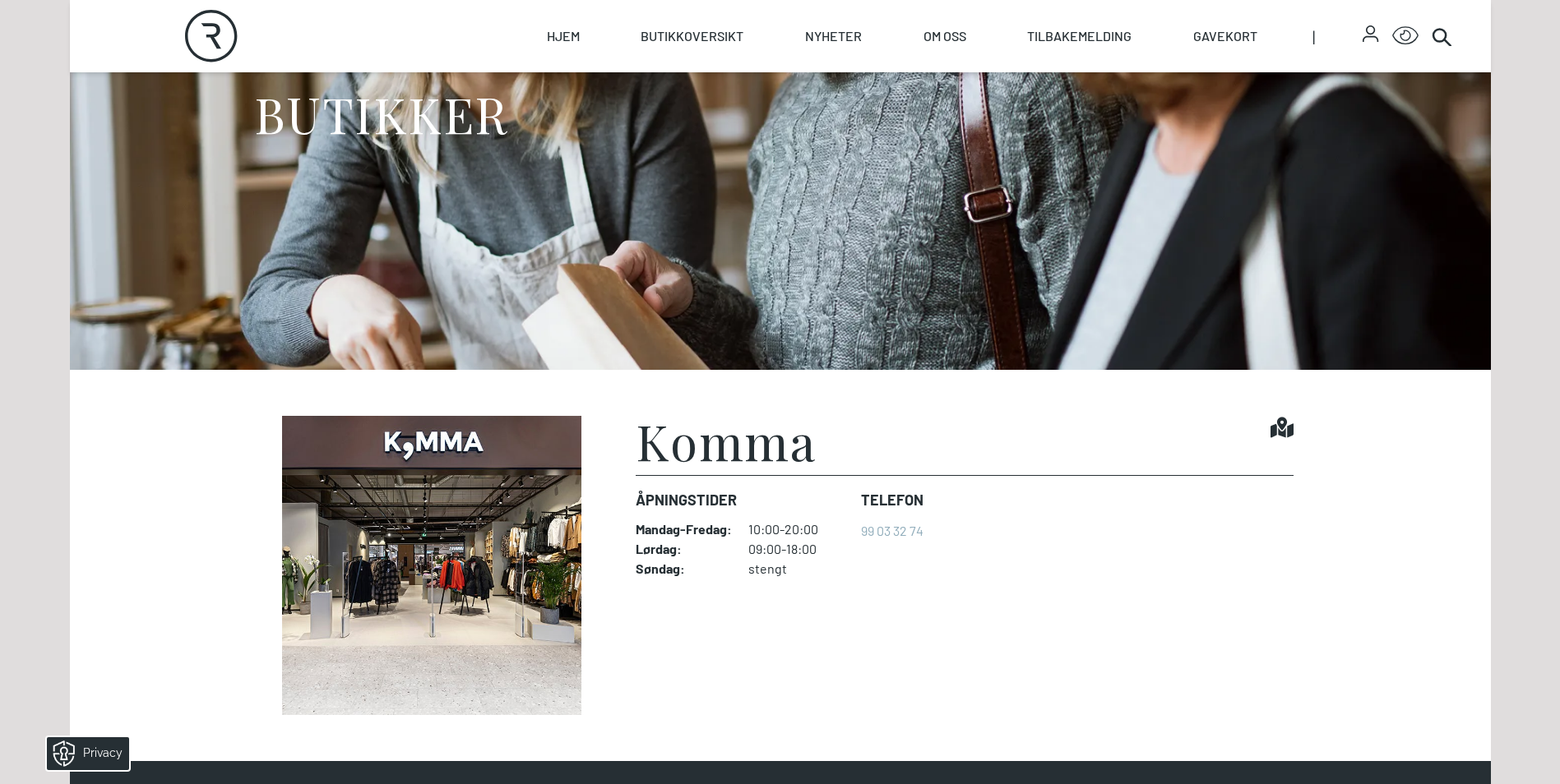
scroll to position [411, 0]
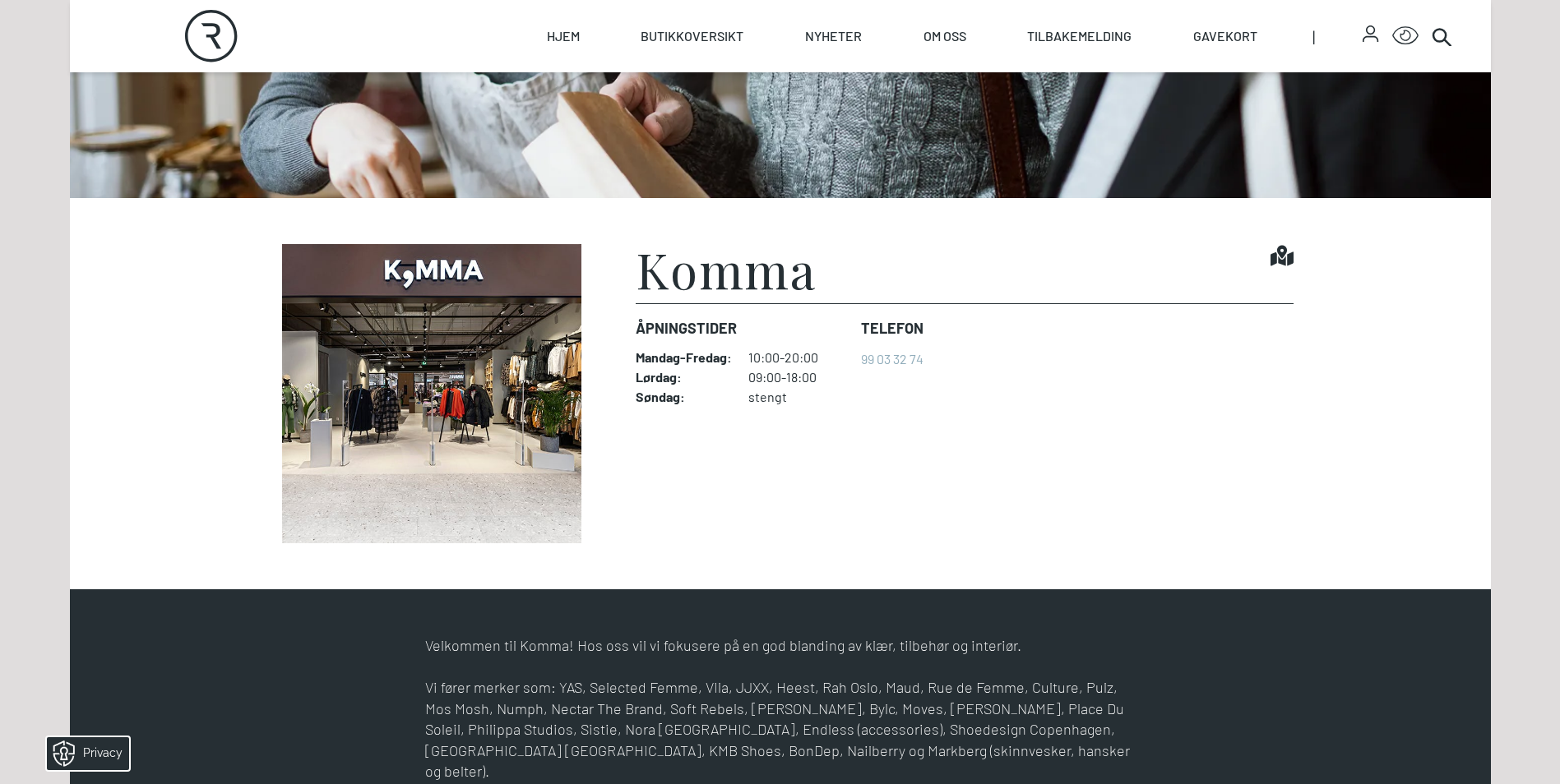
click at [138, 341] on section "Komma Find it! Åpningstider Mandag - Fredag : 10:00-20:00 Lørdag : 09:00-18:00 …" at bounding box center [781, 394] width 1421 height 392
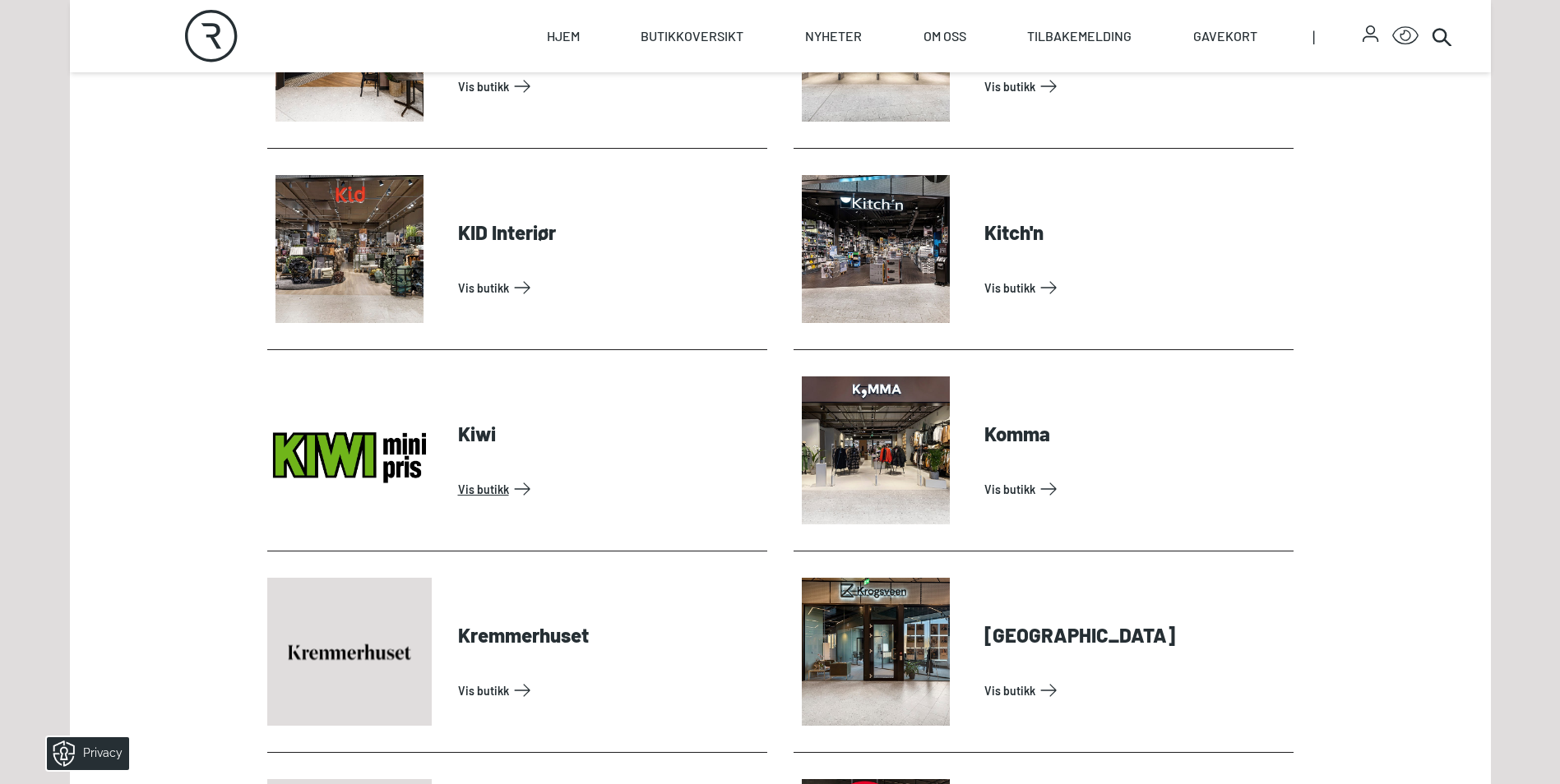
scroll to position [2549, 0]
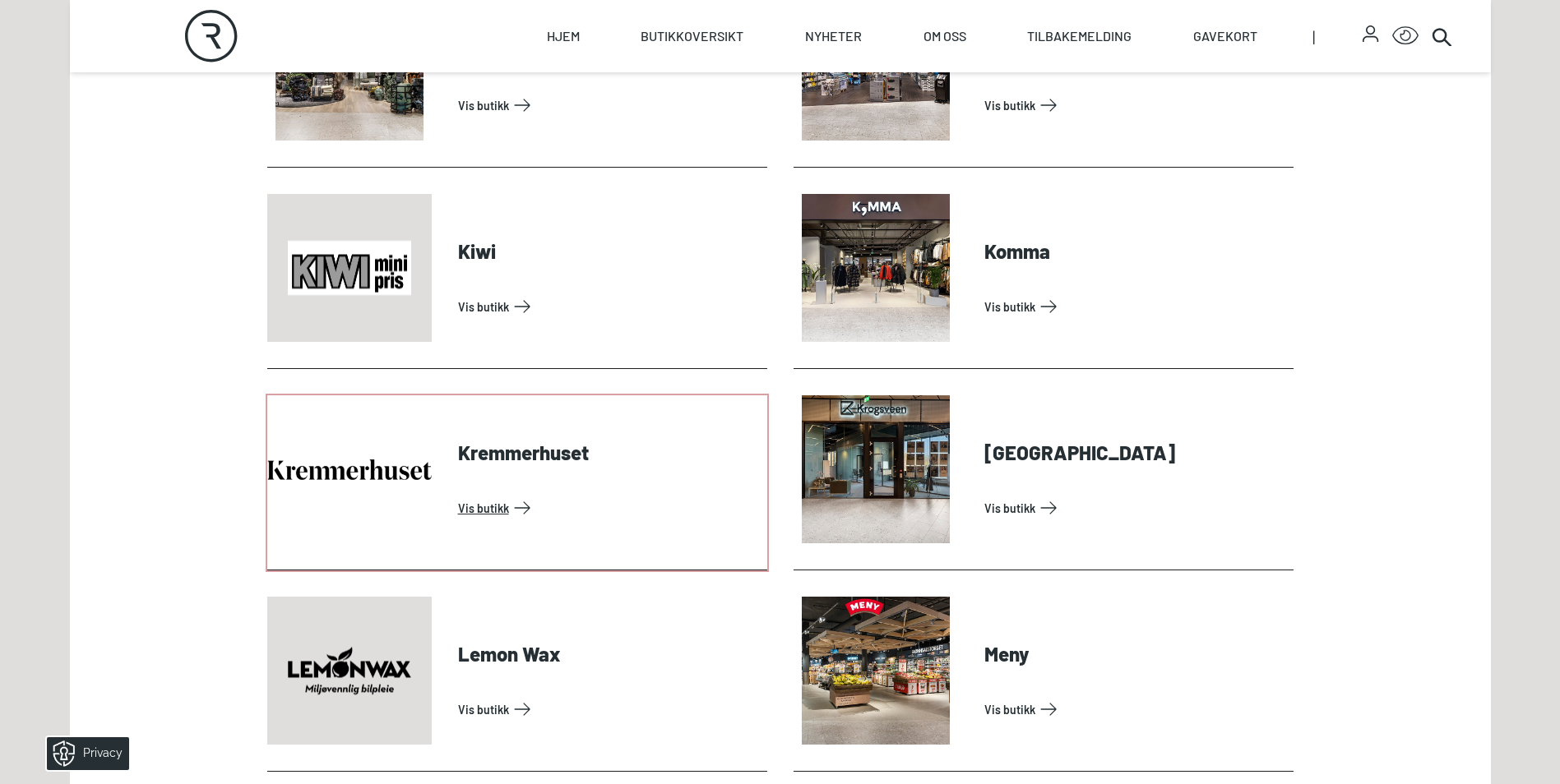
click at [501, 503] on link "Vis butikk" at bounding box center [610, 508] width 303 height 27
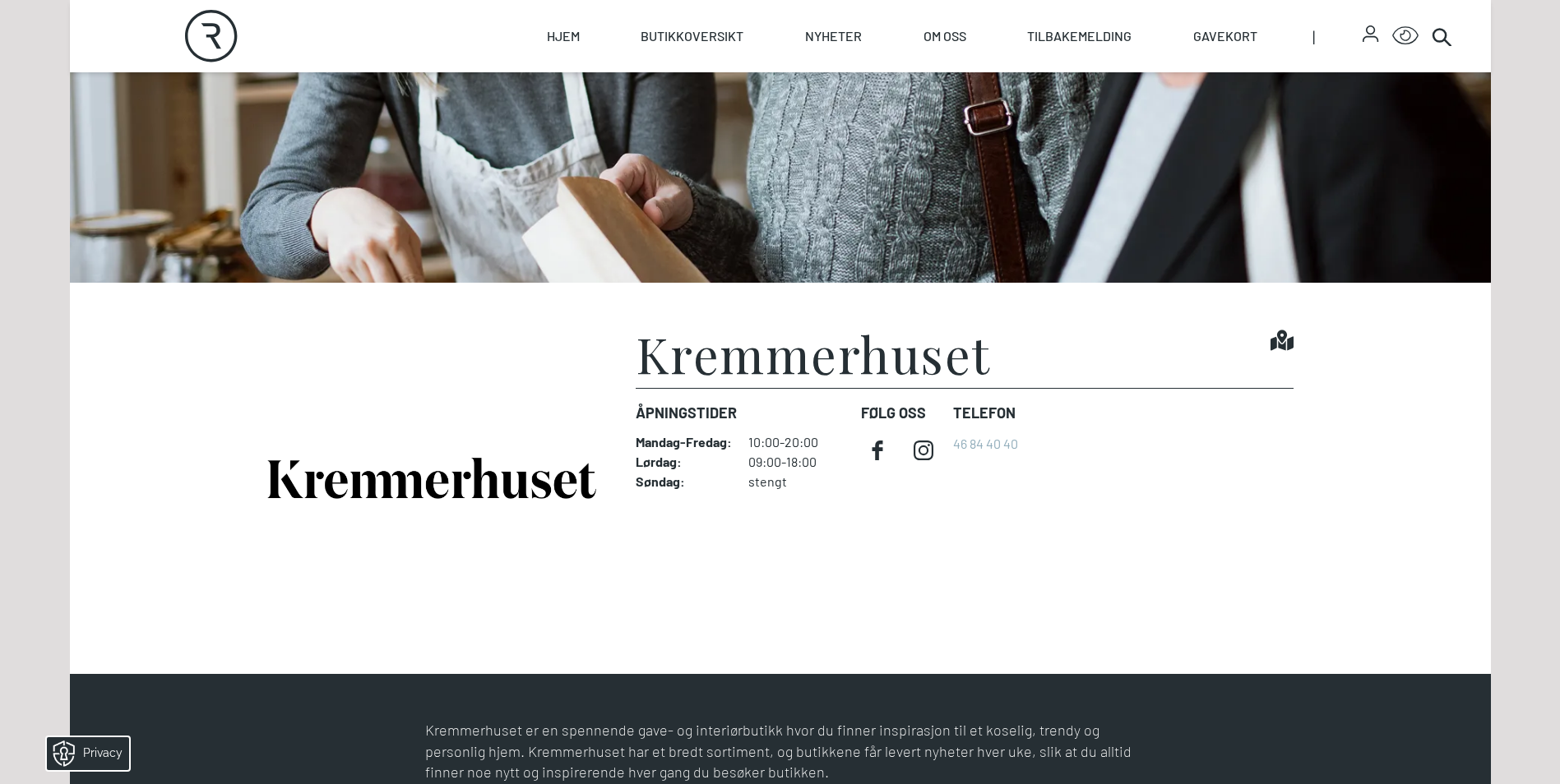
scroll to position [329, 0]
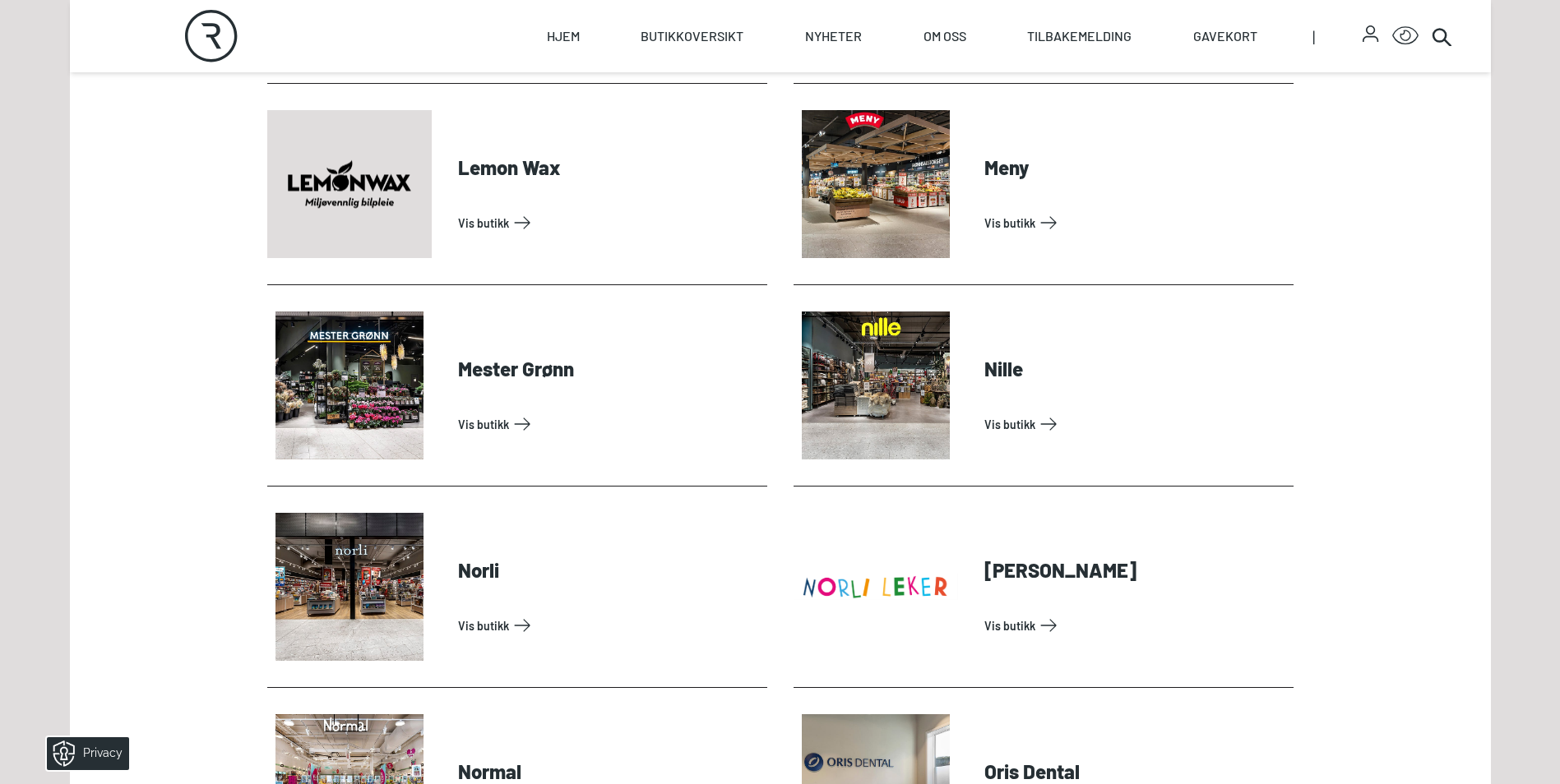
scroll to position [3042, 0]
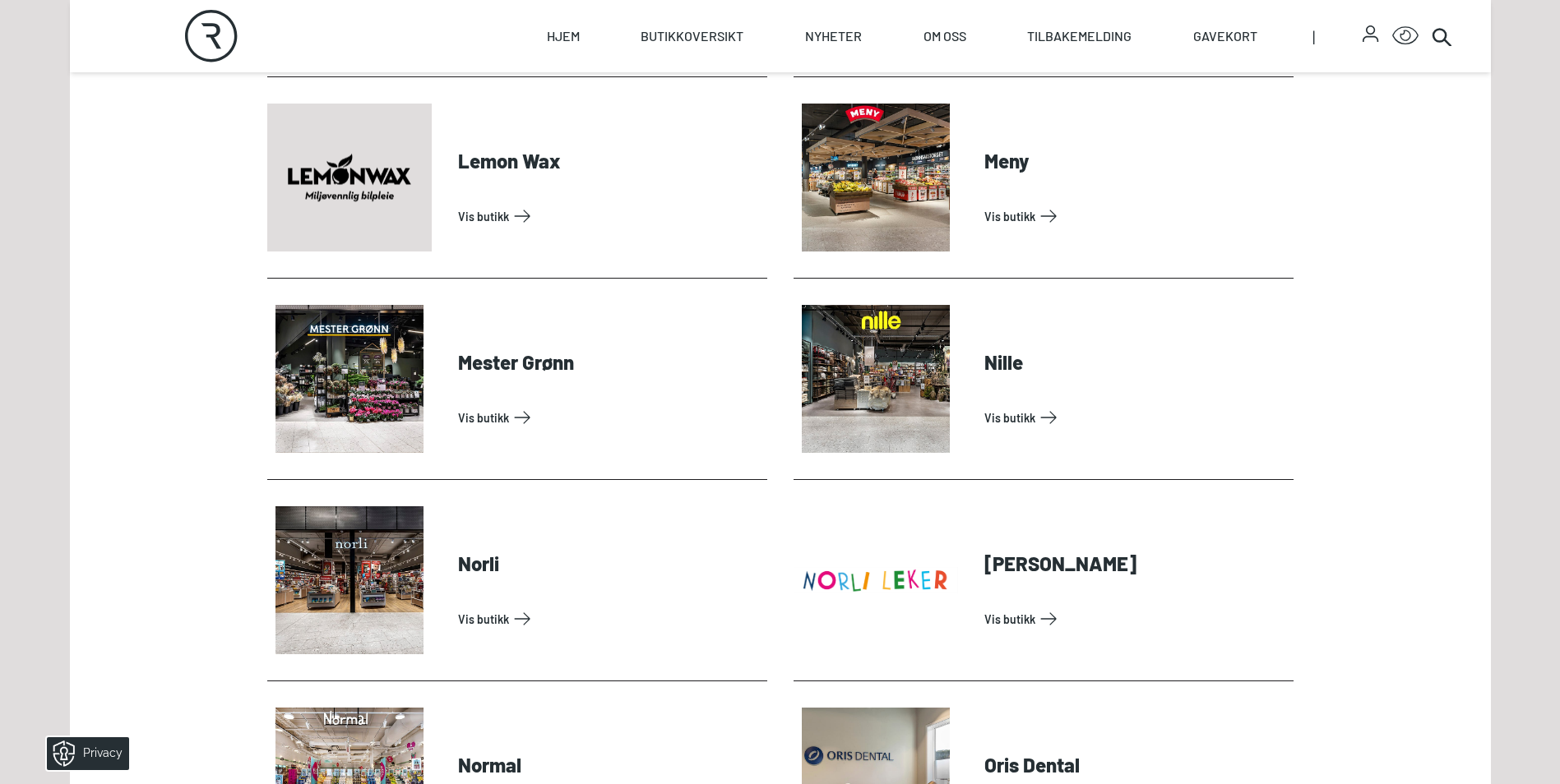
click at [131, 502] on section "Bakkal Kolonial og Landhandler Vis butikk Bjørklund Vis butikk Boots Apotek Vis…" at bounding box center [781, 392] width 1421 height 5102
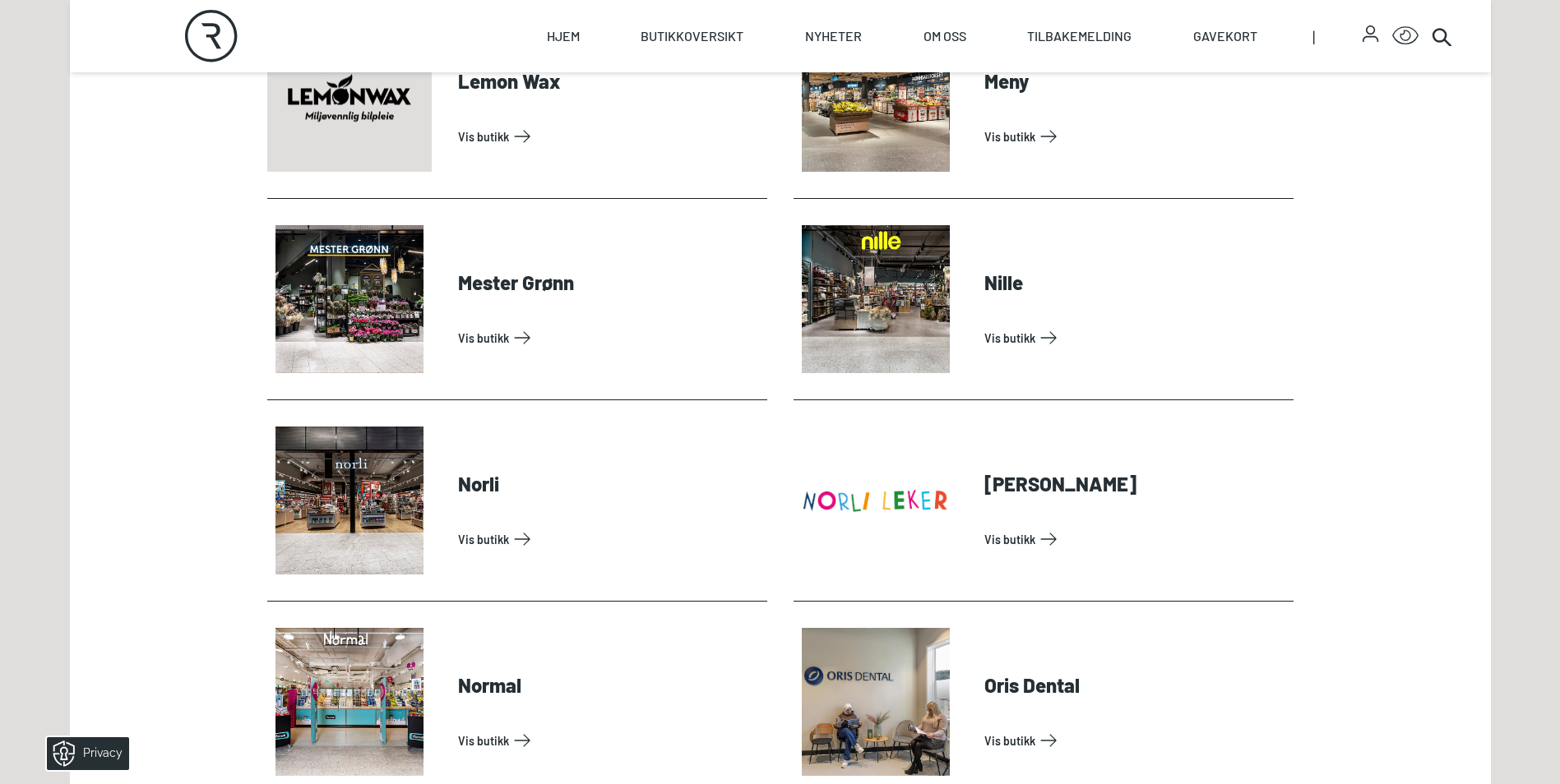
scroll to position [3124, 0]
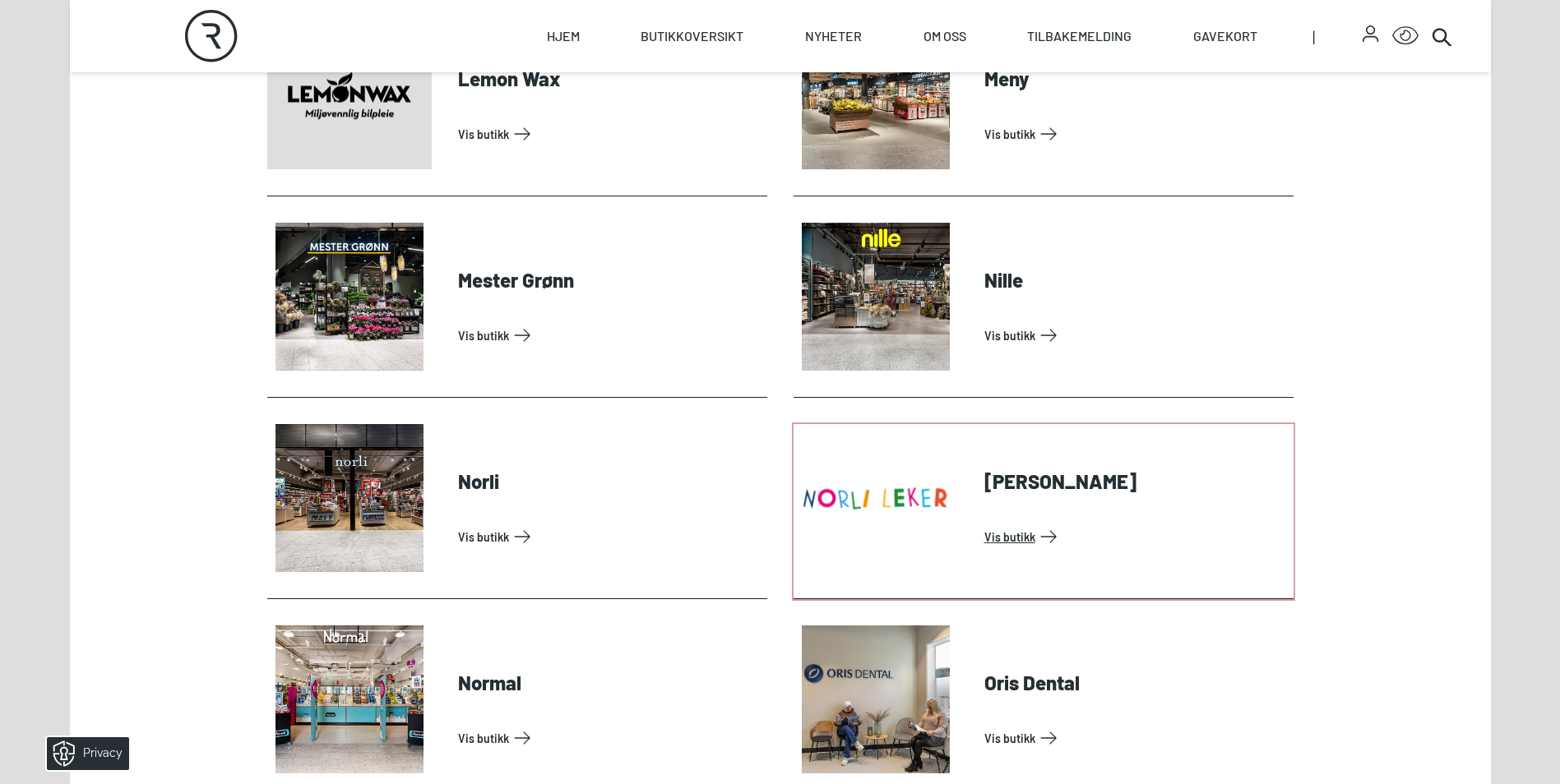
click at [1010, 534] on link "Vis butikk" at bounding box center [1136, 537] width 303 height 27
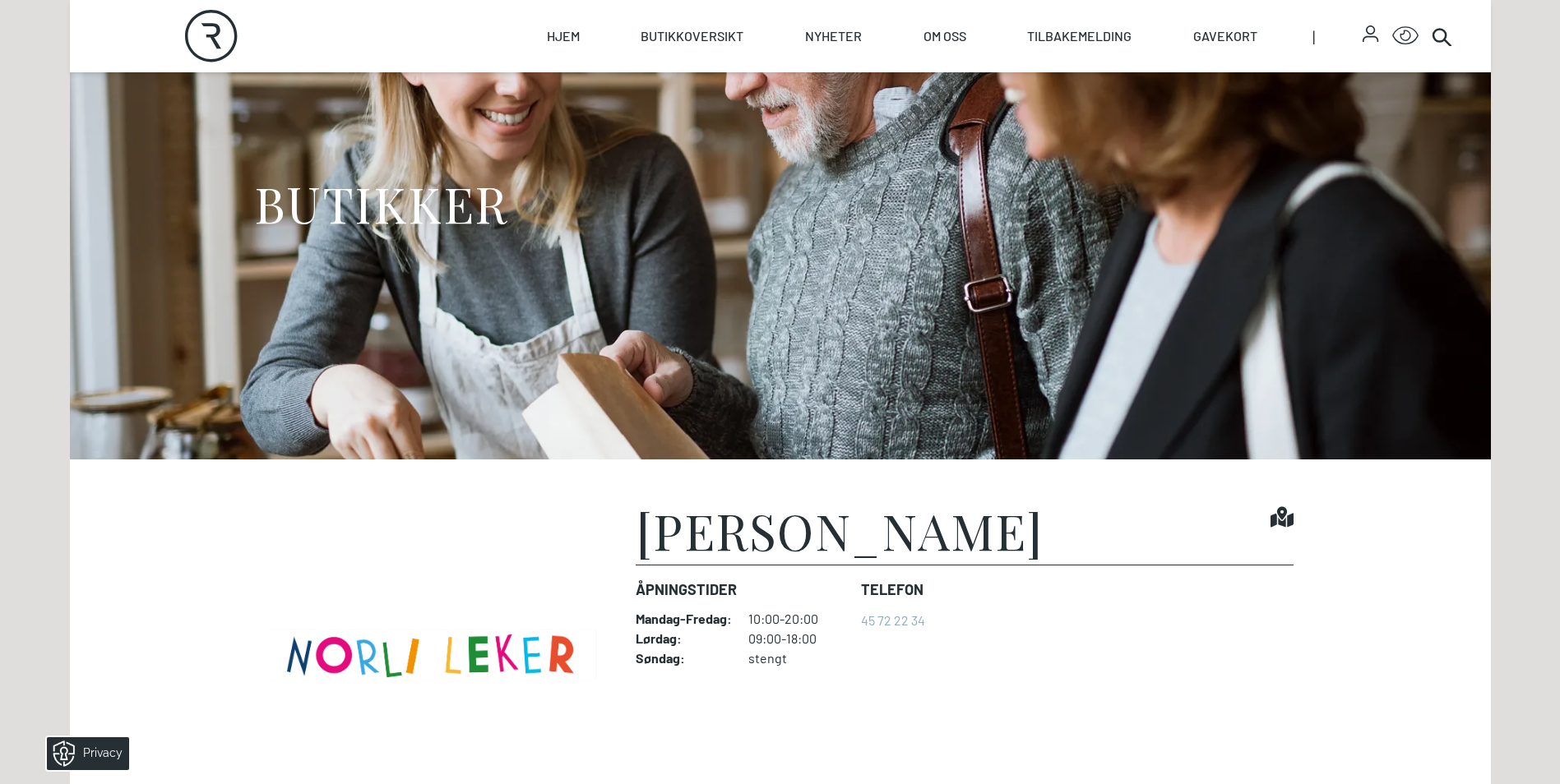
scroll to position [329, 0]
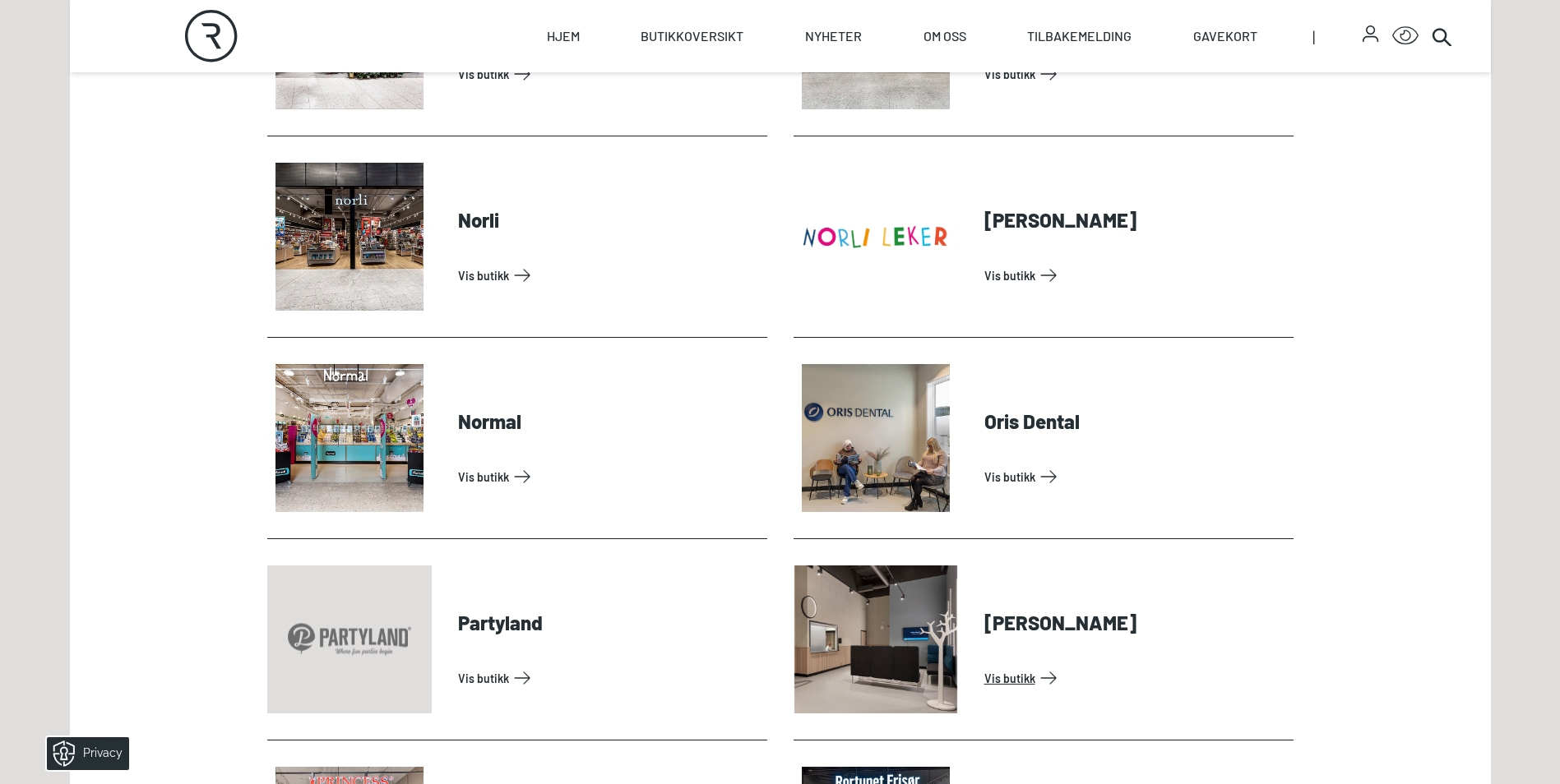
scroll to position [3535, 0]
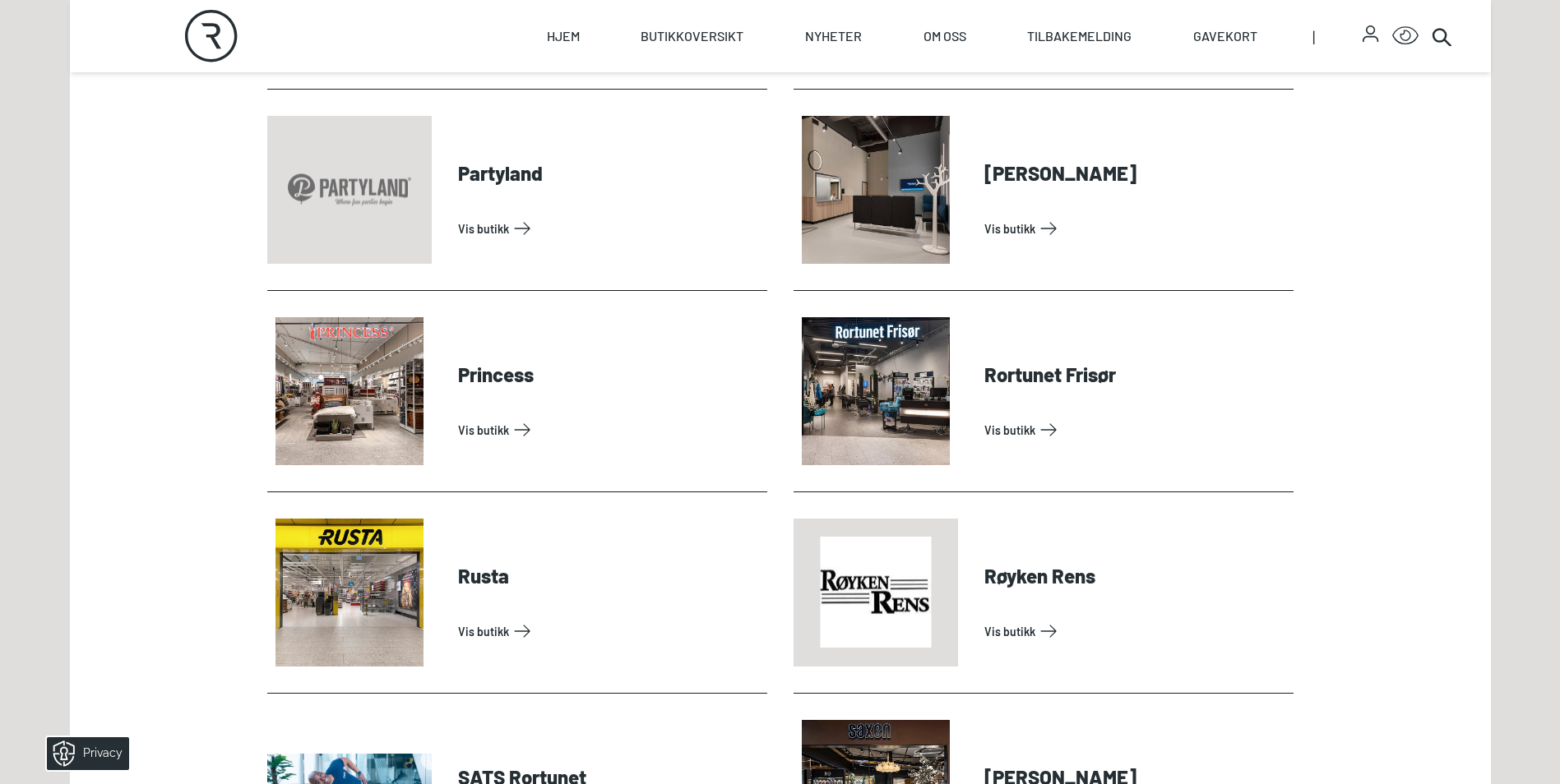
scroll to position [3864, 0]
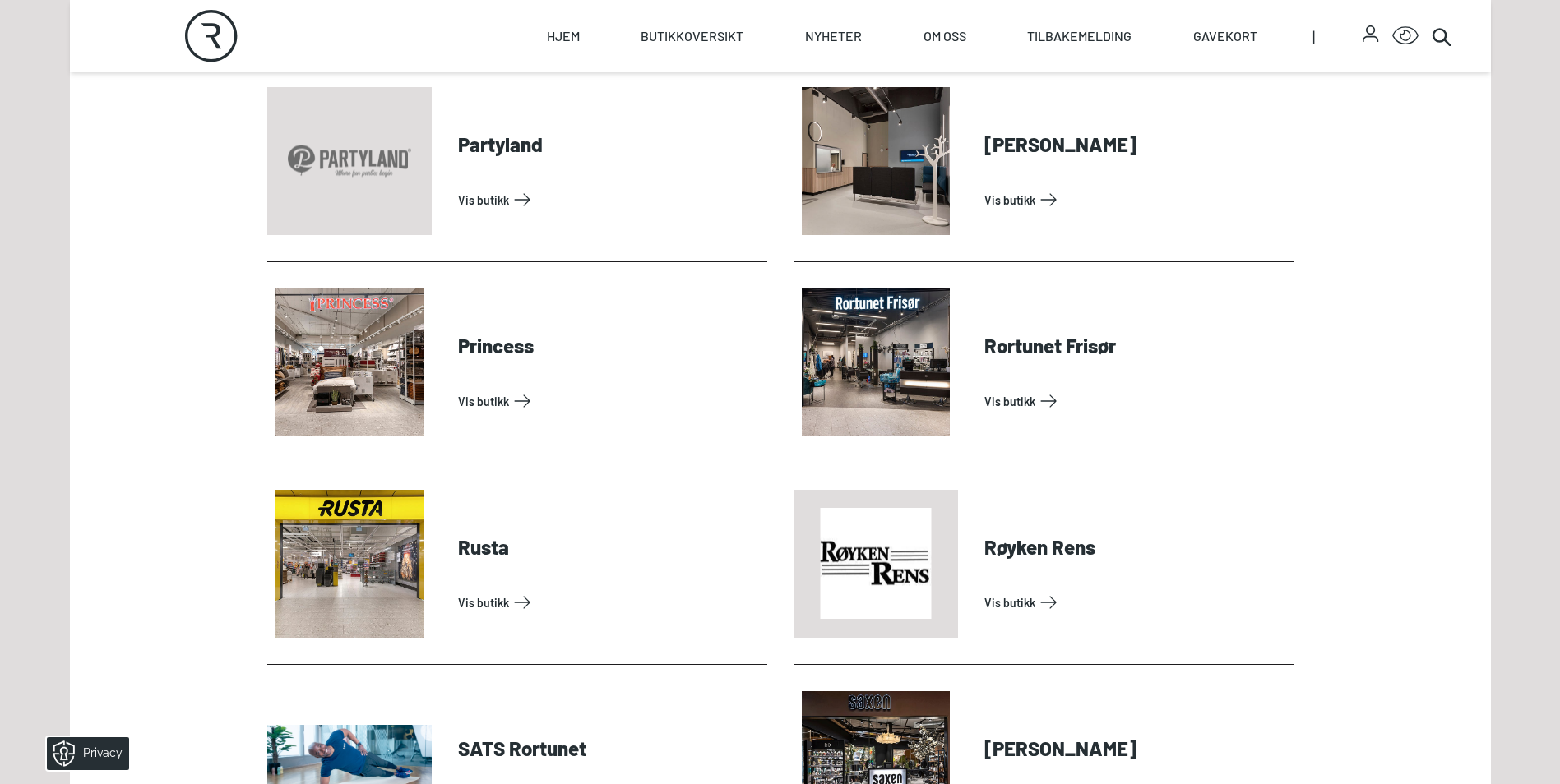
drag, startPoint x: 124, startPoint y: 476, endPoint x: 137, endPoint y: 485, distance: 15.8
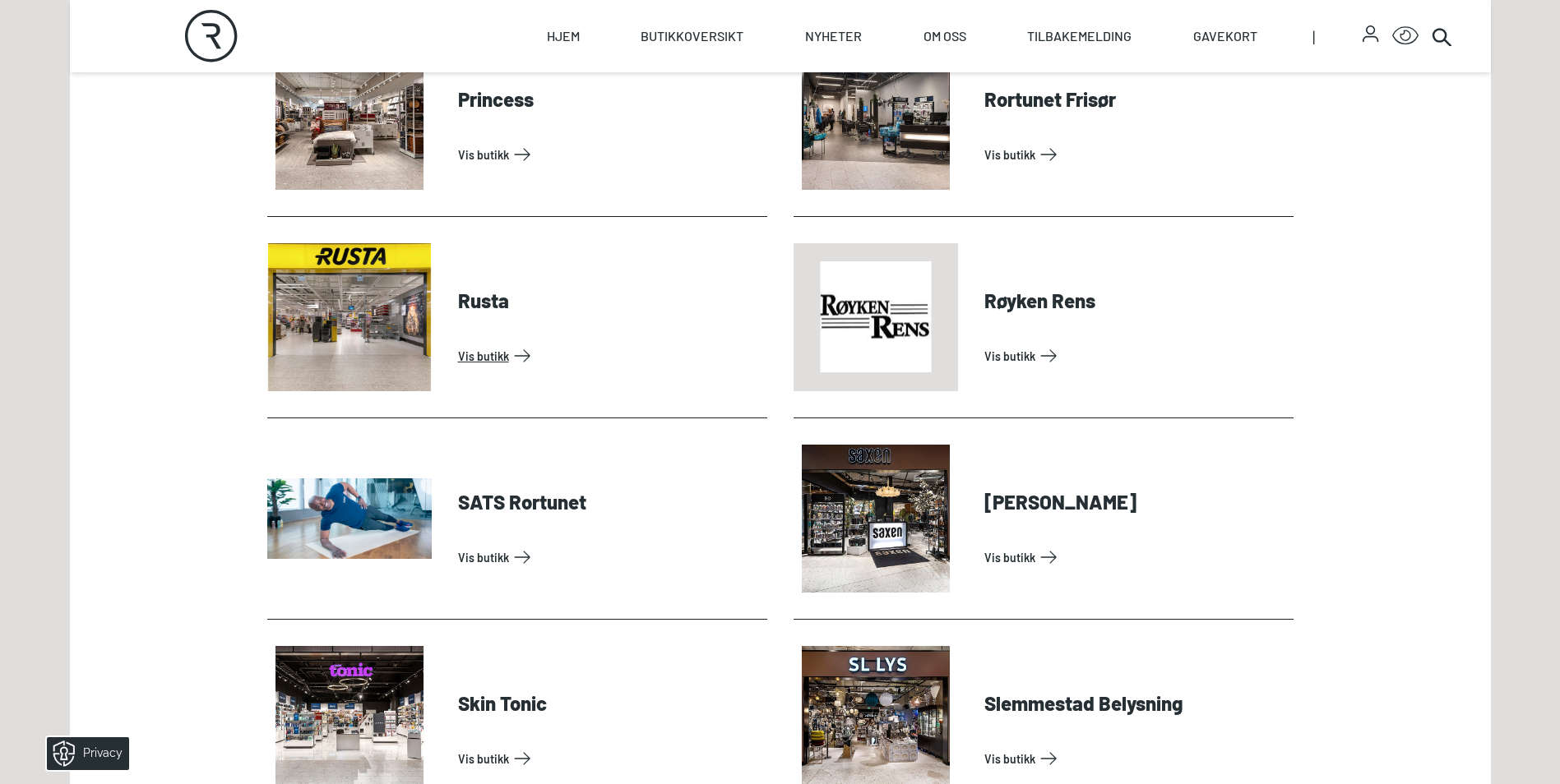
scroll to position [4193, 0]
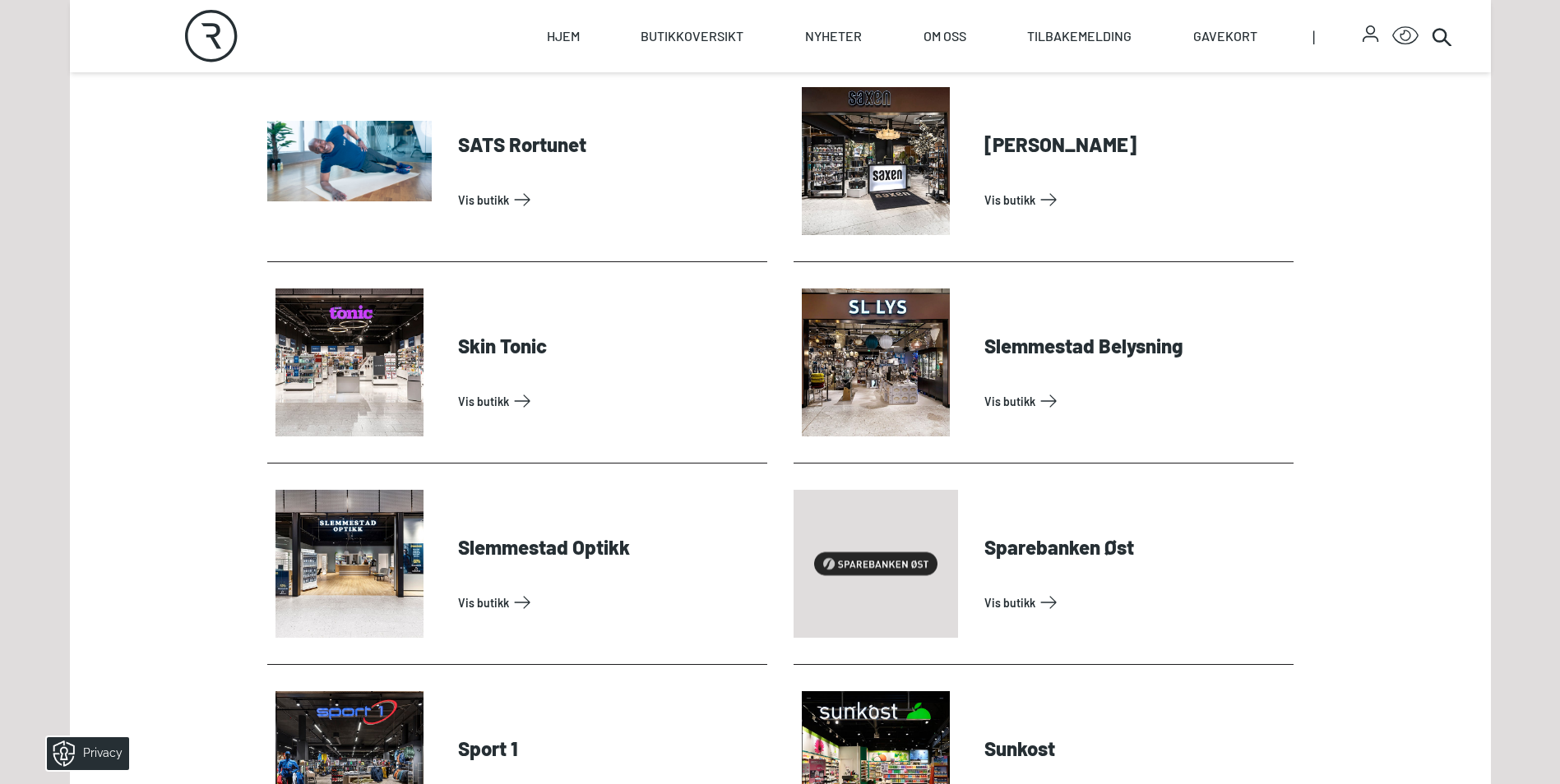
scroll to position [4440, 0]
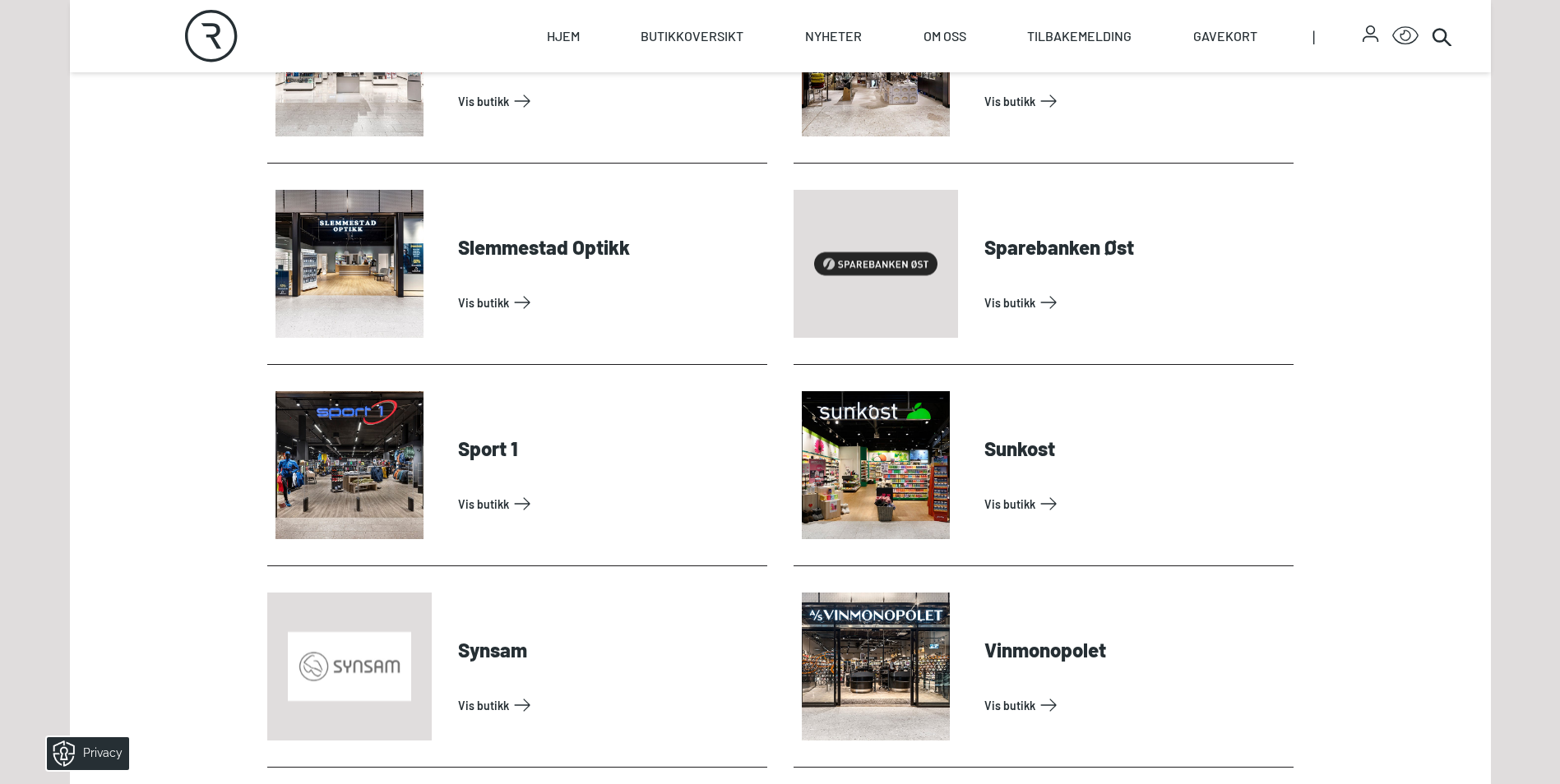
scroll to position [4686, 0]
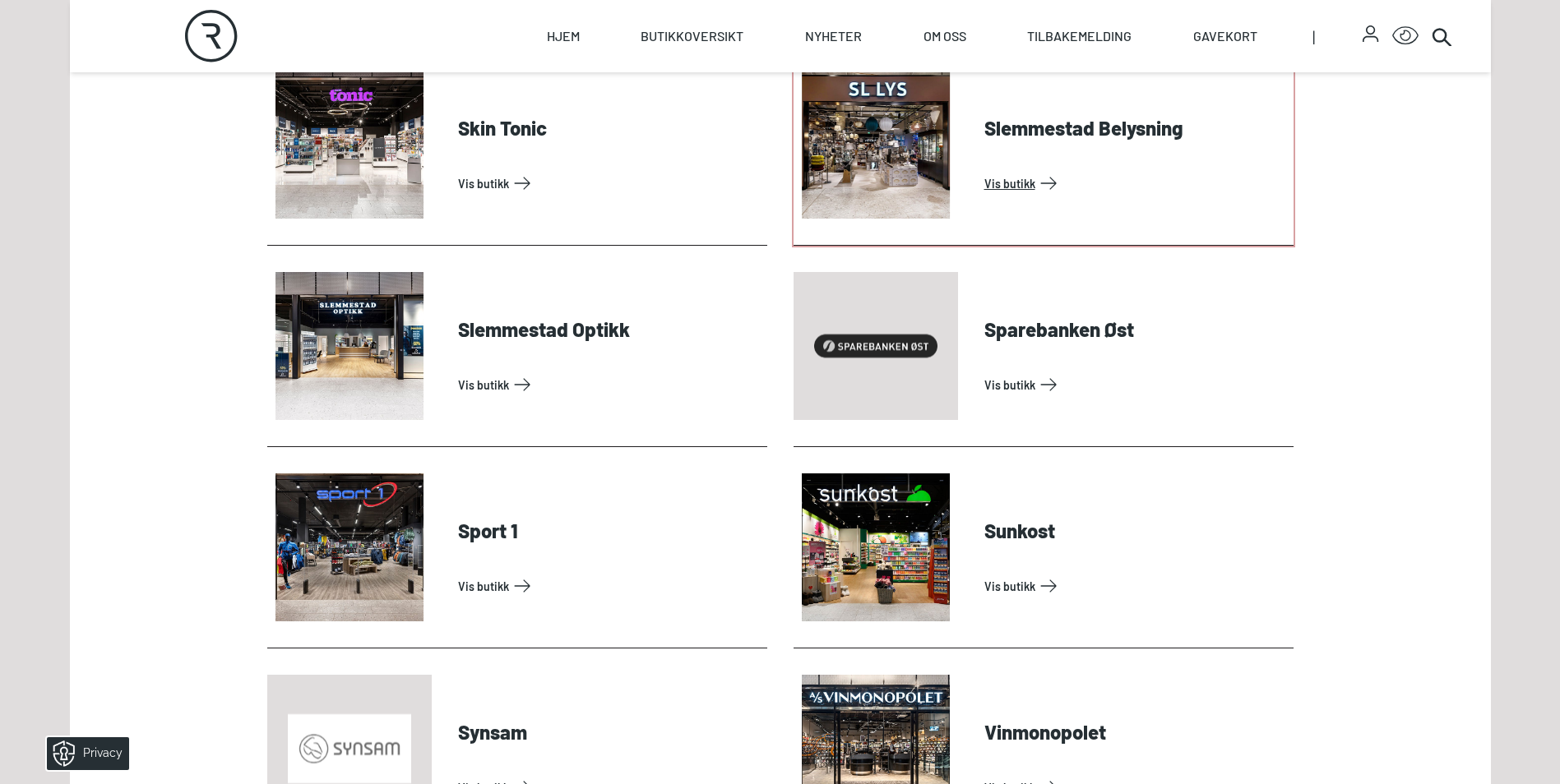
click at [1030, 186] on link "Vis butikk" at bounding box center [1136, 183] width 303 height 27
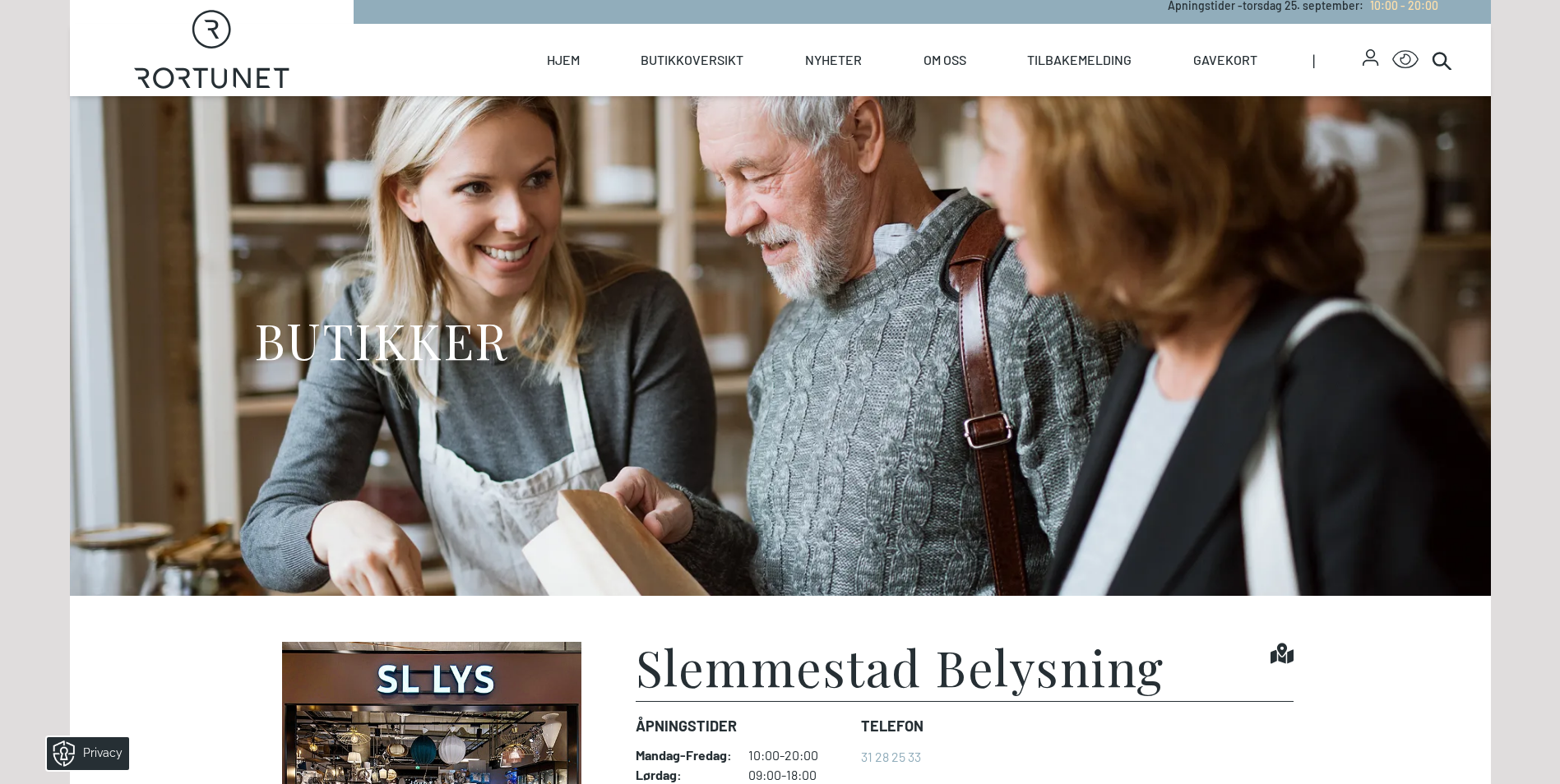
scroll to position [246, 0]
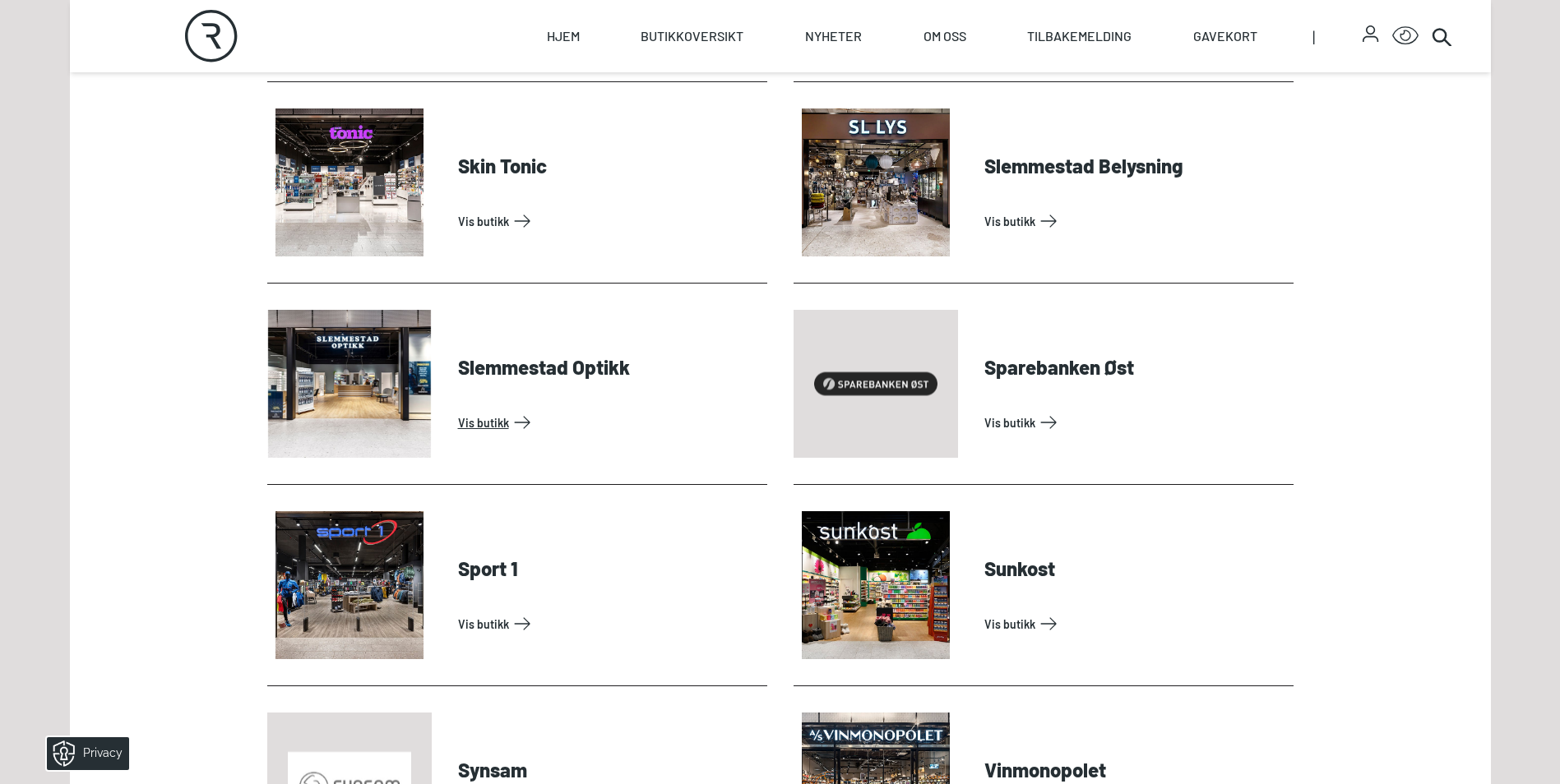
scroll to position [4686, 0]
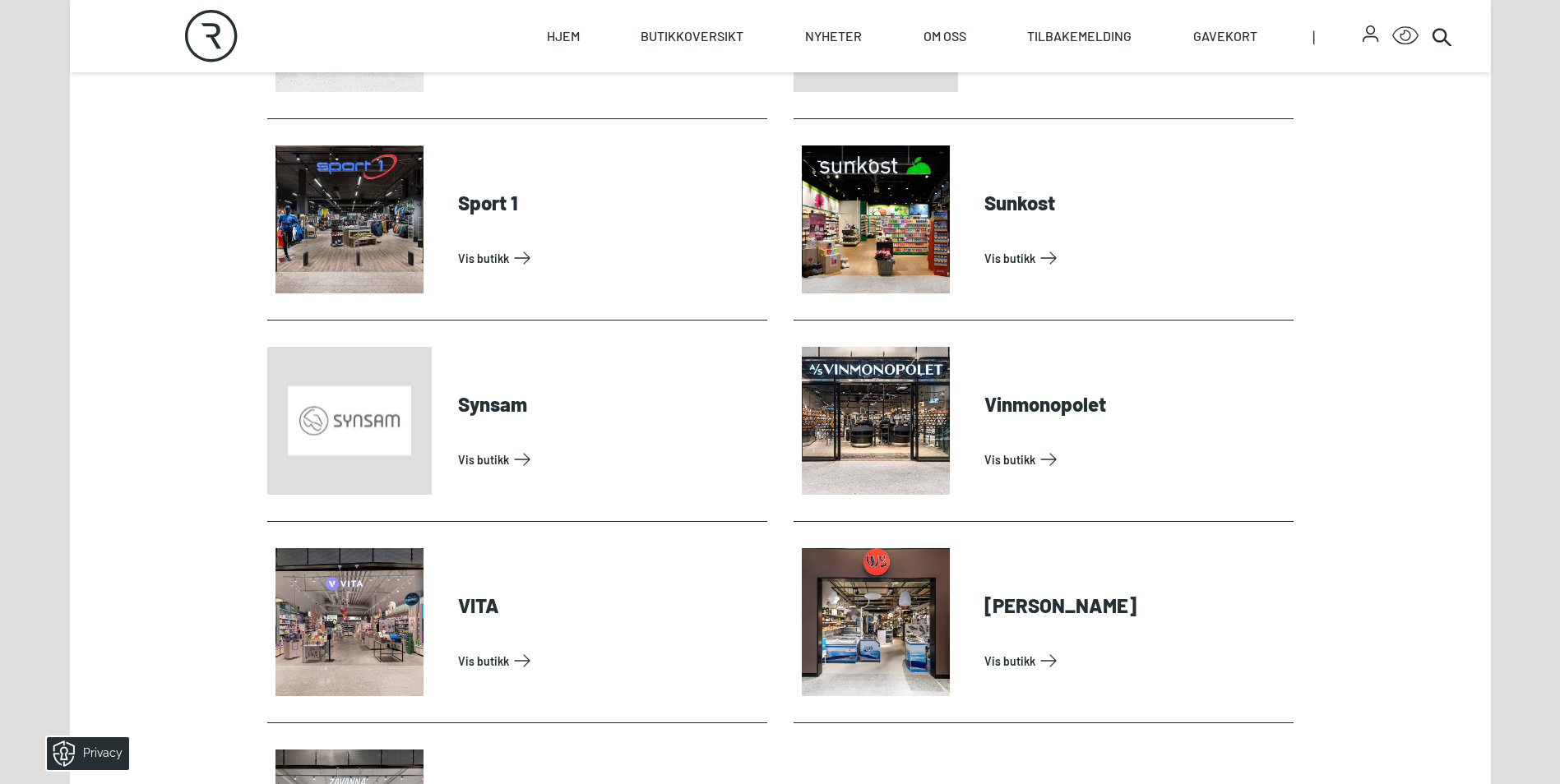
scroll to position [5015, 0]
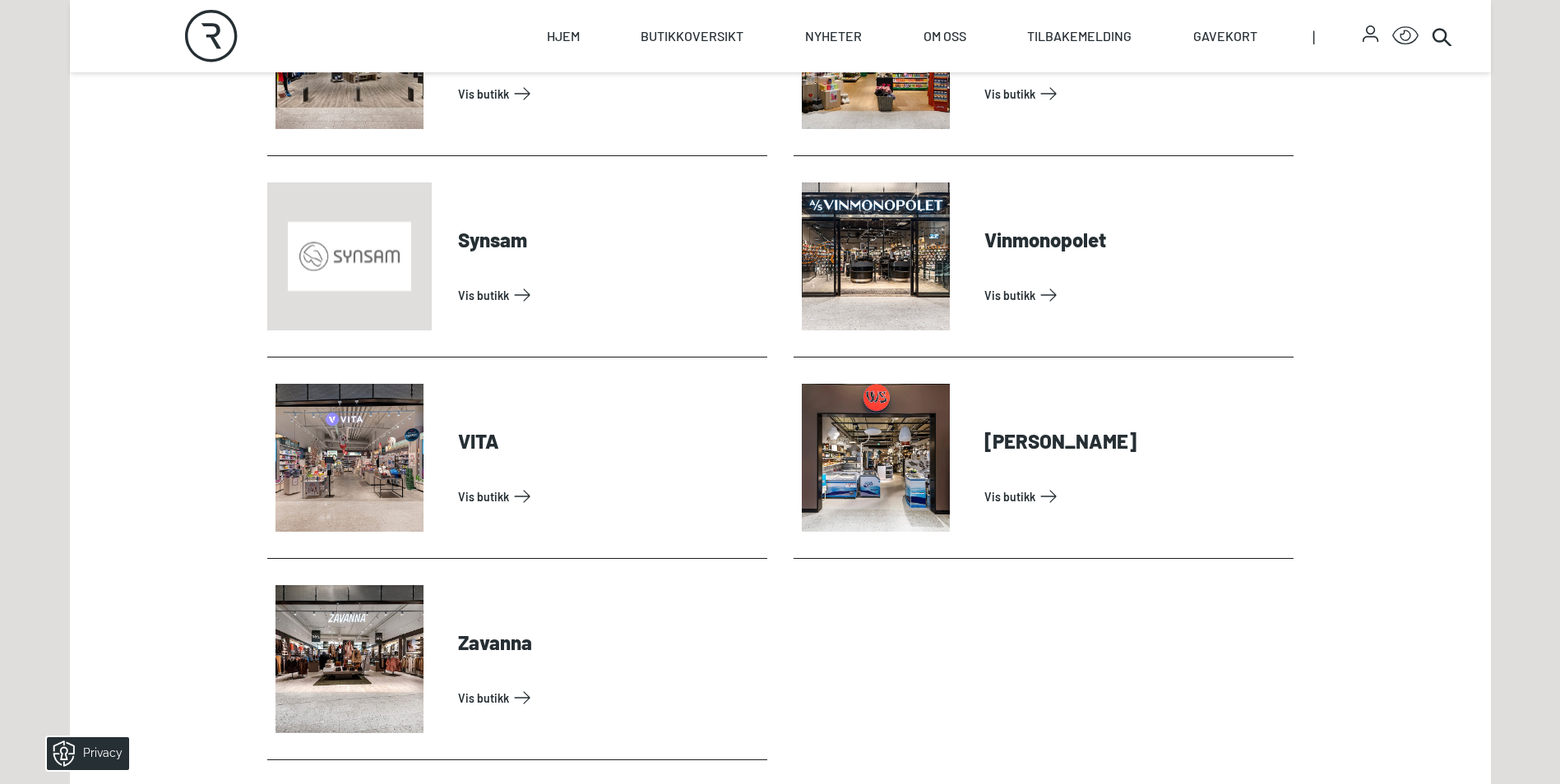
scroll to position [5179, 0]
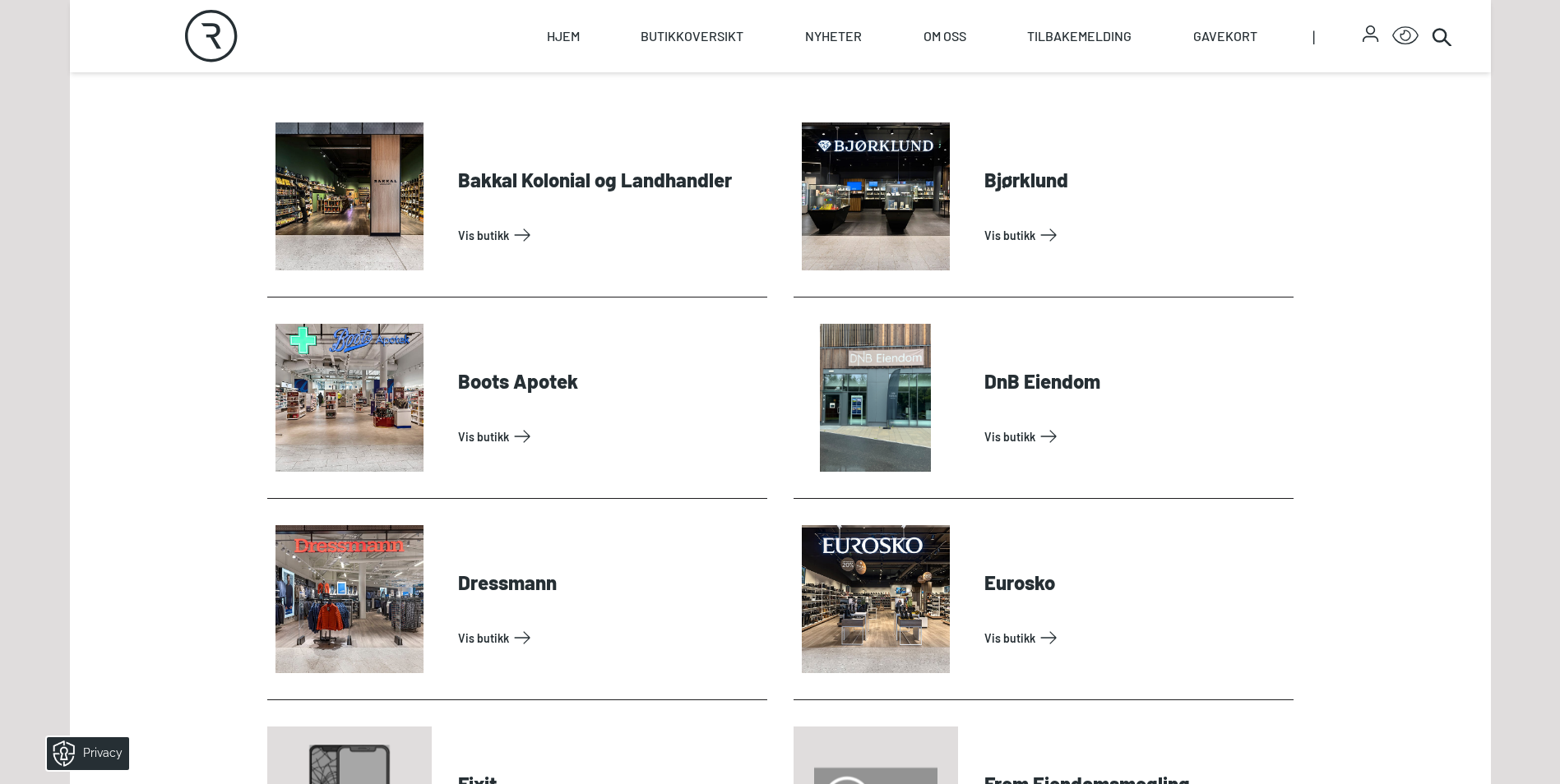
scroll to position [0, 0]
